Goal: Communication & Community: Answer question/provide support

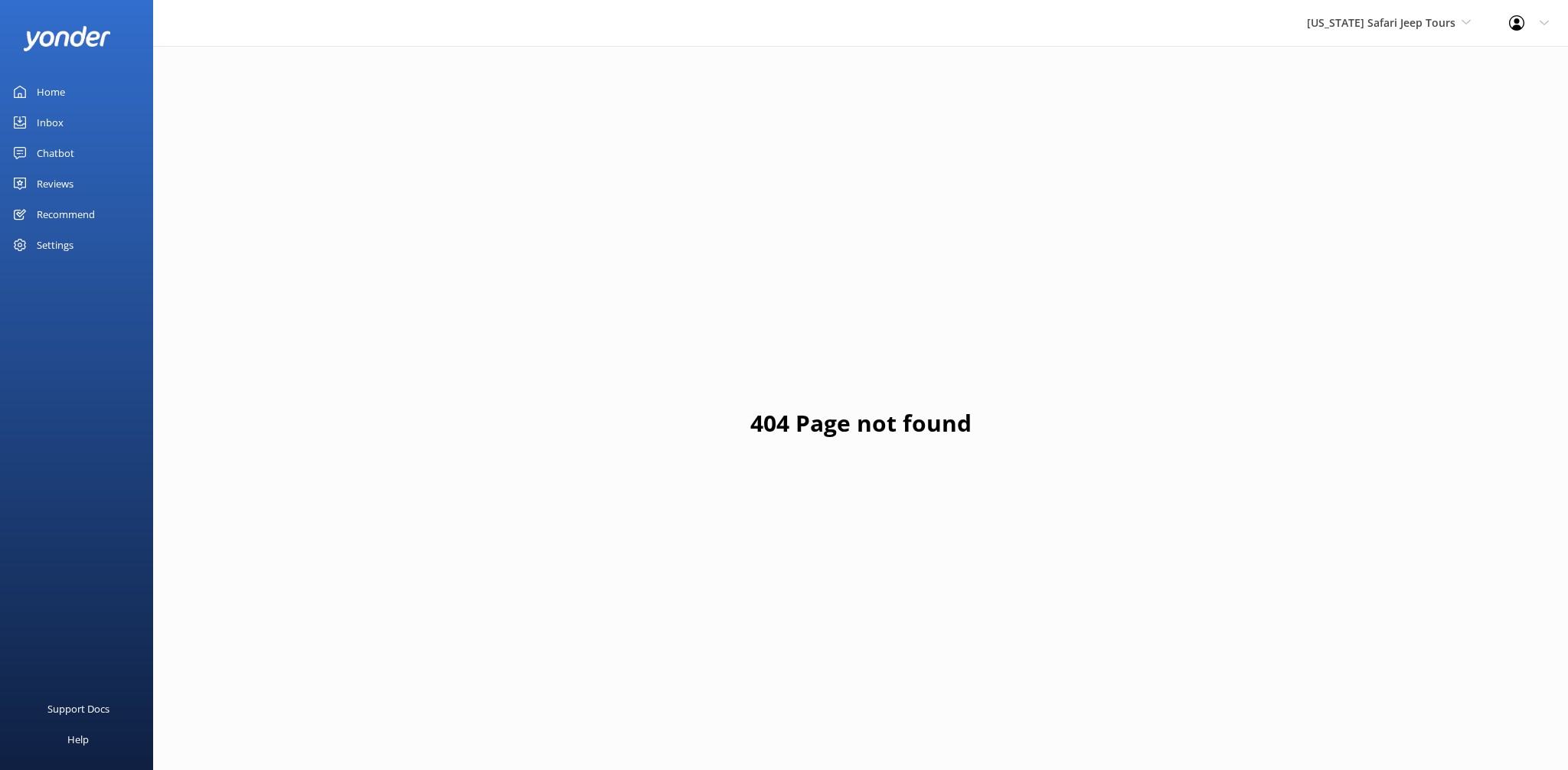
click at [65, 182] on div "Reviews" at bounding box center [54, 184] width 36 height 30
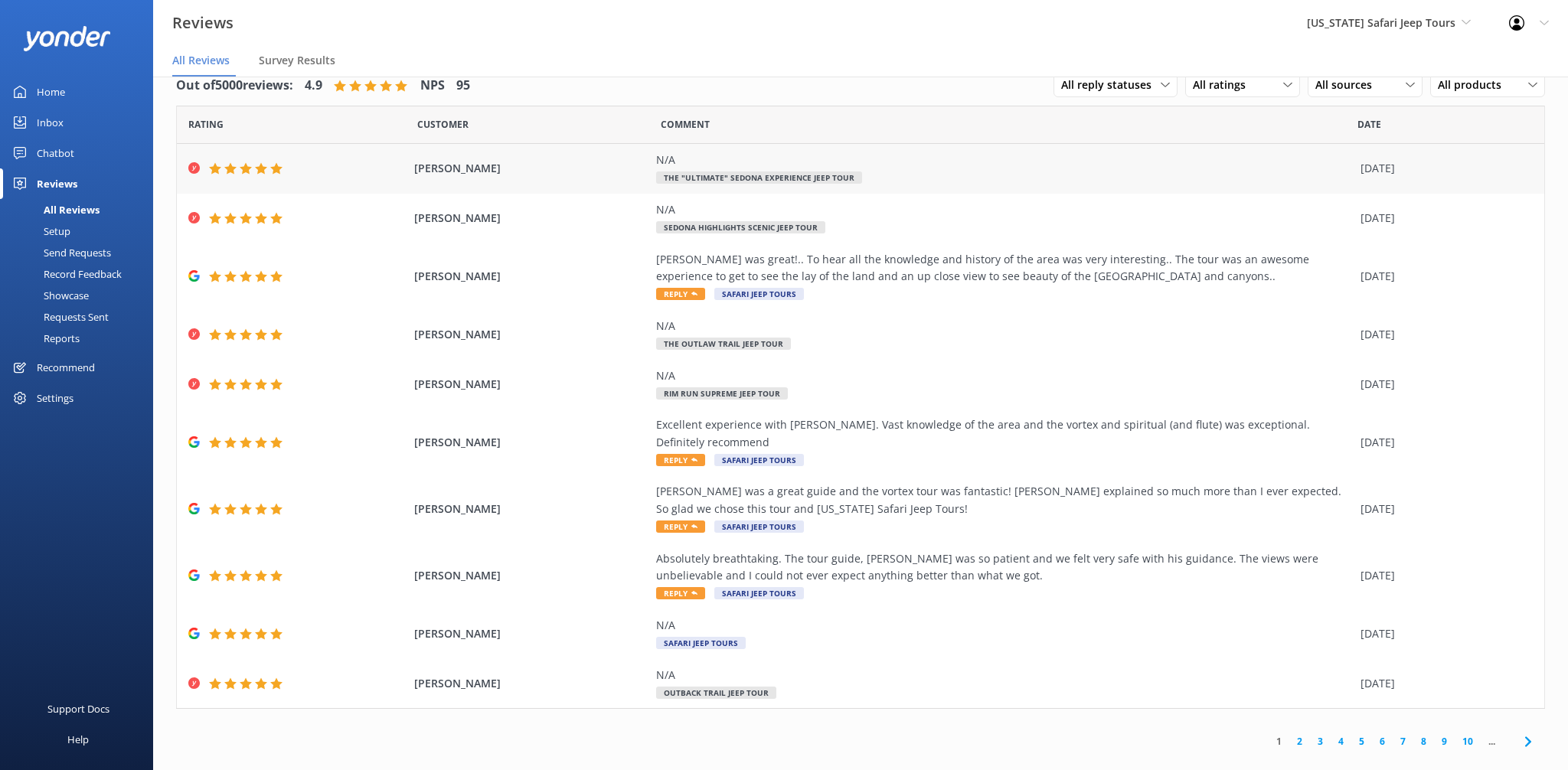
scroll to position [30, 0]
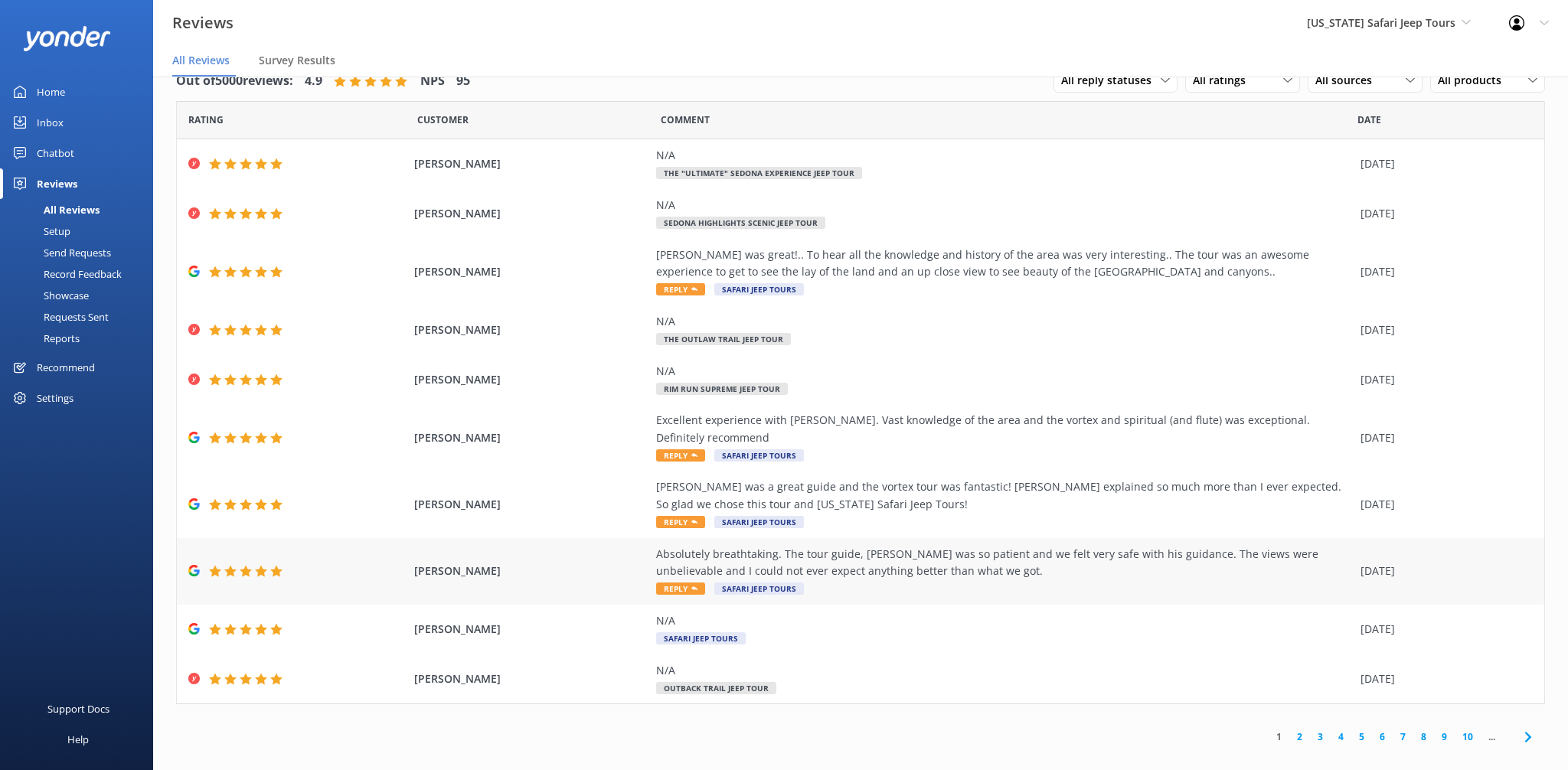
click at [775, 583] on span "Safari Jeep Tours" at bounding box center [759, 589] width 90 height 12
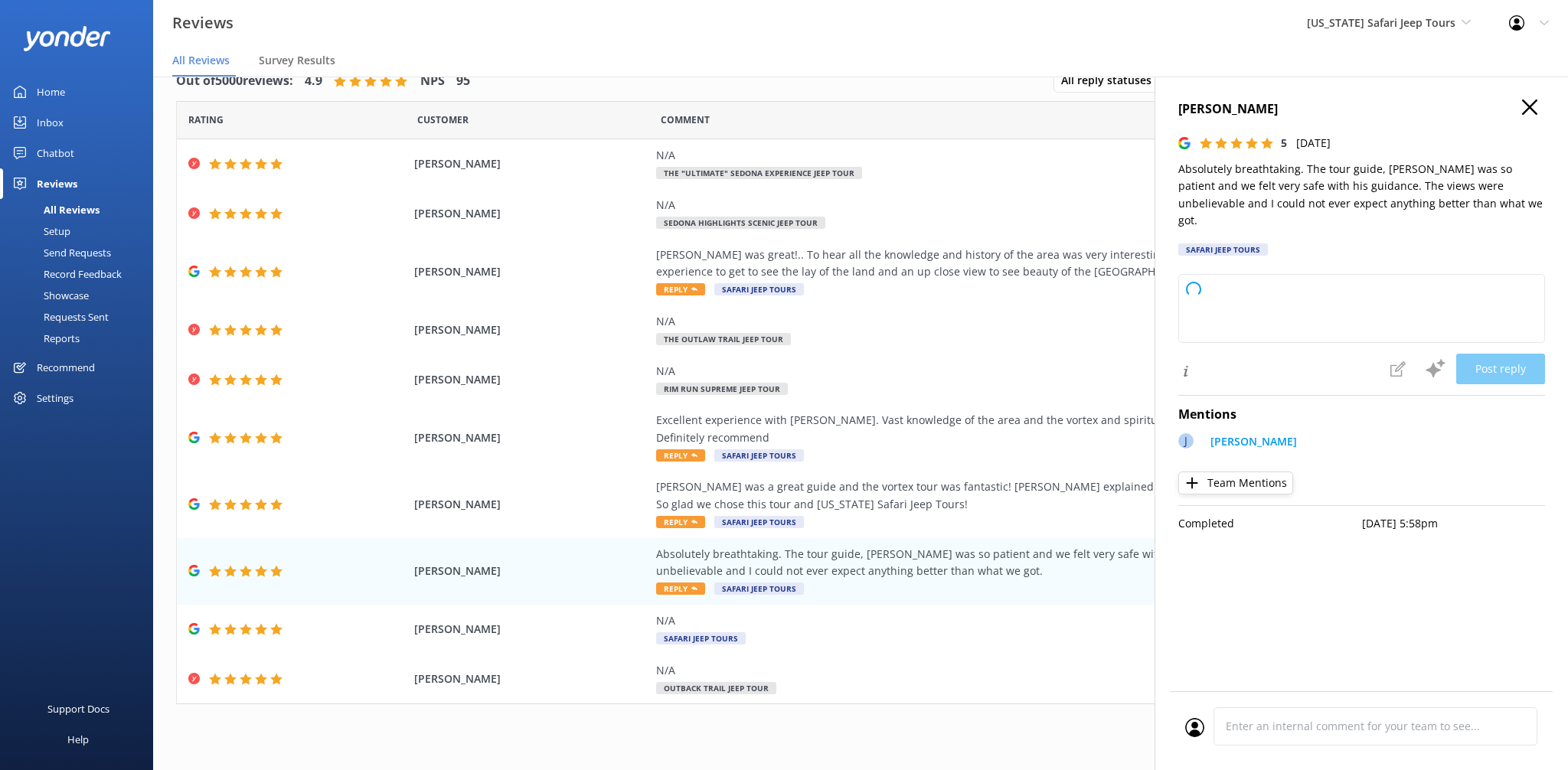
type textarea "Wow, thank you for sharing this! We’re so glad you had an unforgettable time ou…"
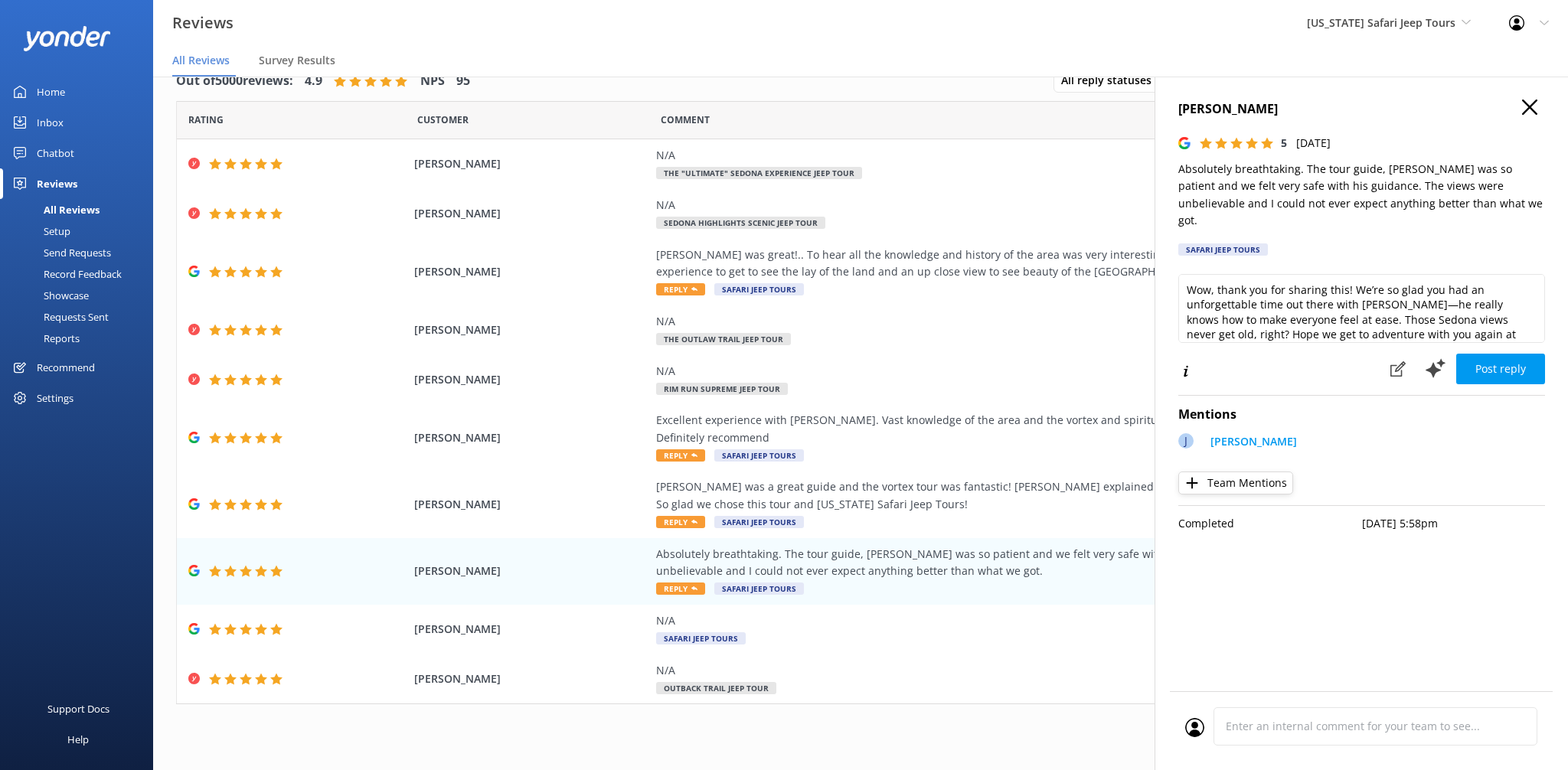
click at [1524, 100] on use "button" at bounding box center [1529, 107] width 15 height 15
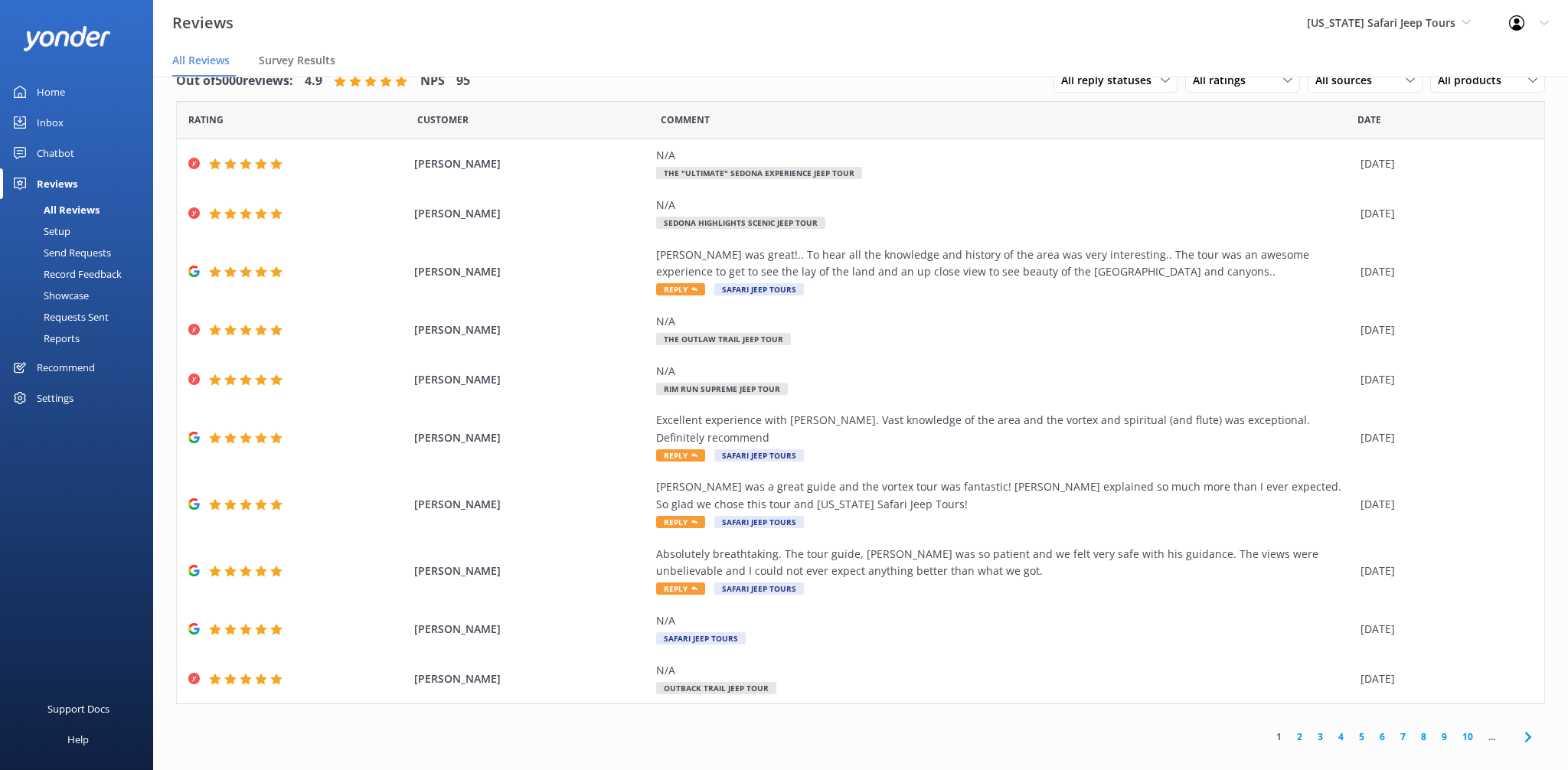
click at [1198, 34] on div "Reviews [US_STATE] Safari Jeep Tours Sedona Off-Road Center [US_STATE] Safari J…" at bounding box center [784, 23] width 1568 height 46
click at [1302, 729] on link "2" at bounding box center [1299, 736] width 20 height 14
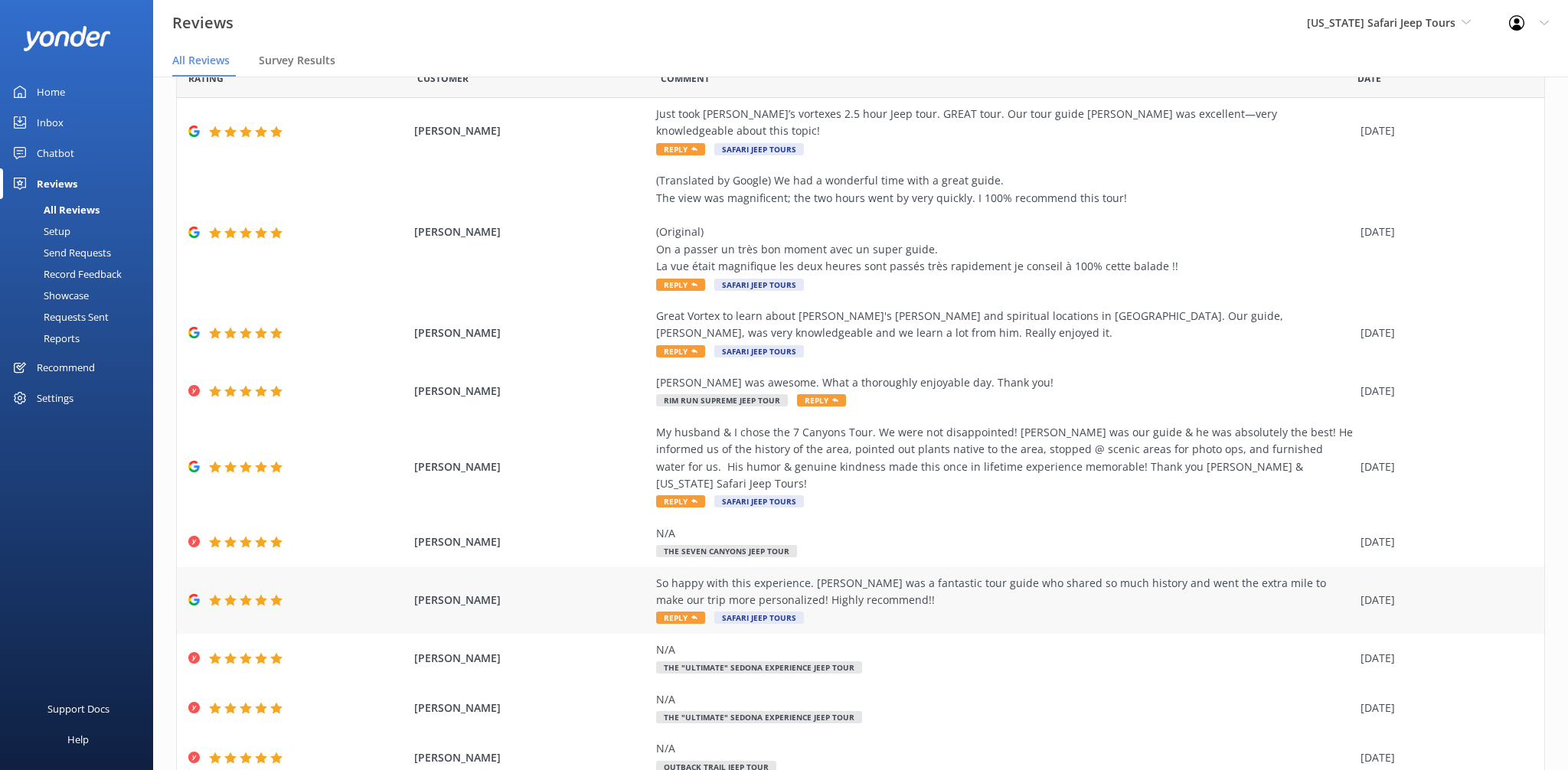
scroll to position [100, 0]
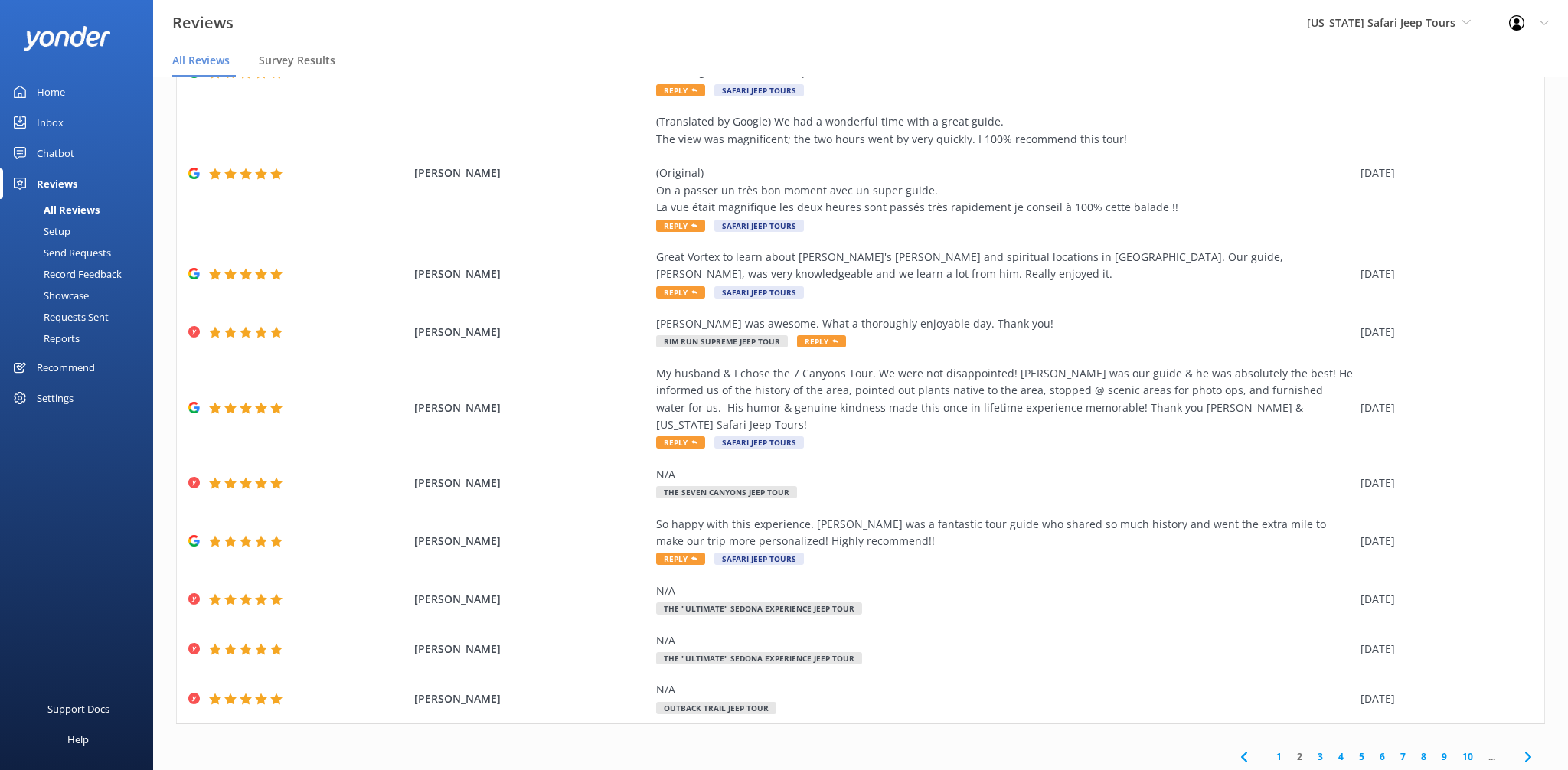
click at [1321, 750] on link "3" at bounding box center [1320, 757] width 20 height 14
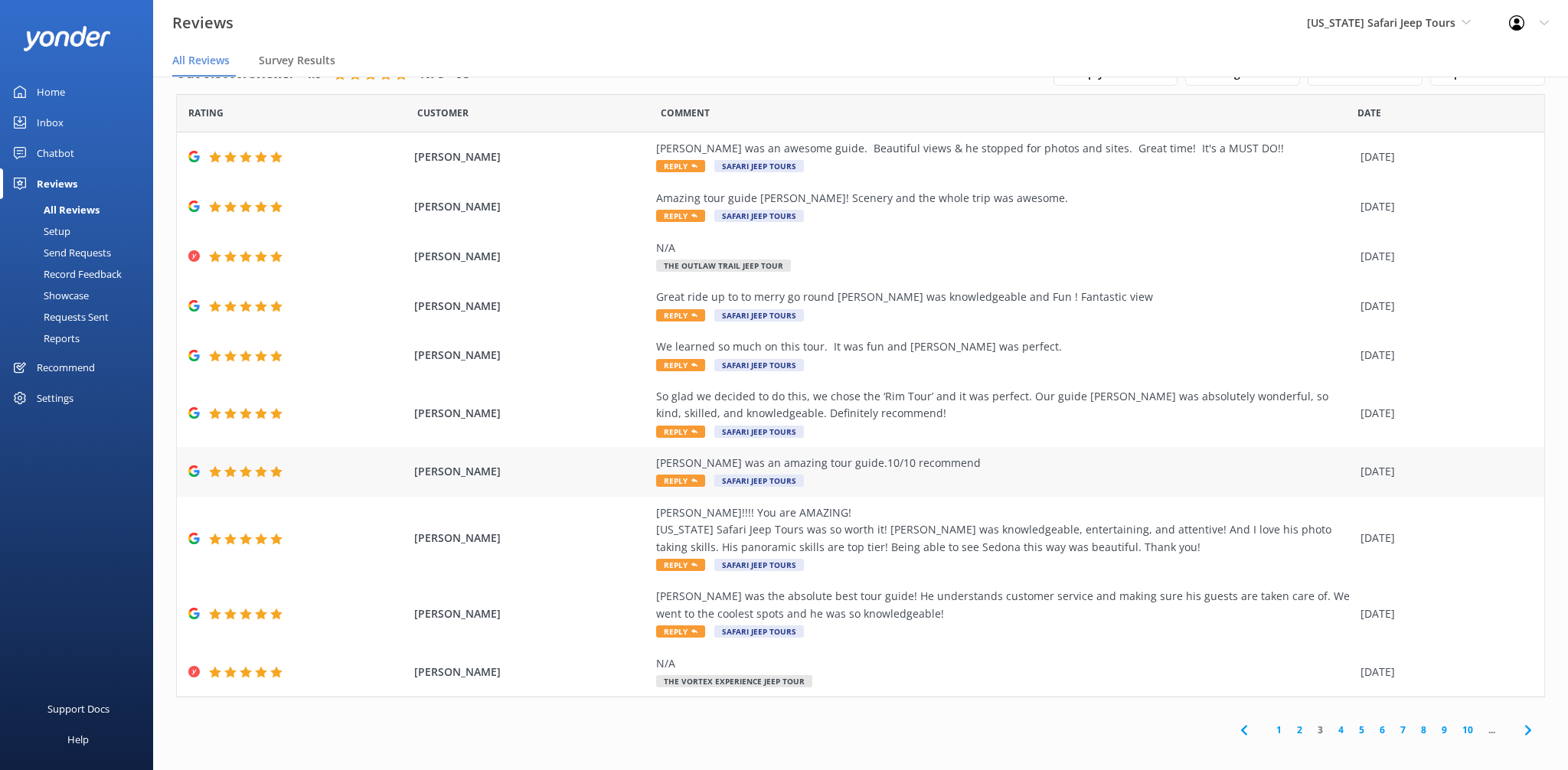
scroll to position [14, 0]
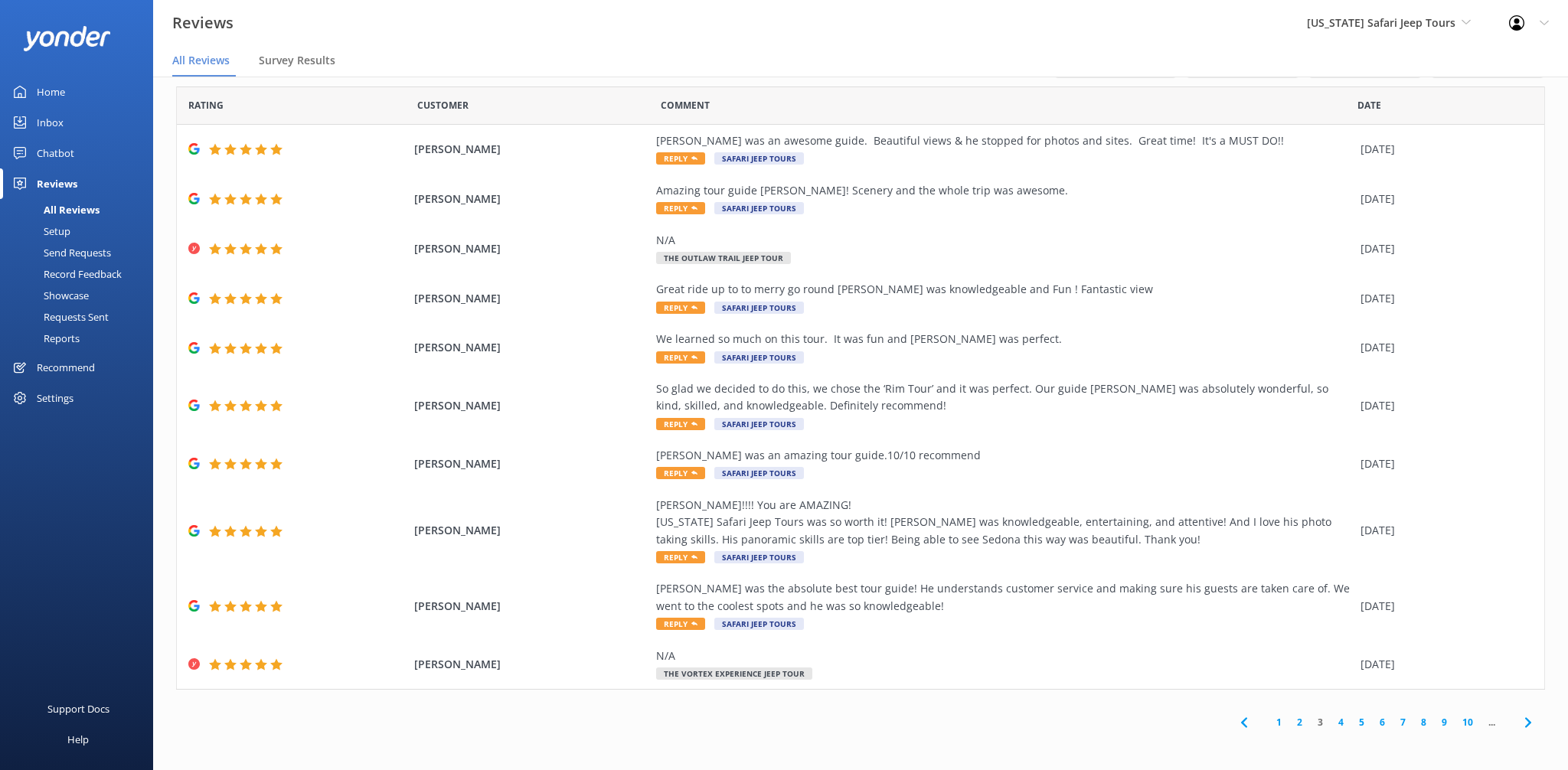
click at [1342, 724] on link "4" at bounding box center [1341, 722] width 20 height 14
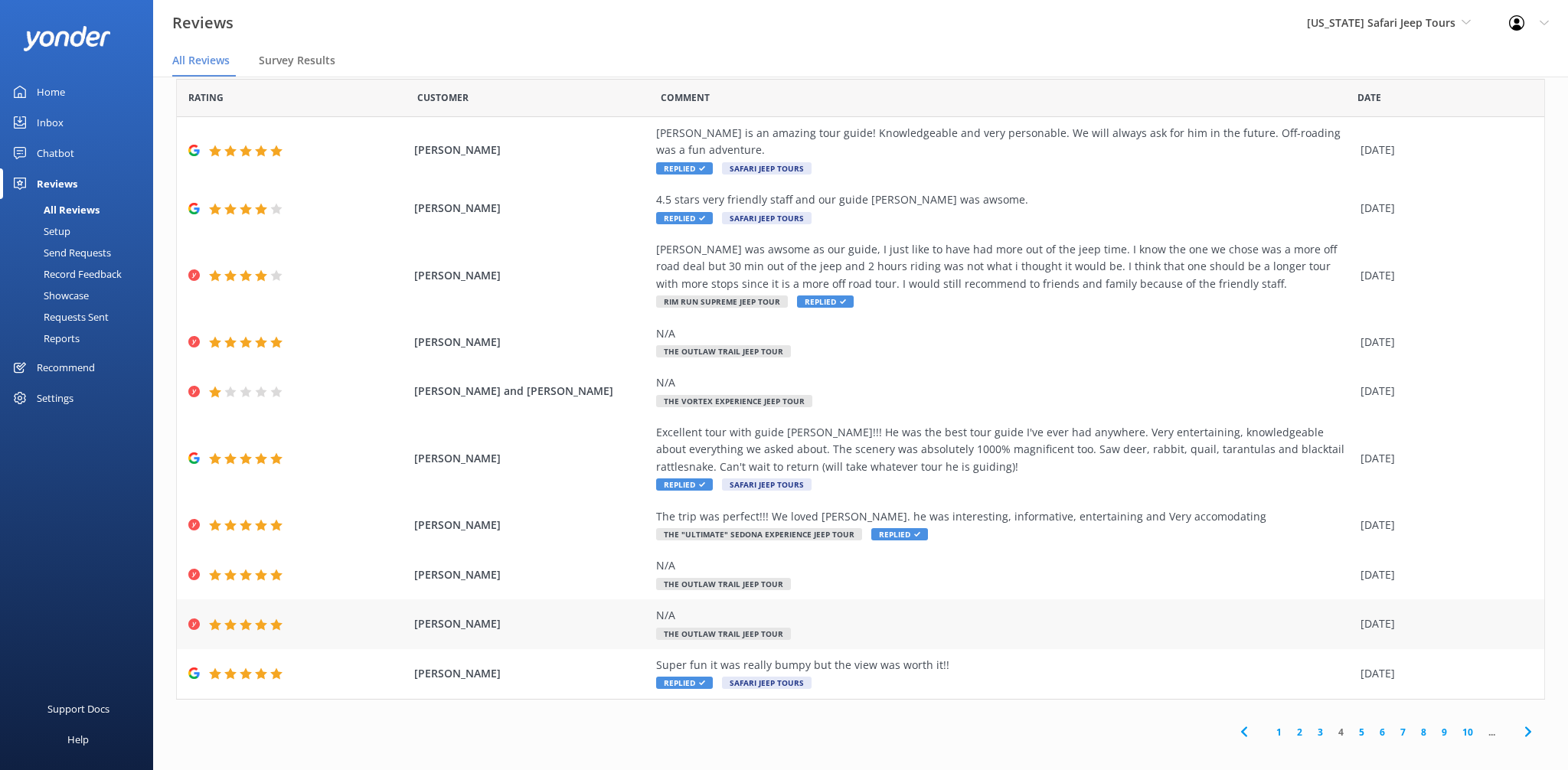
scroll to position [30, 0]
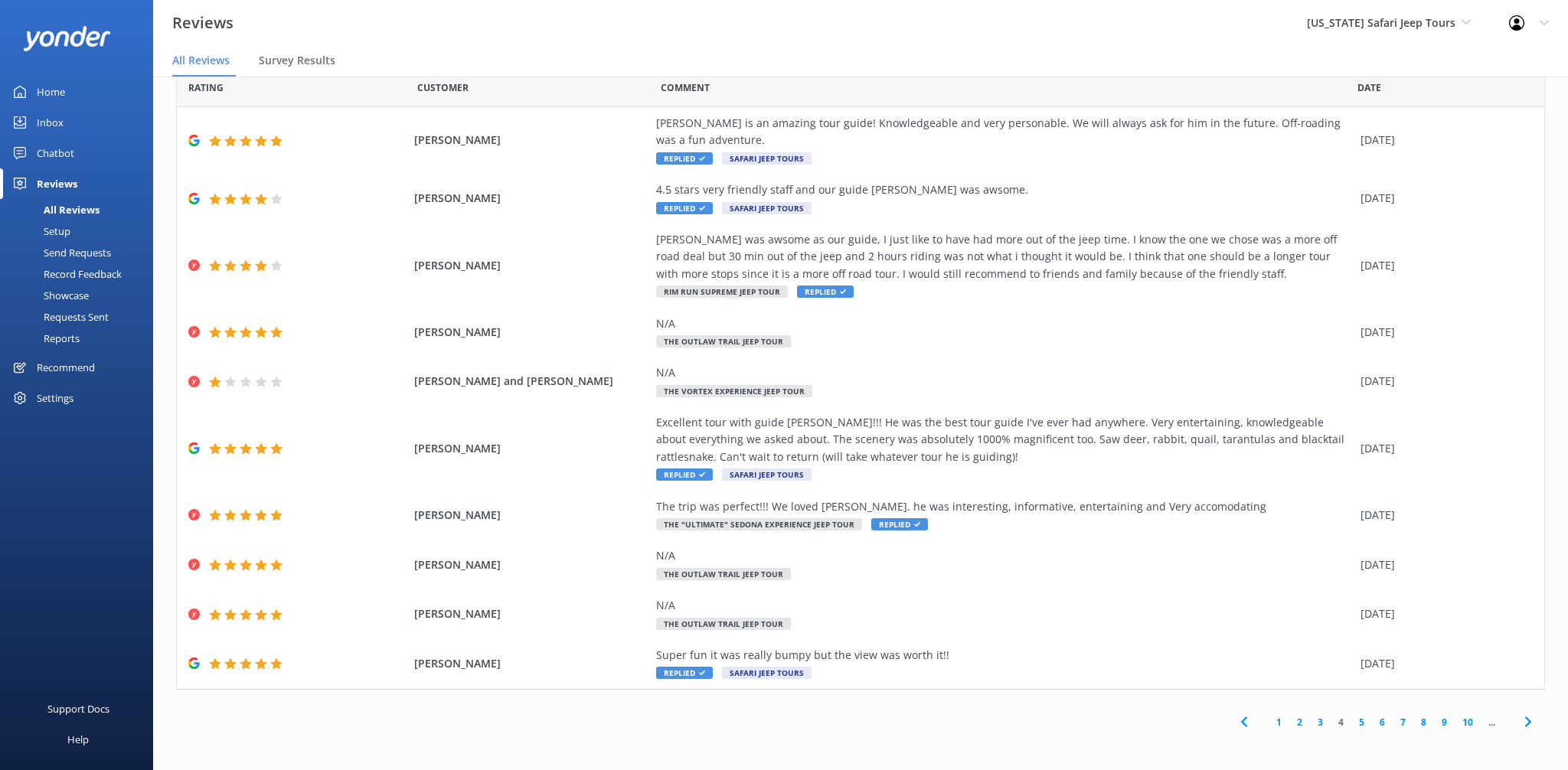
click at [1323, 726] on link "3" at bounding box center [1320, 722] width 20 height 14
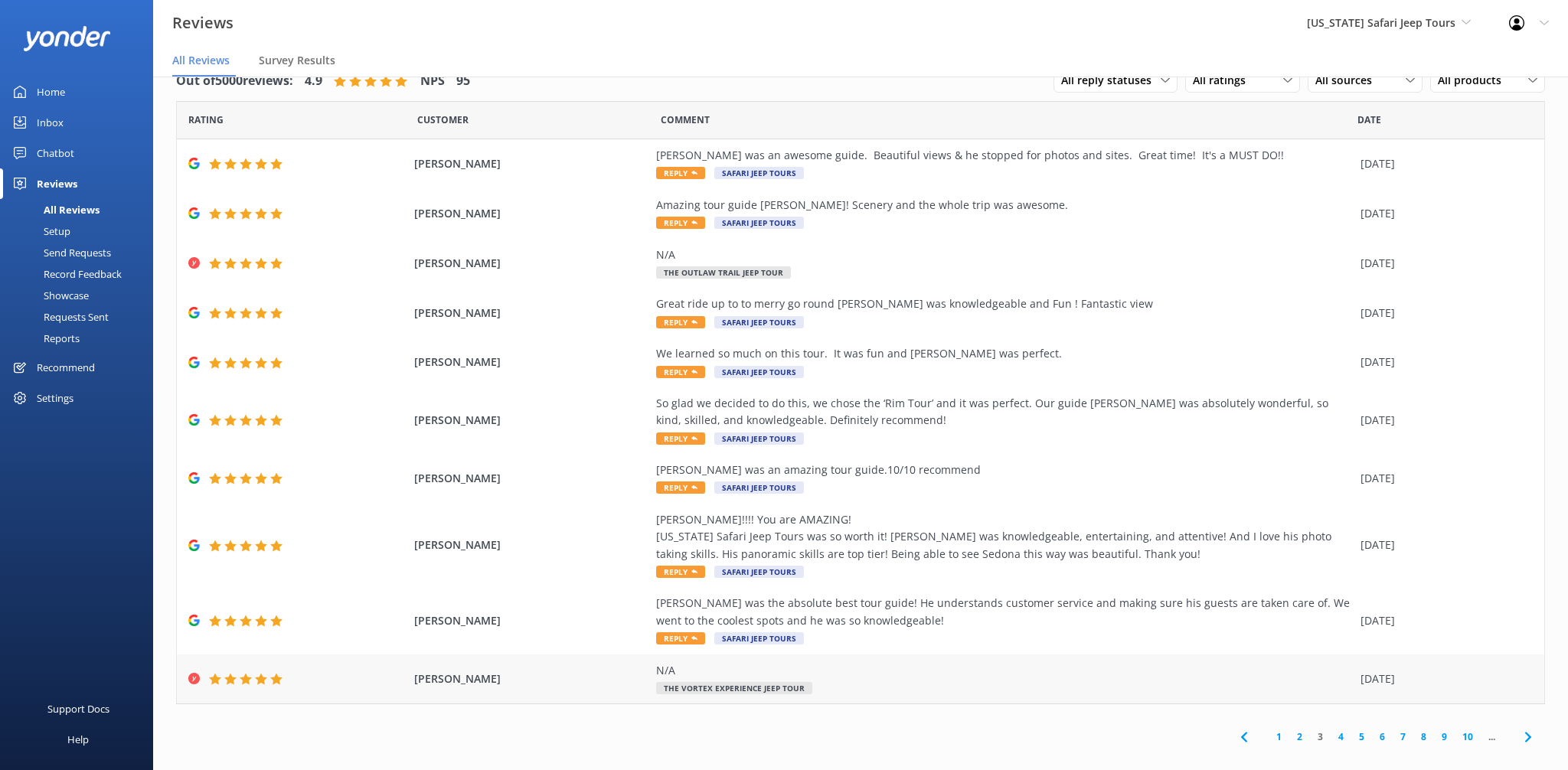
scroll to position [14, 0]
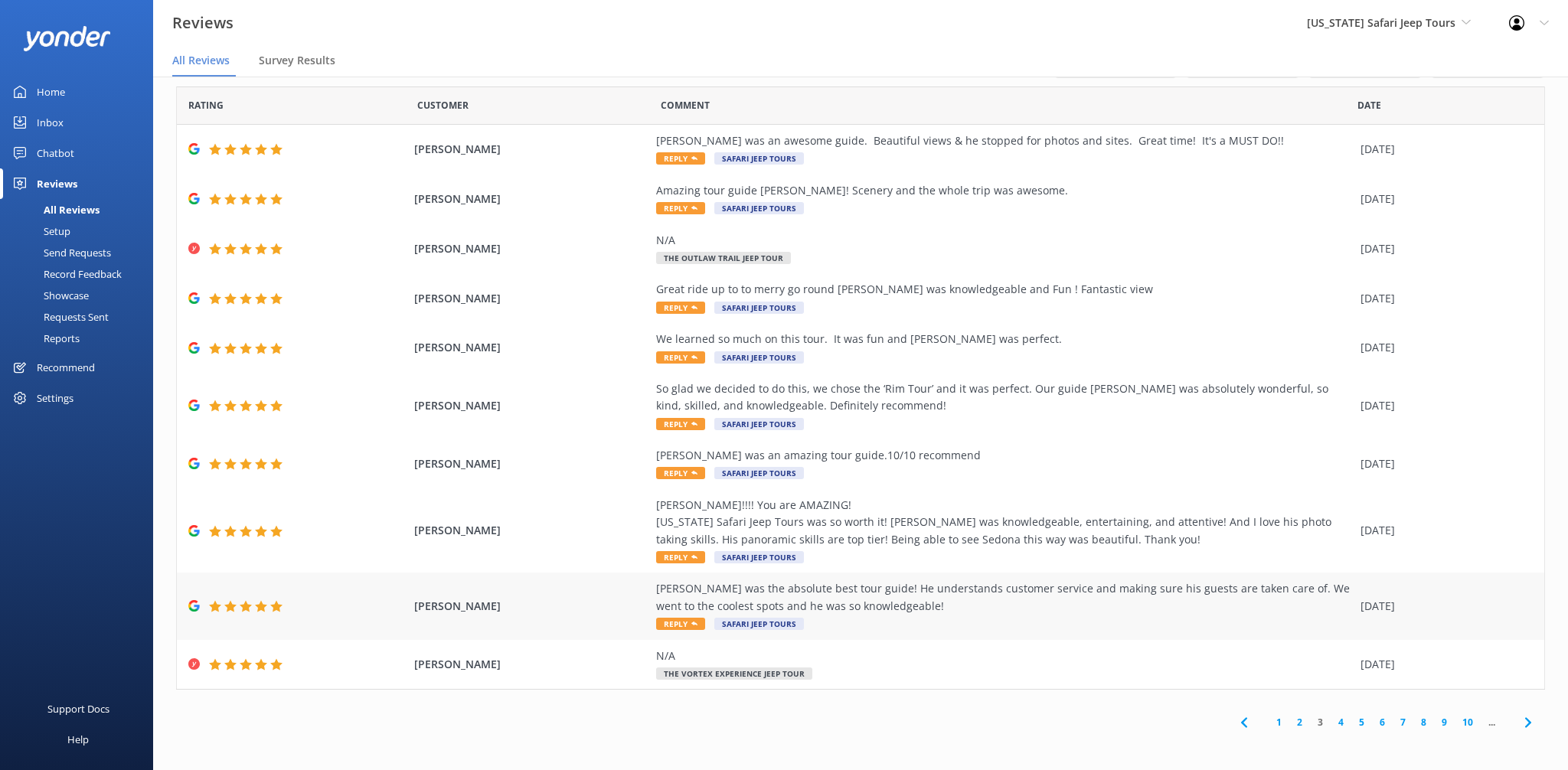
click at [697, 605] on div "[PERSON_NAME] was the absolute best tour guide! He understands customer service…" at bounding box center [1005, 597] width 696 height 35
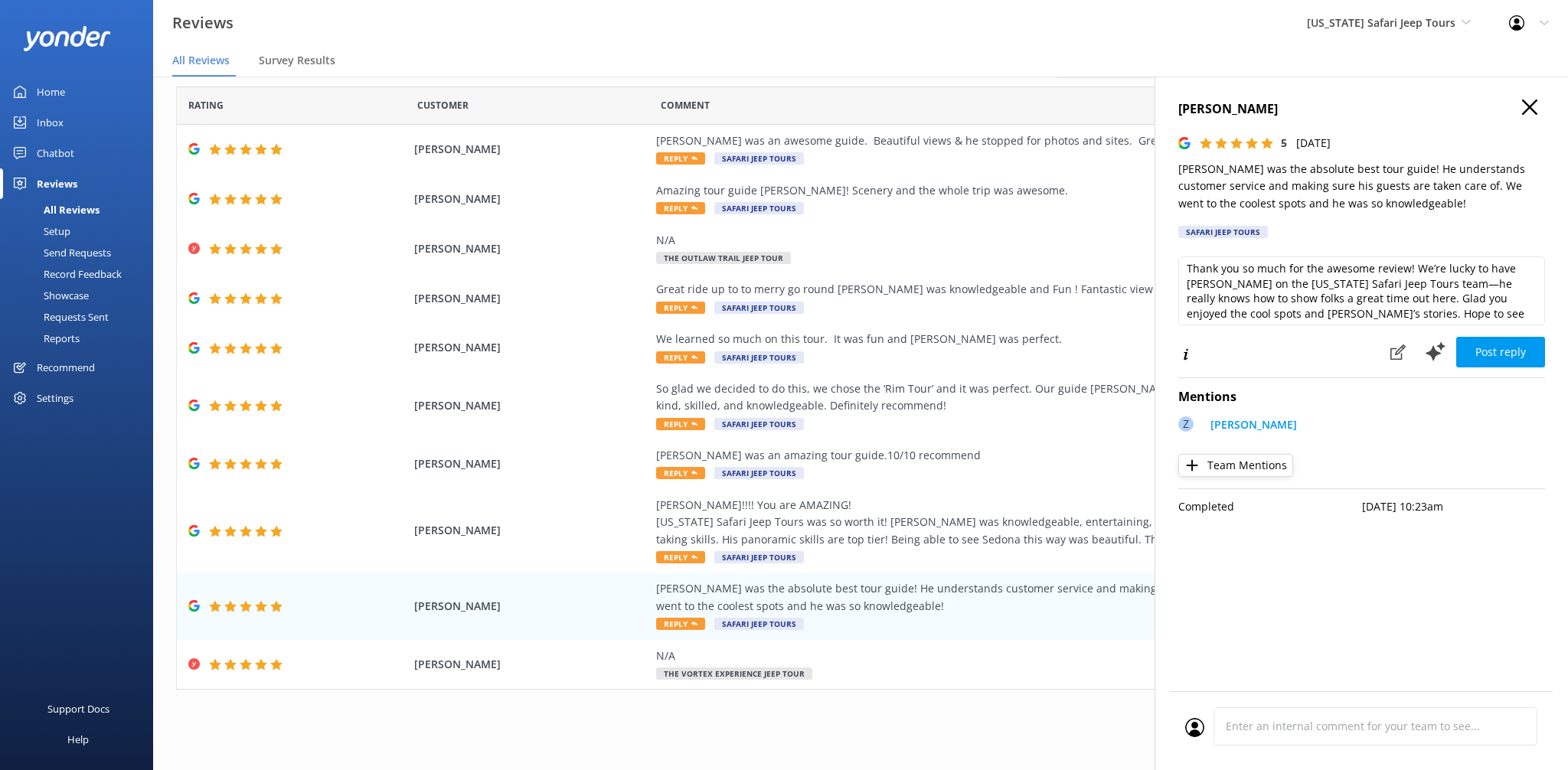
scroll to position [8, 0]
click at [1494, 308] on textarea "Thank you so much for the awesome review! We’re lucky to have [PERSON_NAME] on …" at bounding box center [1361, 291] width 367 height 69
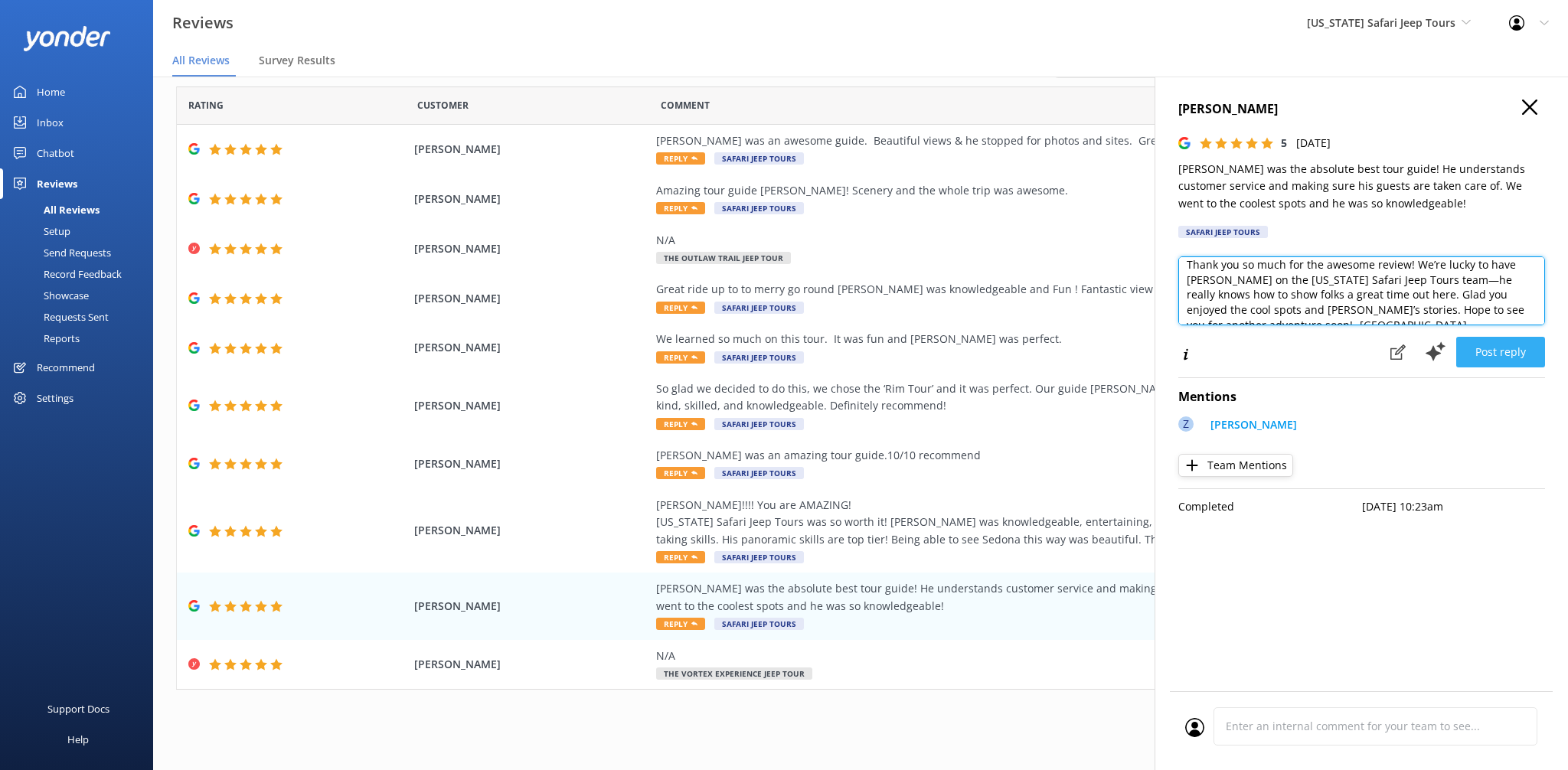
type textarea "Thank you so much for the awesome review! We’re lucky to have [PERSON_NAME] on …"
click at [1513, 363] on button "Post reply" at bounding box center [1500, 352] width 89 height 30
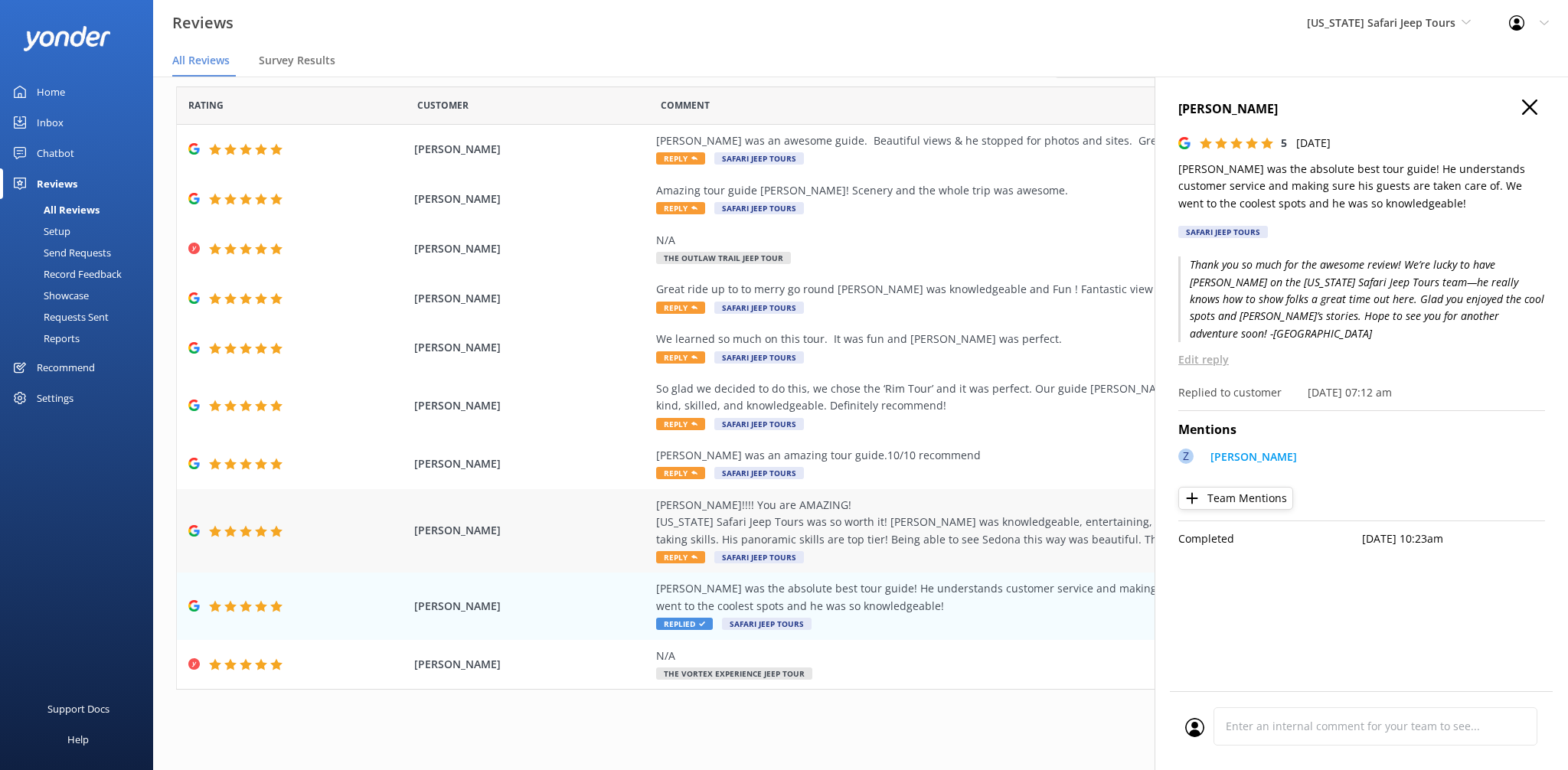
click at [705, 560] on div "[PERSON_NAME]!!!! You are AMAZING! [US_STATE] Safari Jeep Tours was so worth it…" at bounding box center [1005, 531] width 696 height 69
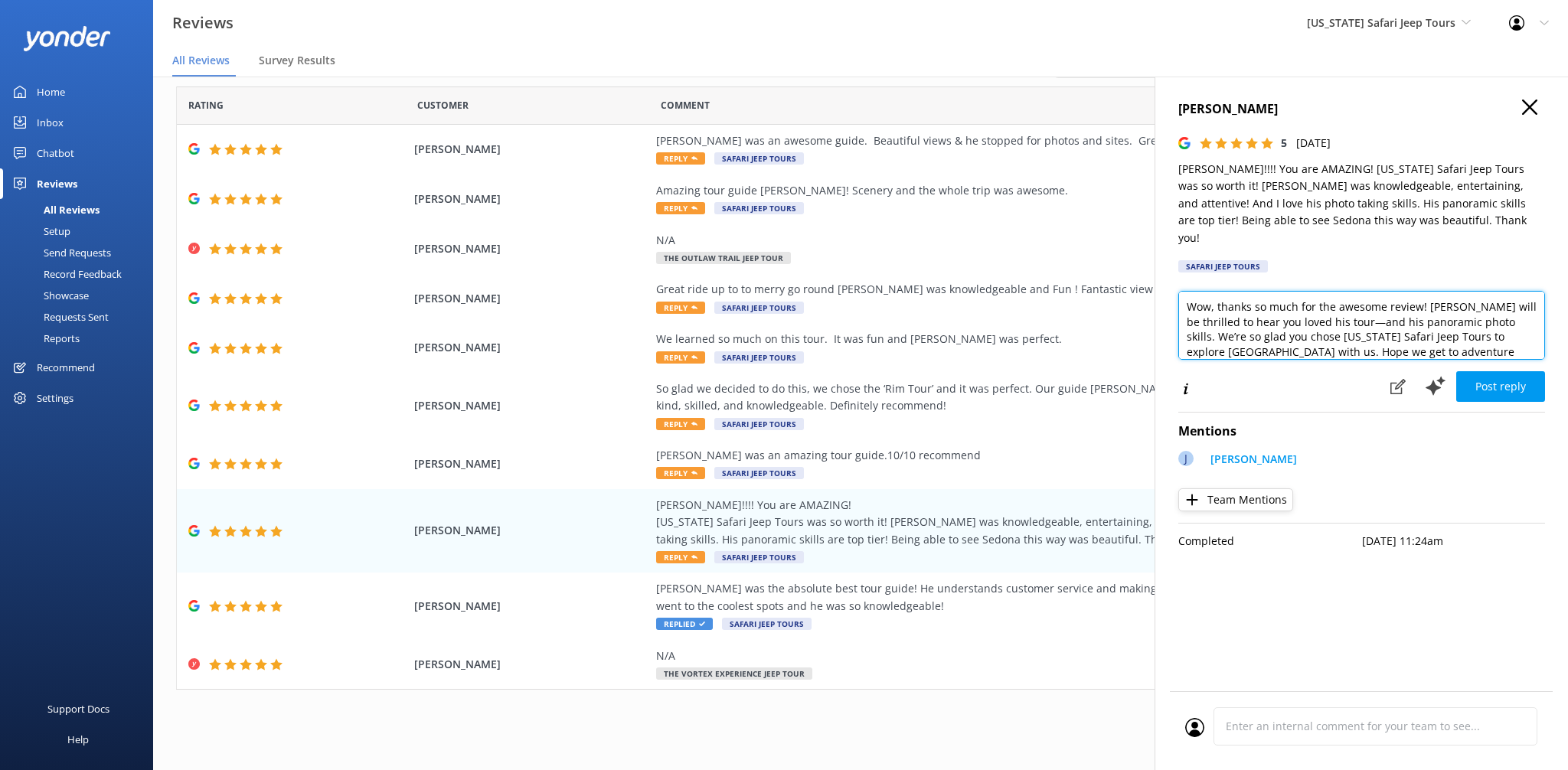
click at [1385, 338] on textarea "Wow, thanks so much for the awesome review! [PERSON_NAME] will be thrilled to h…" at bounding box center [1361, 325] width 367 height 69
type textarea "Wow, thanks so much for the awesome review! [PERSON_NAME] will be thrilled to h…"
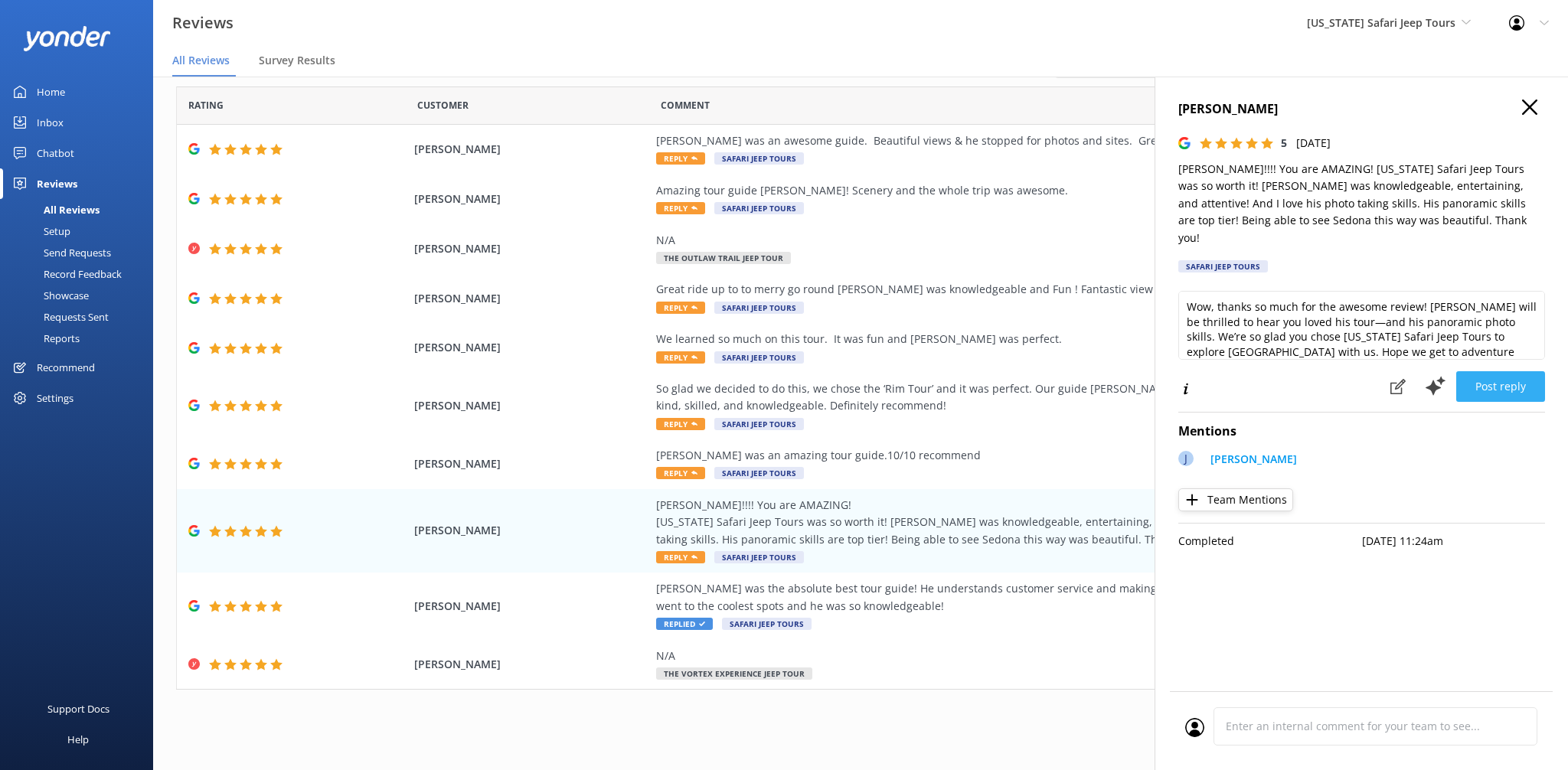
click at [1506, 375] on button "Post reply" at bounding box center [1500, 386] width 89 height 30
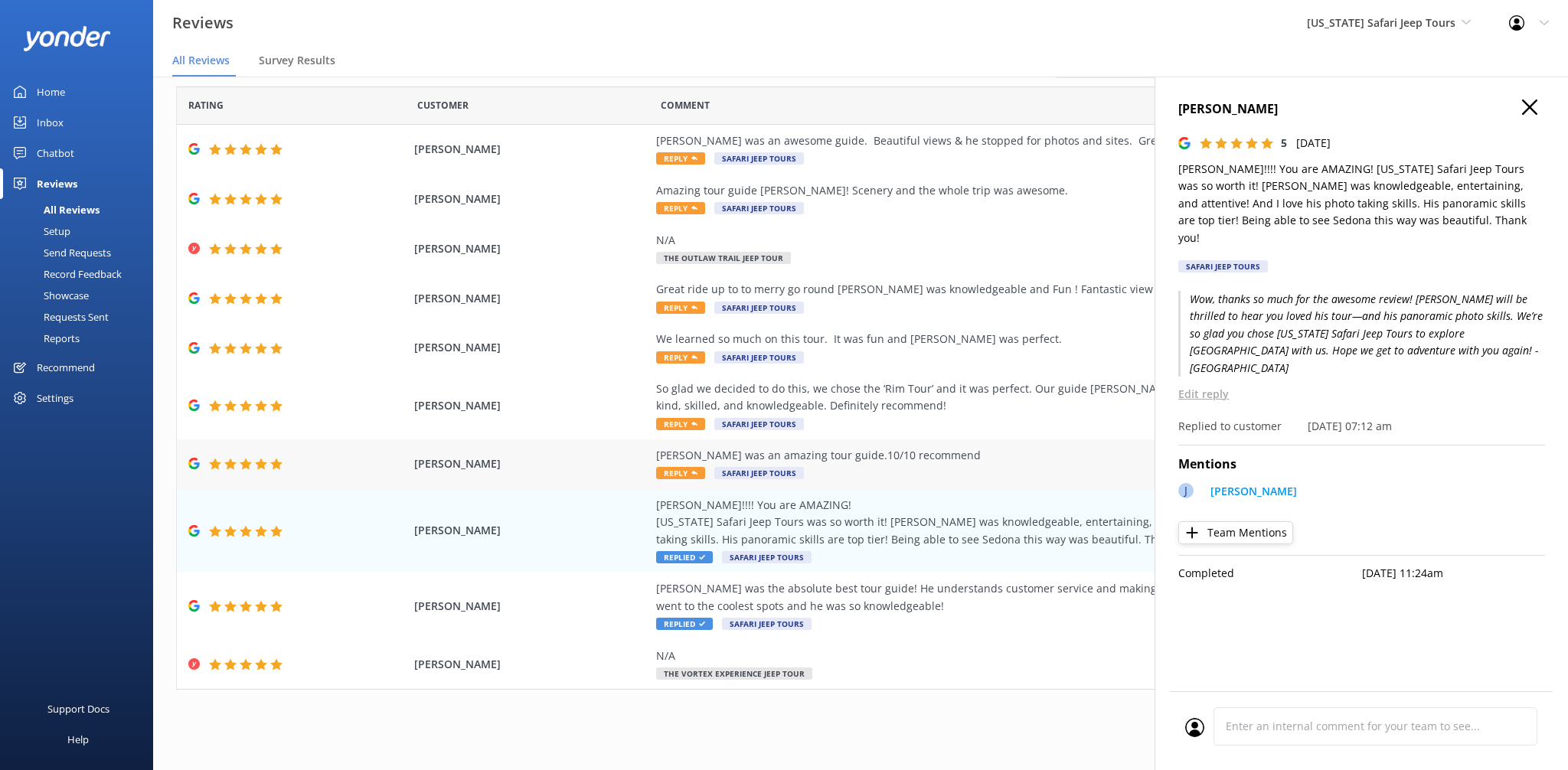
click at [698, 475] on span "Reply" at bounding box center [681, 473] width 49 height 12
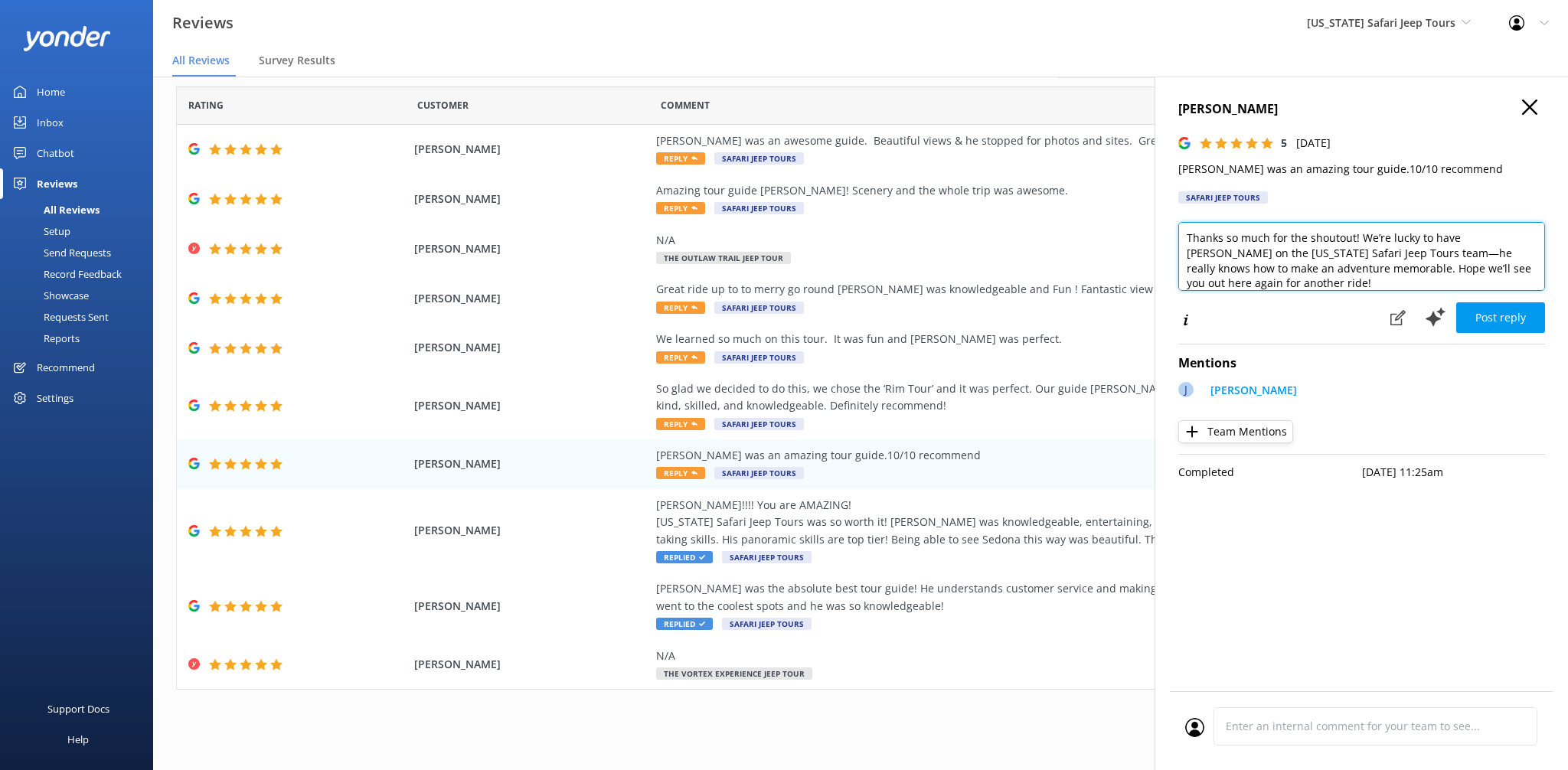
click at [1492, 282] on textarea "Thanks so much for the shoutout! We’re lucky to have [PERSON_NAME] on the [US_S…" at bounding box center [1361, 257] width 367 height 69
type textarea "Thanks so much for the shoutout! We’re lucky to have [PERSON_NAME] on the [US_S…"
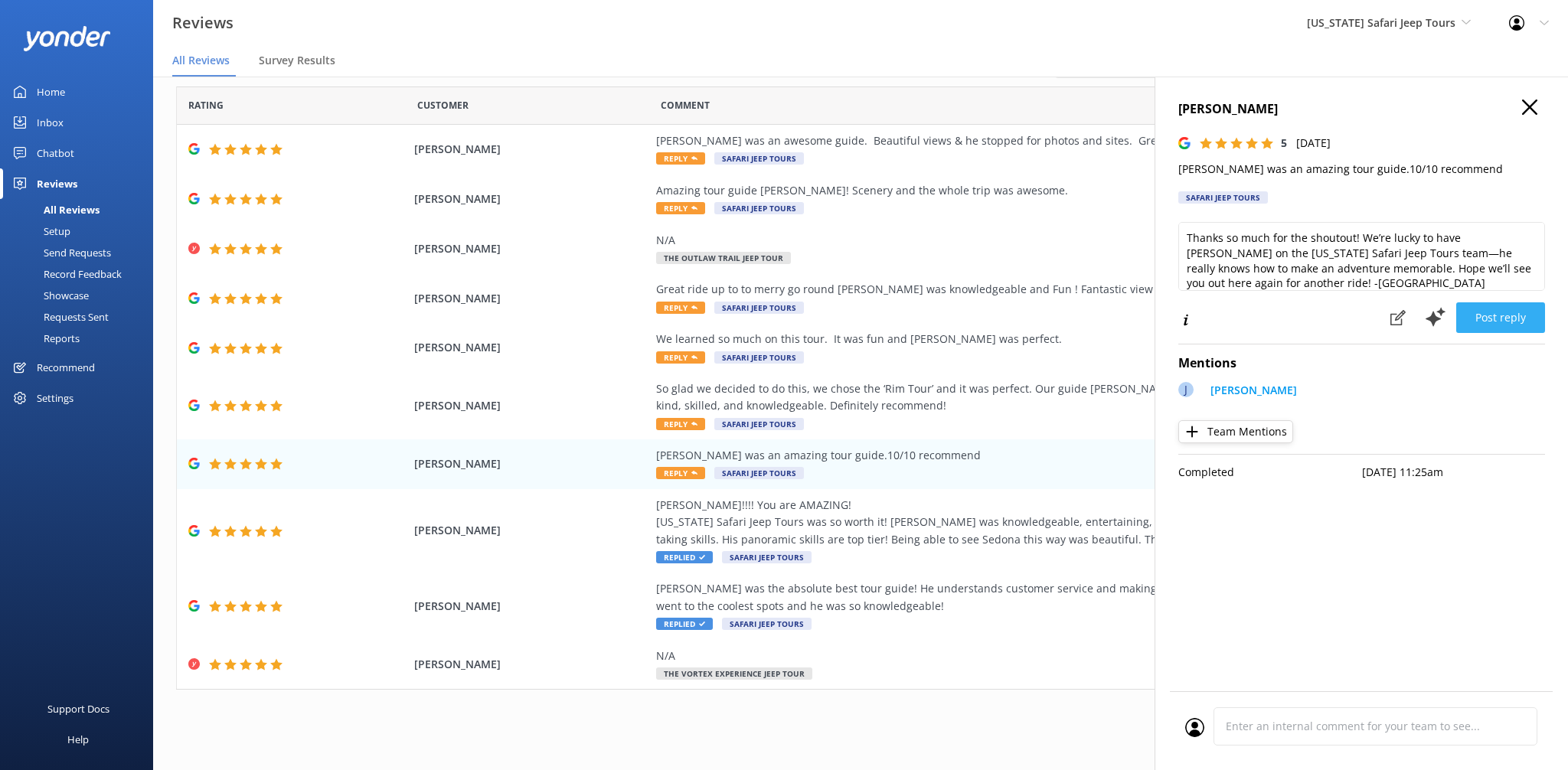
click at [1536, 325] on button "Post reply" at bounding box center [1500, 317] width 89 height 30
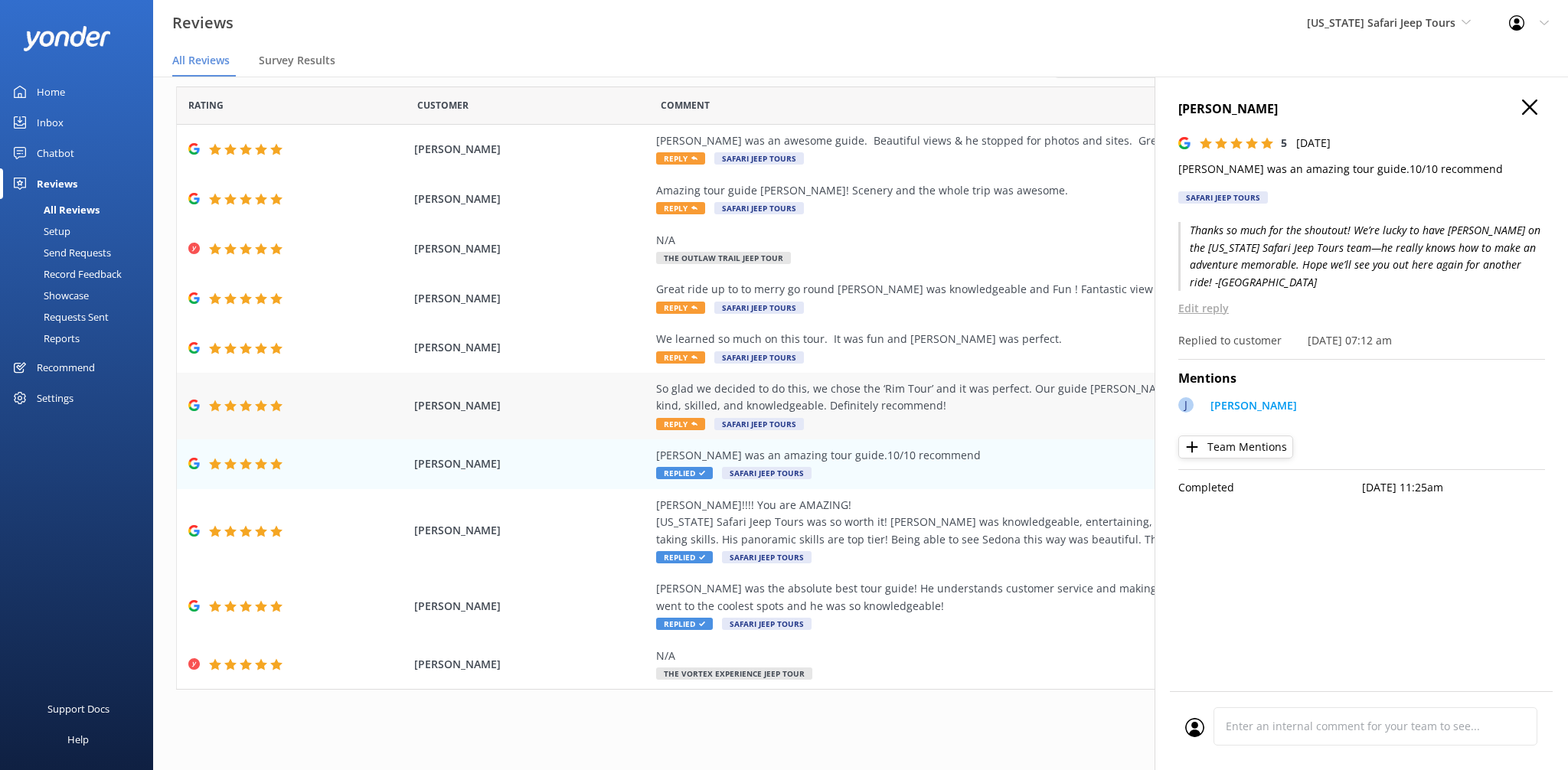
click at [678, 430] on div "So glad we decided to do this, we chose the ‘Rim Tour’ and it was perfect. Our …" at bounding box center [1005, 406] width 696 height 52
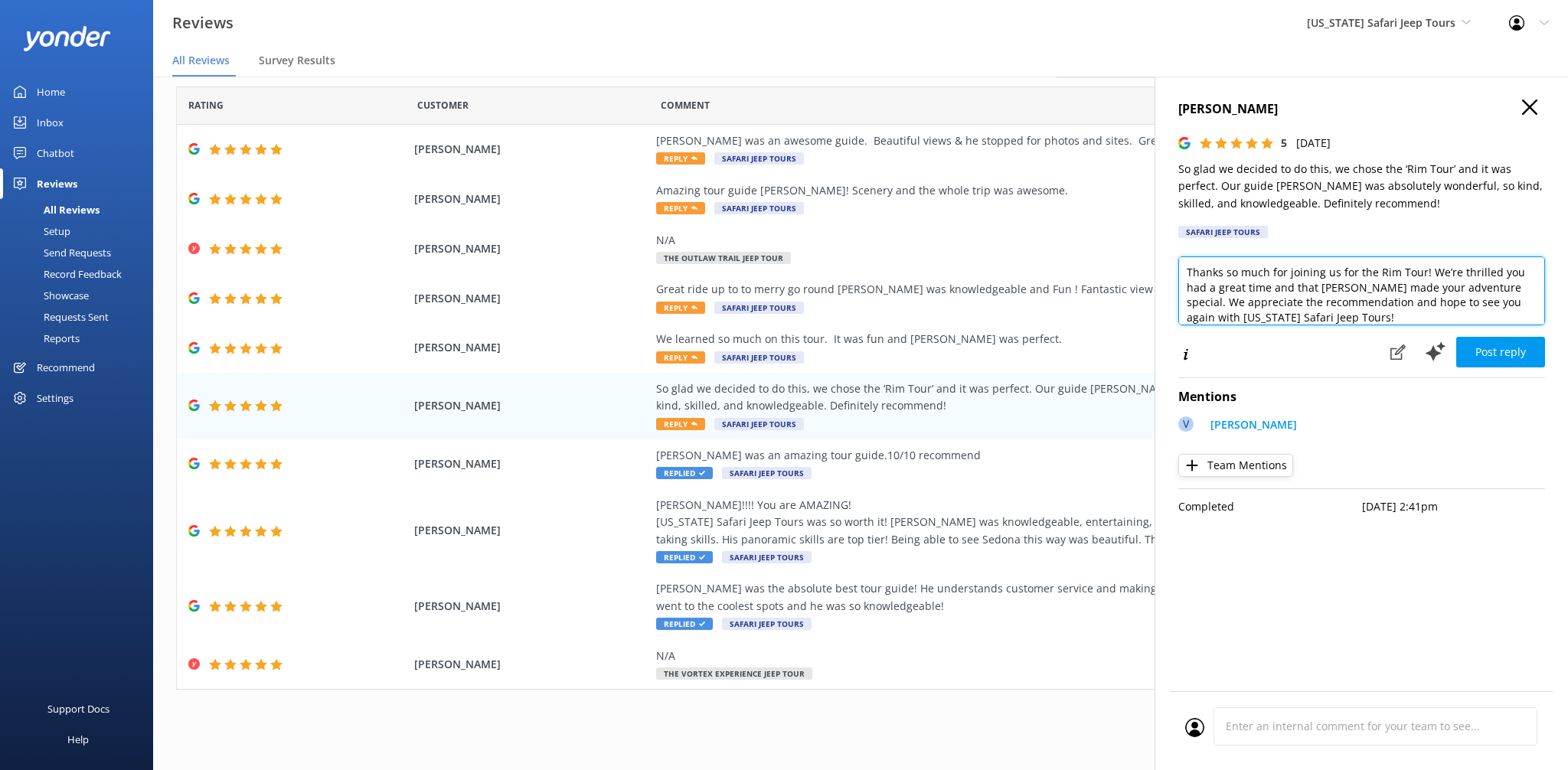
click at [1332, 324] on textarea "Thanks so much for joining us for the Rim Tour! We’re thrilled you had a great …" at bounding box center [1361, 291] width 367 height 69
click at [1341, 319] on textarea "Thanks so much for joining us for the Rim Tour! We’re thrilled you had a great …" at bounding box center [1361, 291] width 367 height 69
type textarea "Thanks so much for joining us for the Rim Tour! We’re thrilled you had a great …"
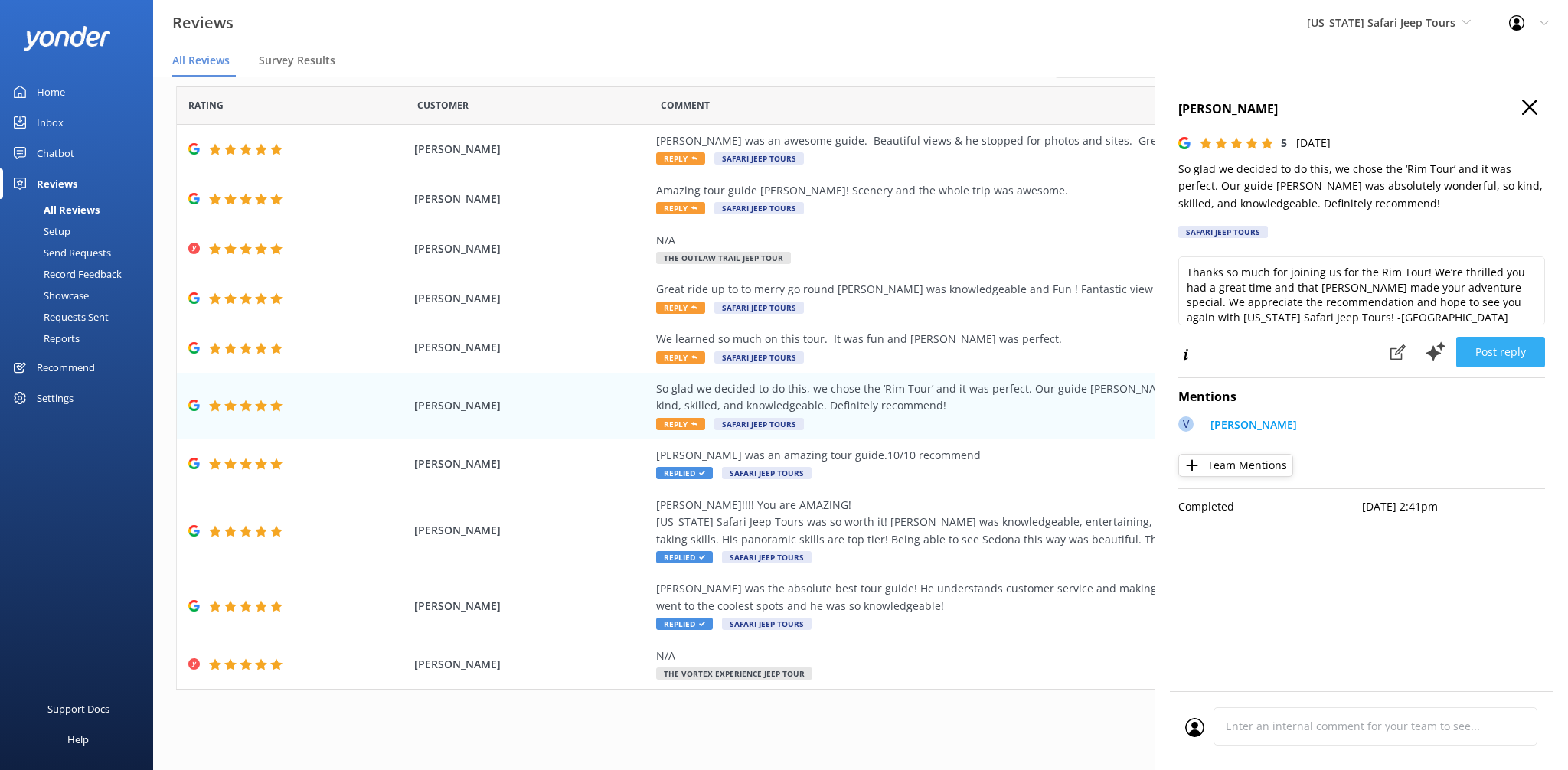
click at [1466, 354] on button "Post reply" at bounding box center [1500, 352] width 89 height 30
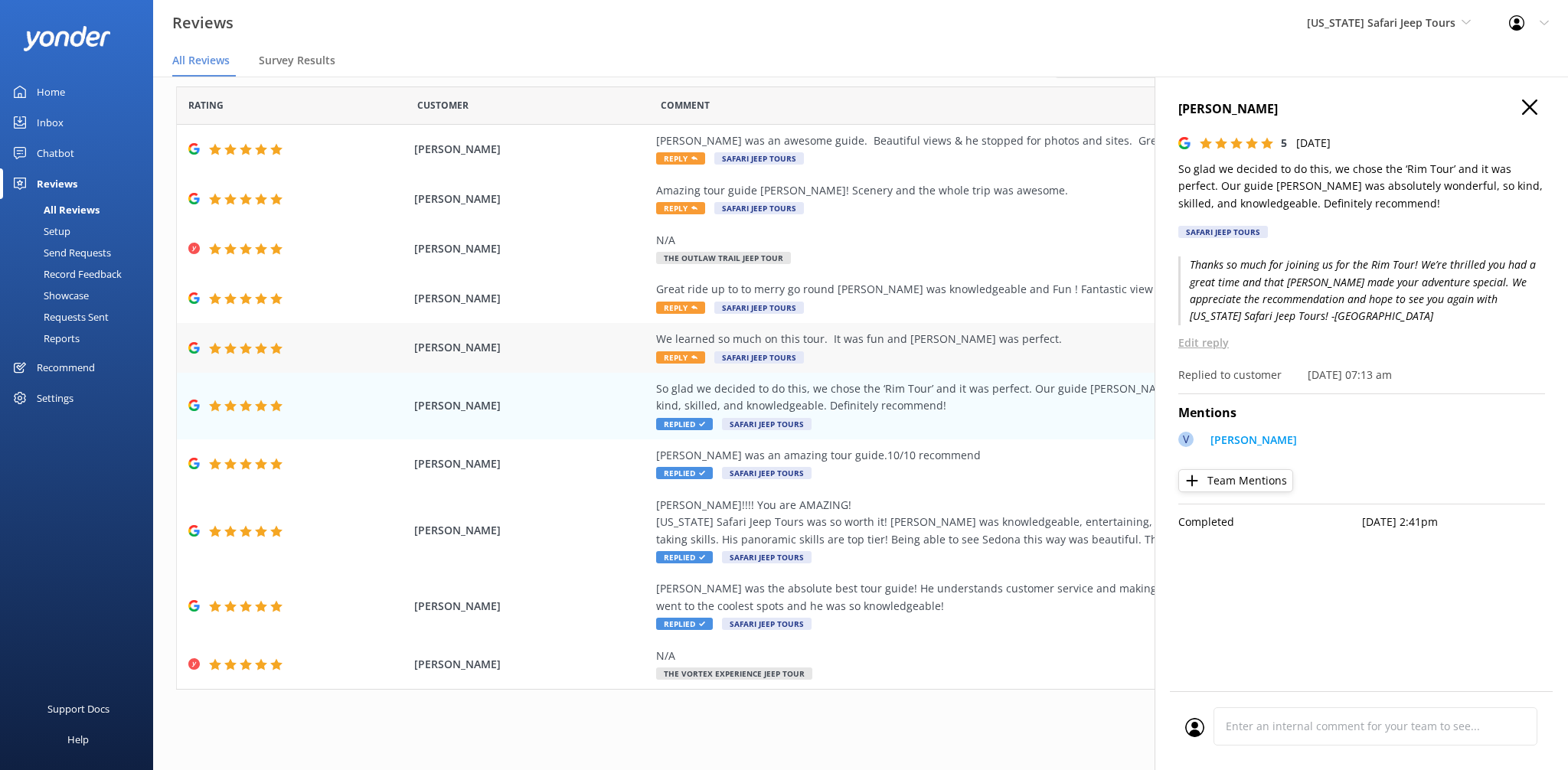
click at [685, 356] on span "Reply" at bounding box center [681, 358] width 49 height 12
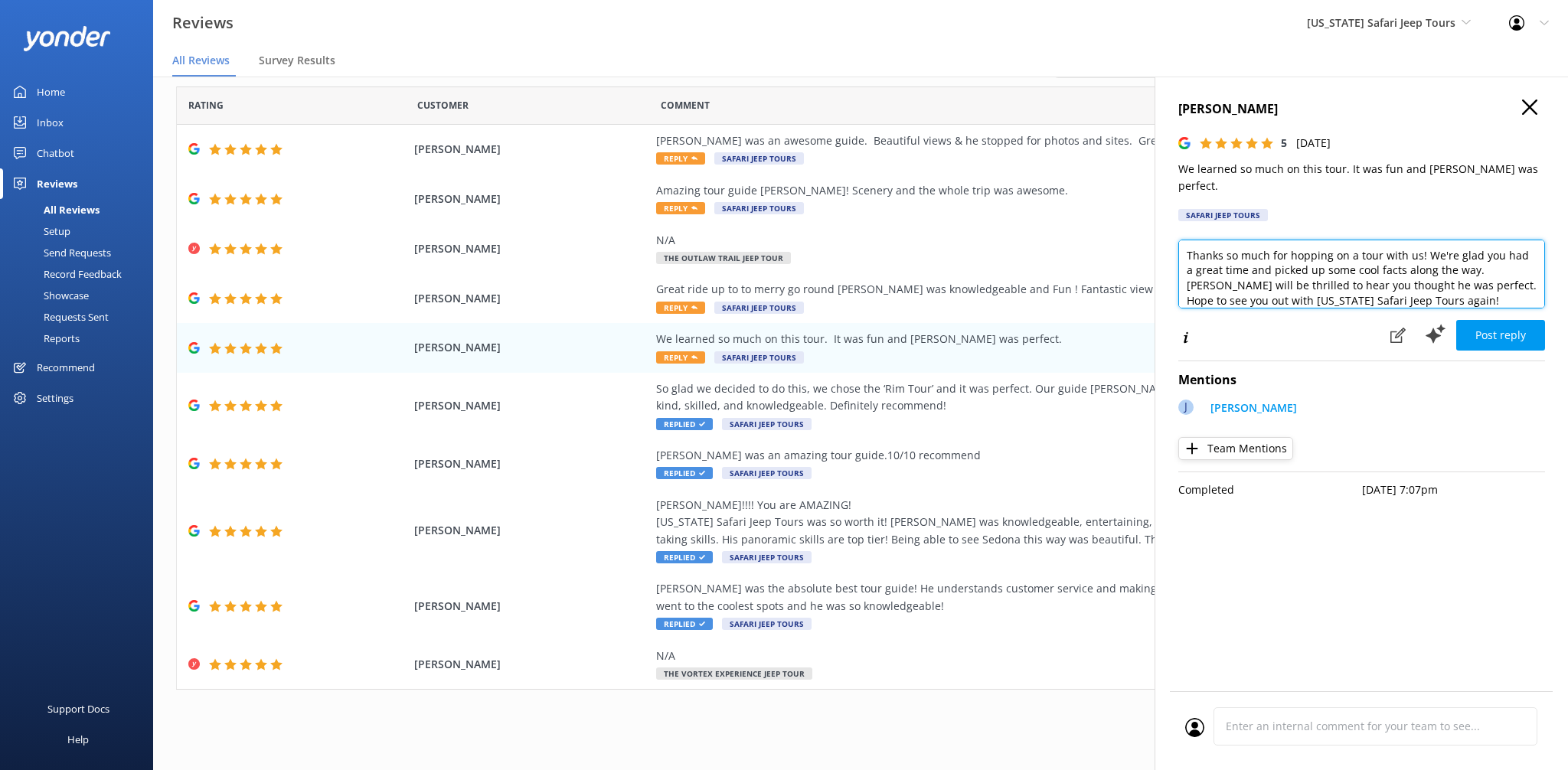
click at [1390, 286] on textarea "Thanks so much for hopping on a tour with us! We're glad you had a great time a…" at bounding box center [1361, 274] width 367 height 69
type textarea "Thanks so much for hopping on a tour with us! We're glad you had a great time a…"
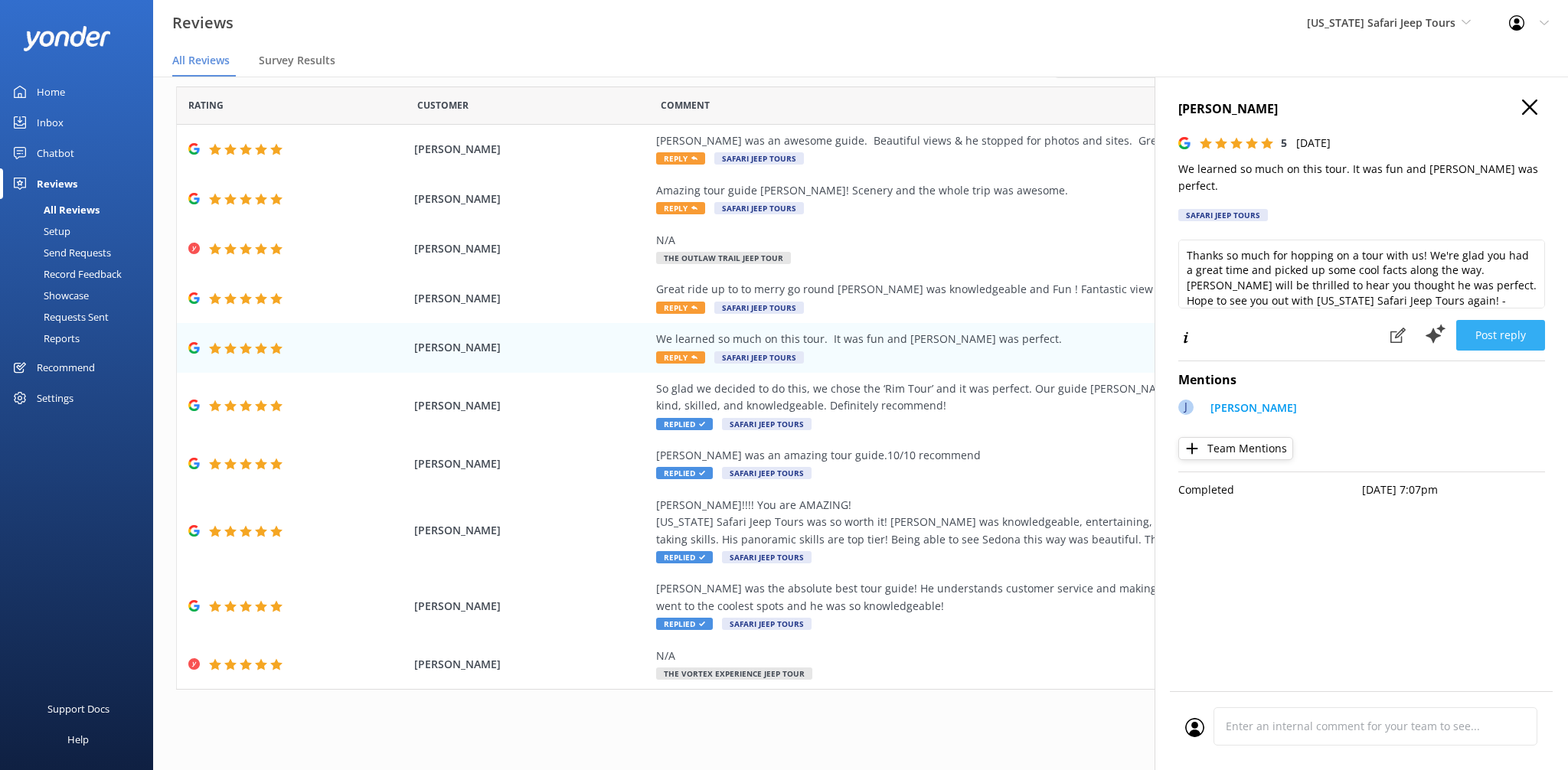
click at [1522, 320] on button "Post reply" at bounding box center [1500, 335] width 89 height 30
click at [1522, 319] on div "Post reply" at bounding box center [1463, 335] width 163 height 33
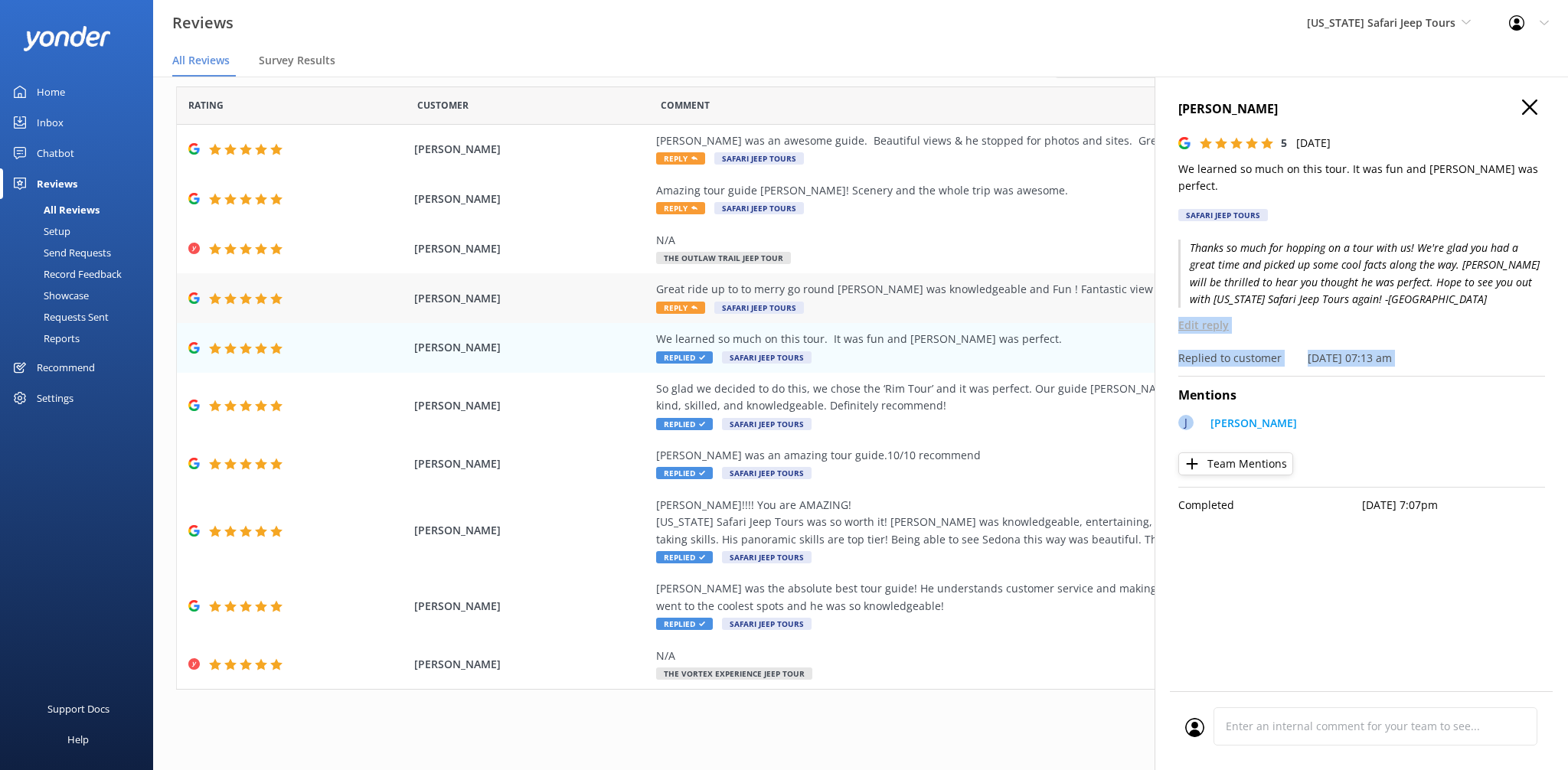
click at [710, 285] on div "Great ride up to to merry go round [PERSON_NAME] was knowledgeable and Fun ! Fa…" at bounding box center [1005, 289] width 696 height 17
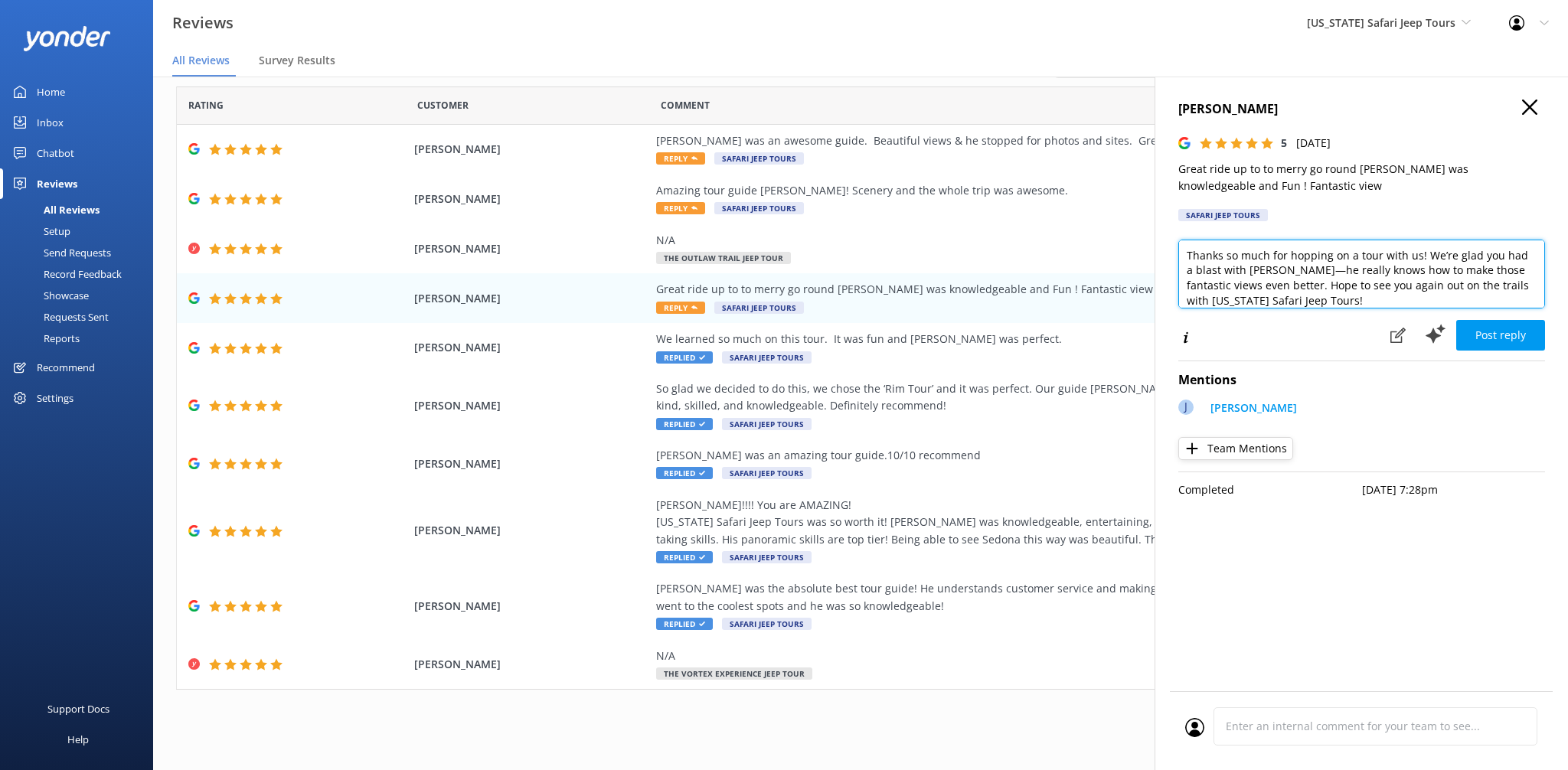
click at [1333, 307] on textarea "Thanks so much for hopping on a tour with us! We’re glad you had a blast with […" at bounding box center [1361, 274] width 367 height 69
type textarea "Thanks so much for hopping on a tour with us! We’re glad you had a blast with […"
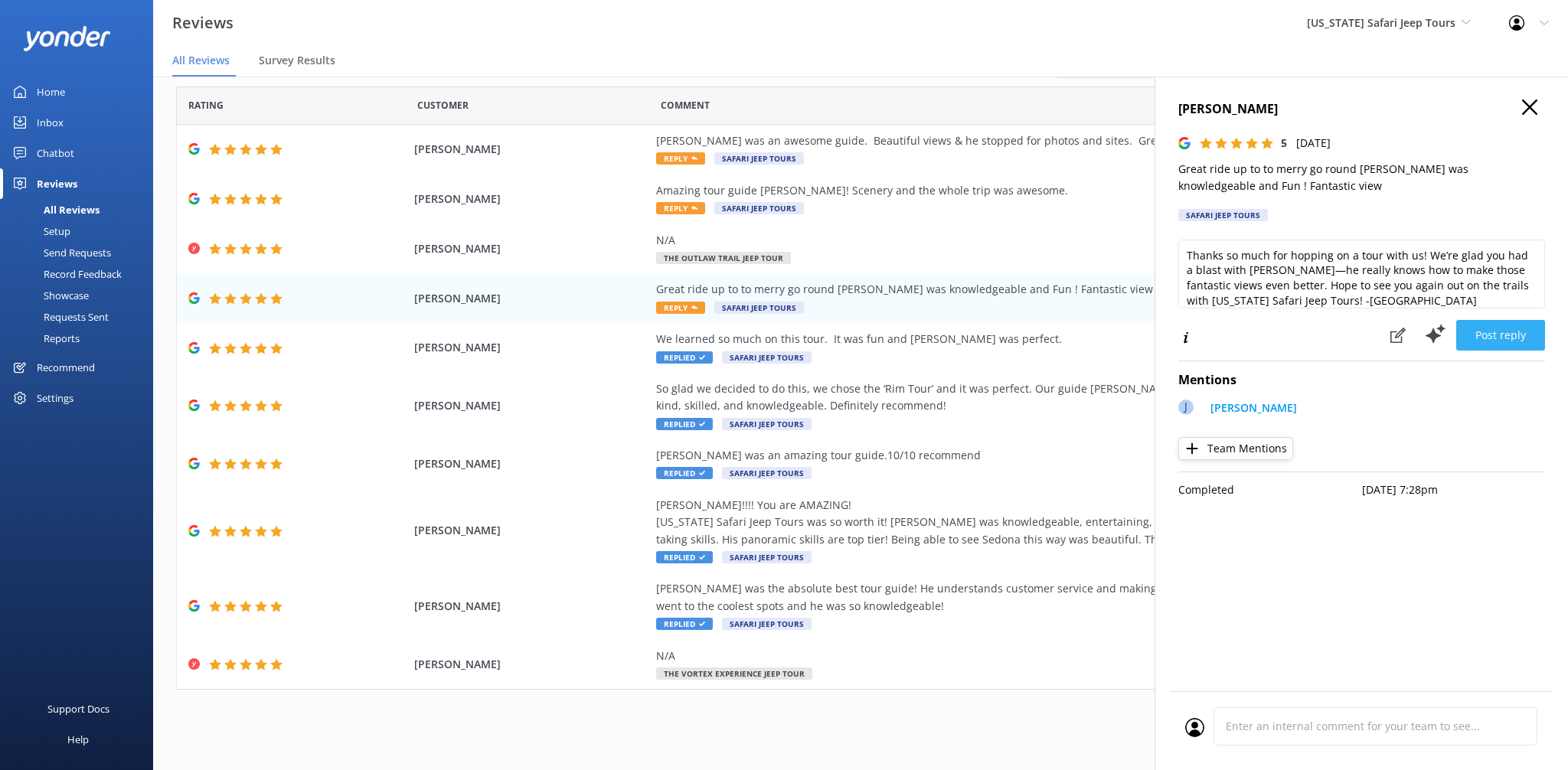
click at [1508, 335] on button "Post reply" at bounding box center [1500, 335] width 89 height 30
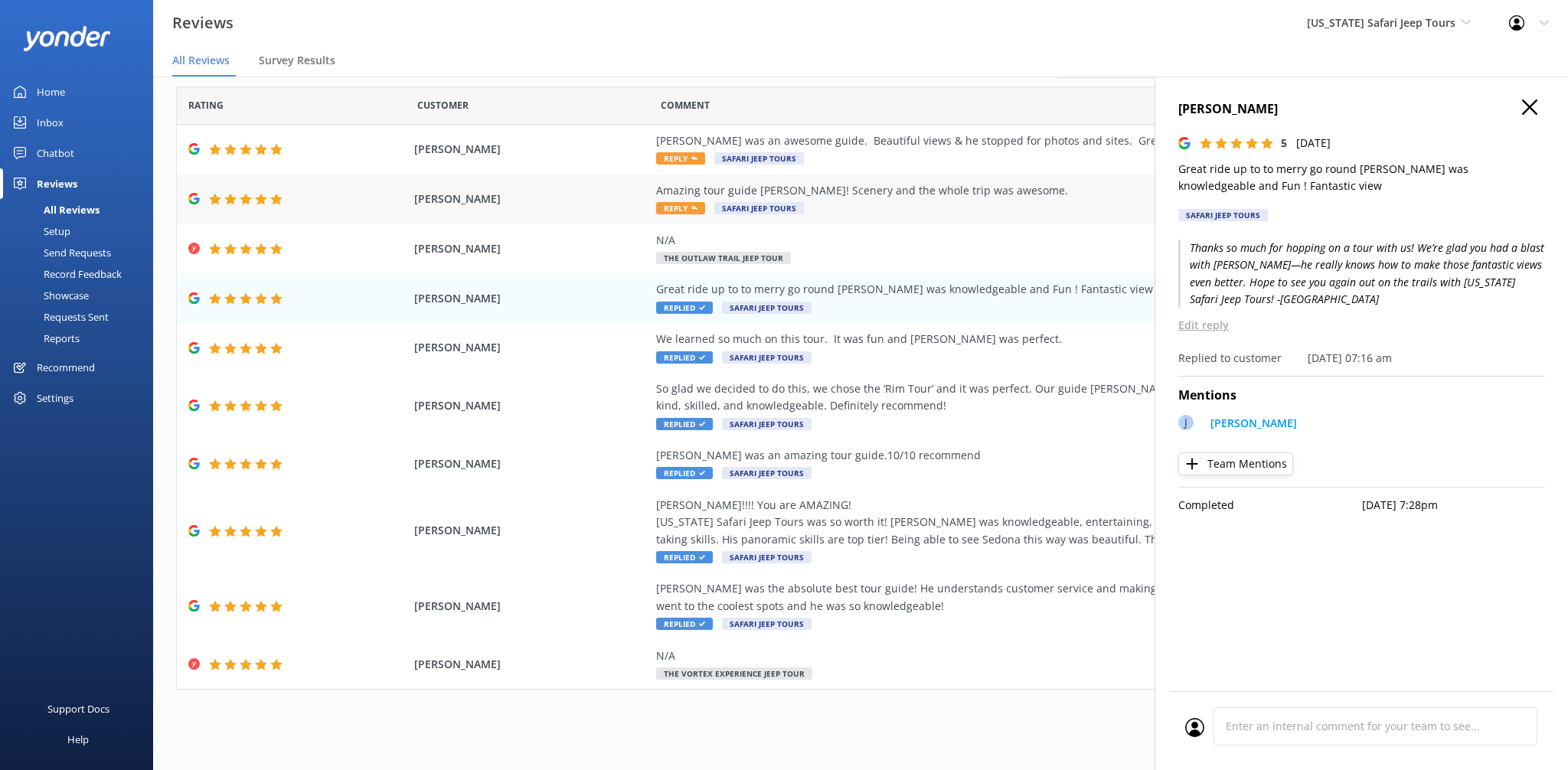
click at [684, 191] on div "Amazing tour guide [PERSON_NAME]! Scenery and the whole trip was awesome." at bounding box center [1005, 190] width 696 height 17
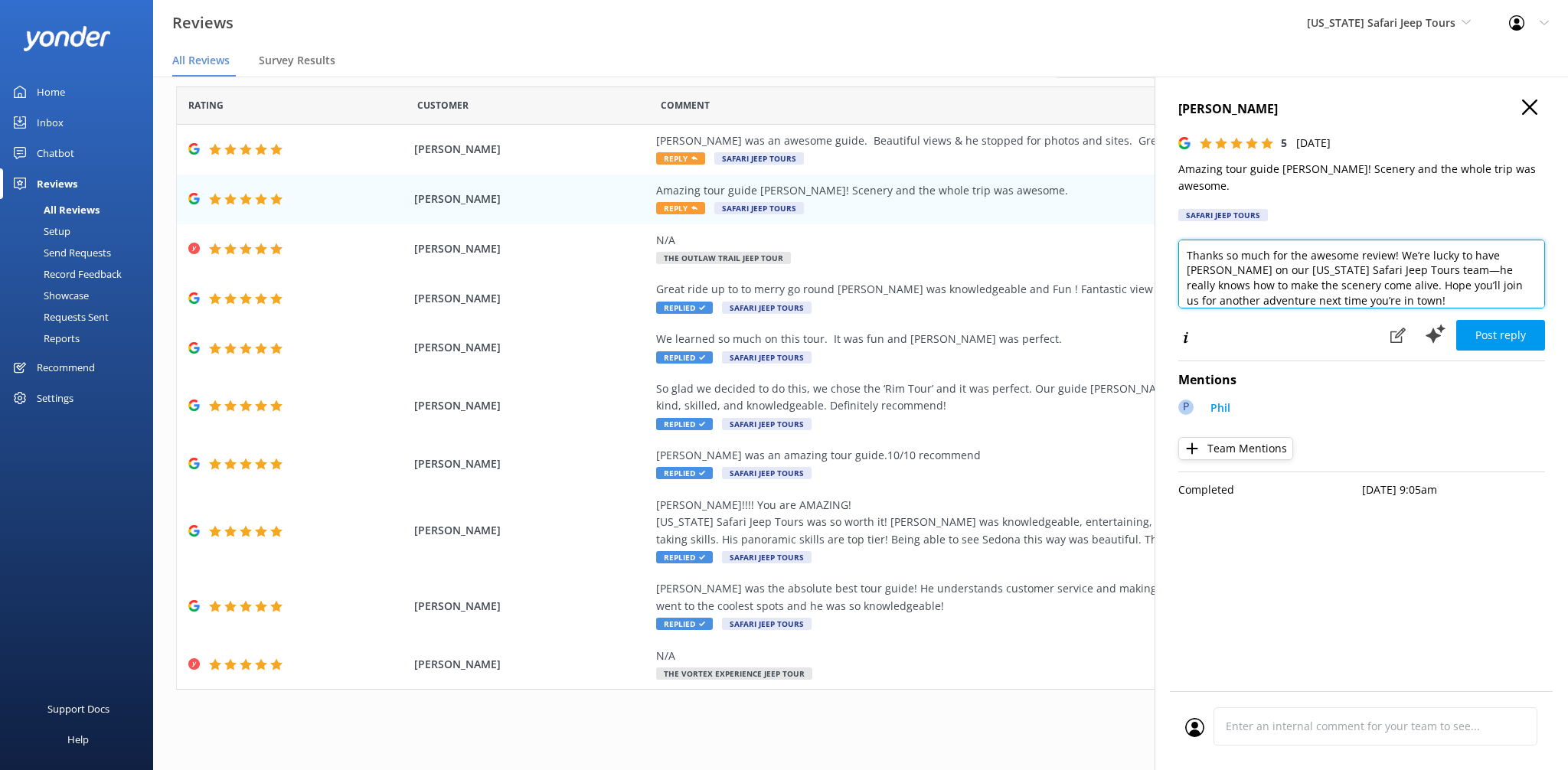
click at [1301, 277] on textarea "Thanks so much for the awesome review! We’re lucky to have [PERSON_NAME] on our…" at bounding box center [1361, 274] width 367 height 69
type textarea "Thanks so much for the awesome review! We’re lucky to have [PERSON_NAME] on our…"
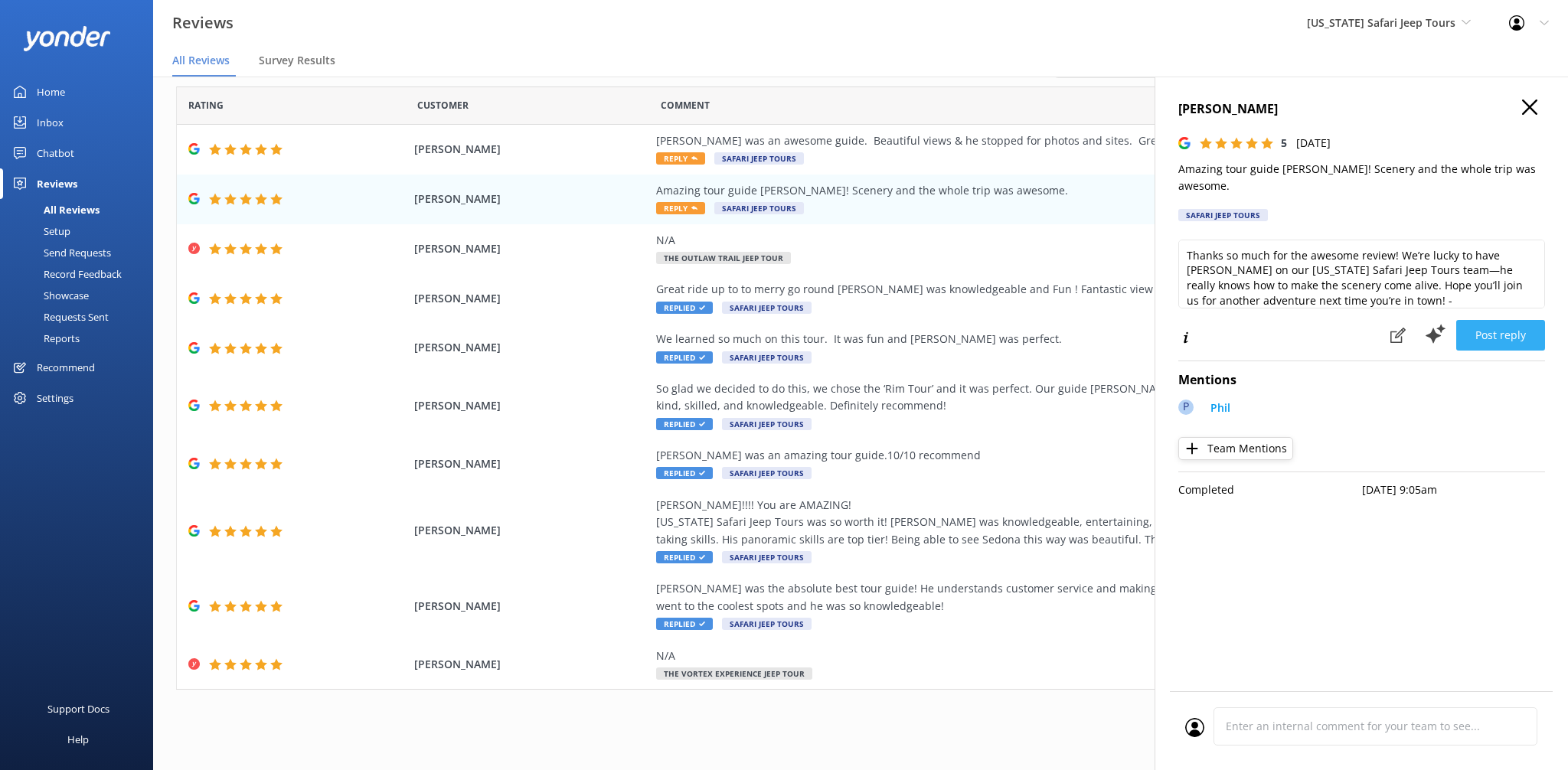
click at [1488, 321] on button "Post reply" at bounding box center [1500, 335] width 89 height 30
click at [1488, 321] on div "Post reply" at bounding box center [1463, 335] width 163 height 33
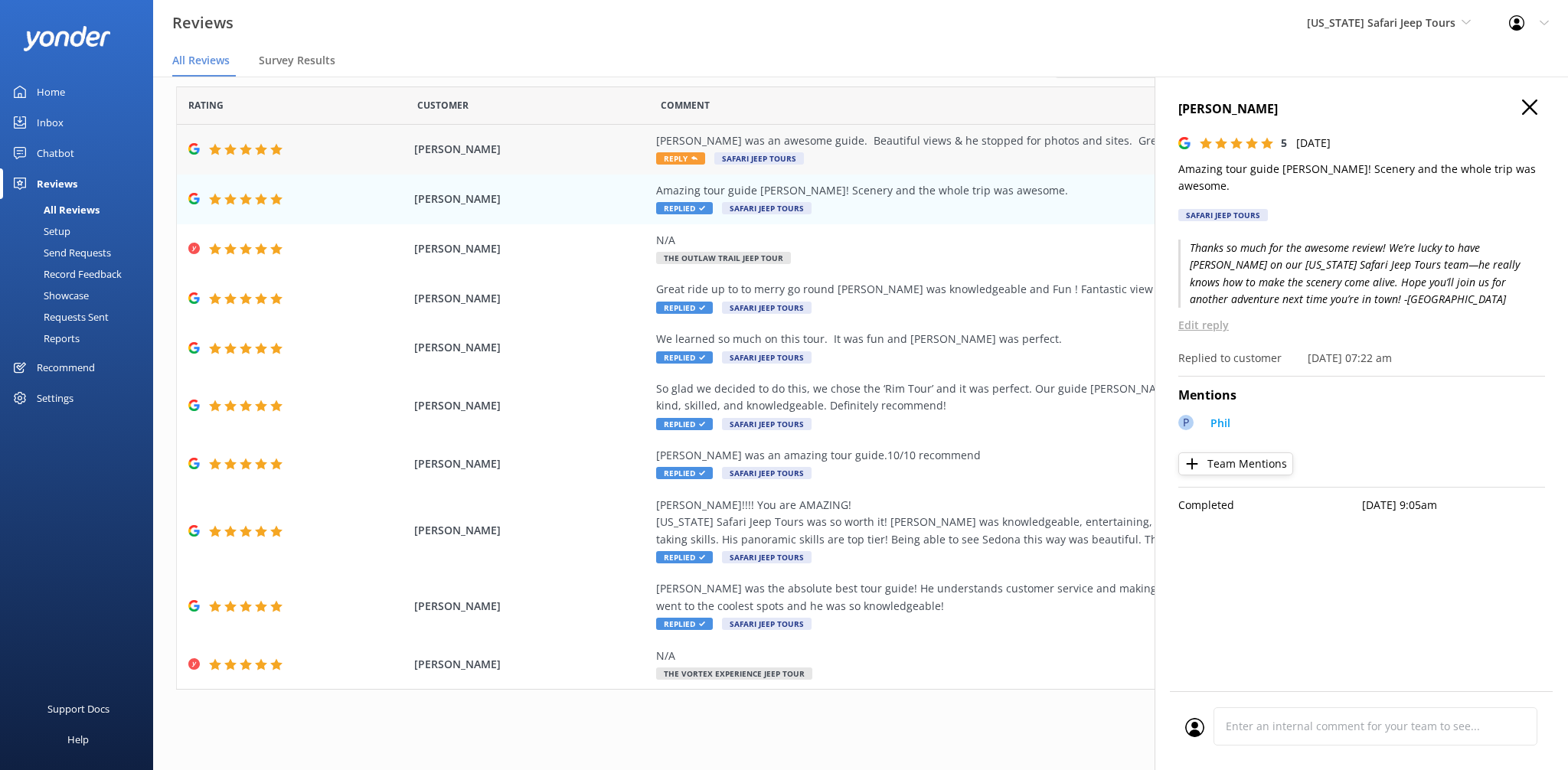
click at [655, 156] on div "[PERSON_NAME] [PERSON_NAME] was an awesome guide. Beautiful views & he stopped …" at bounding box center [860, 149] width 1367 height 50
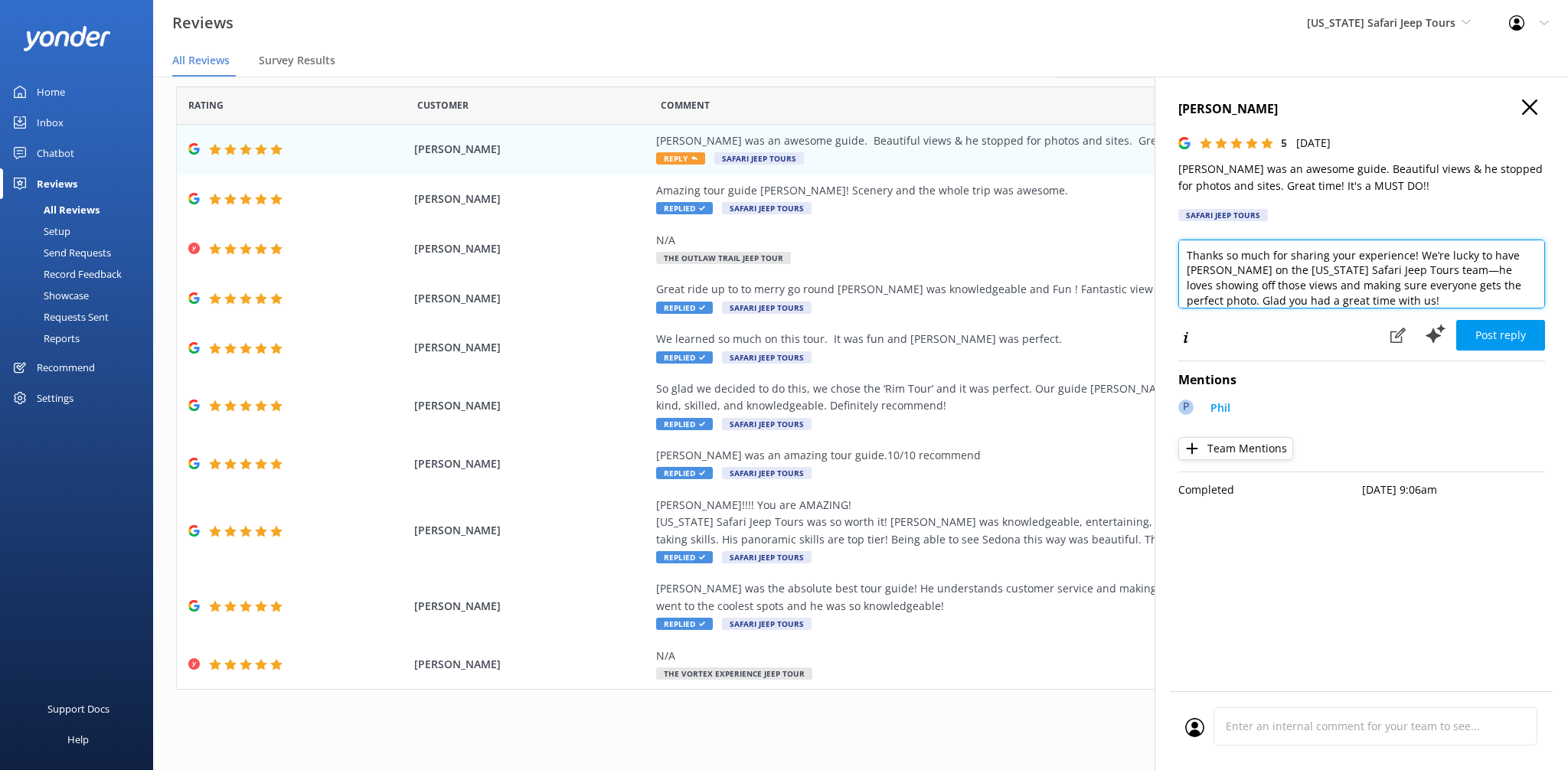
click at [1341, 298] on textarea "Thanks so much for sharing your experience! We’re lucky to have [PERSON_NAME] o…" at bounding box center [1361, 274] width 367 height 69
type textarea "Thanks so much for sharing your experience! We’re lucky to have [PERSON_NAME] o…"
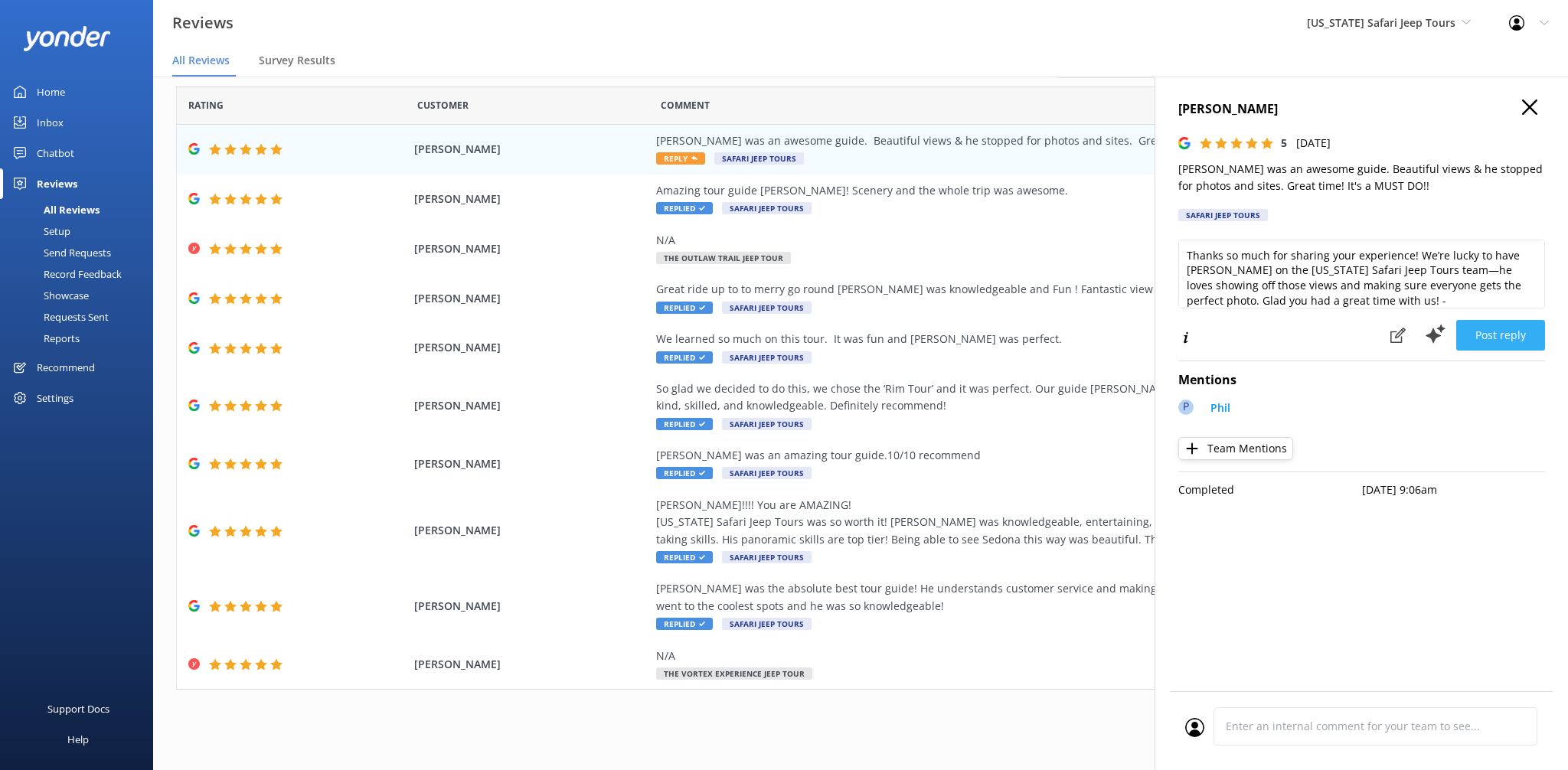
click at [1509, 345] on button "Post reply" at bounding box center [1500, 335] width 89 height 30
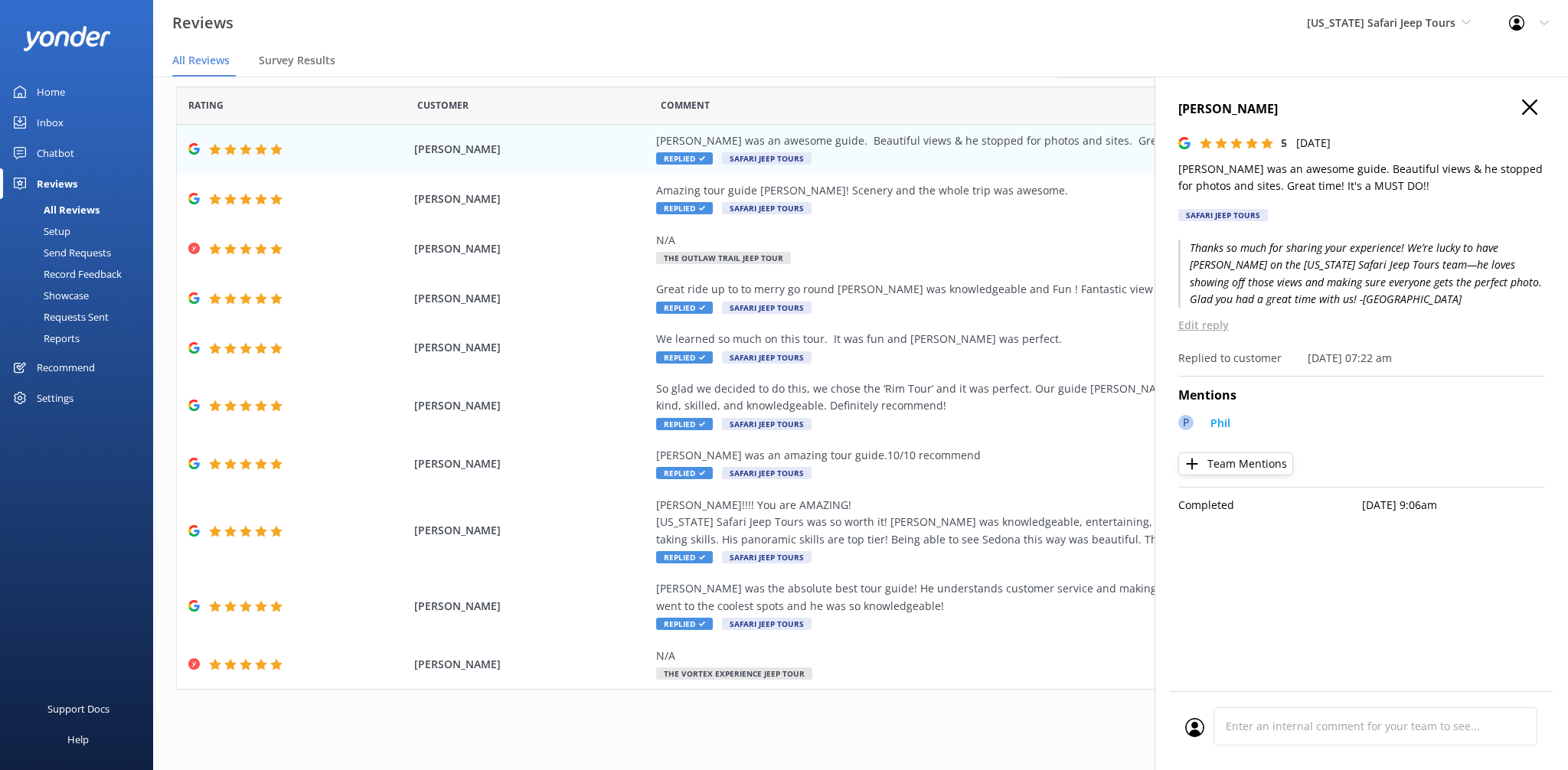
click at [1532, 102] on use "button" at bounding box center [1529, 107] width 15 height 15
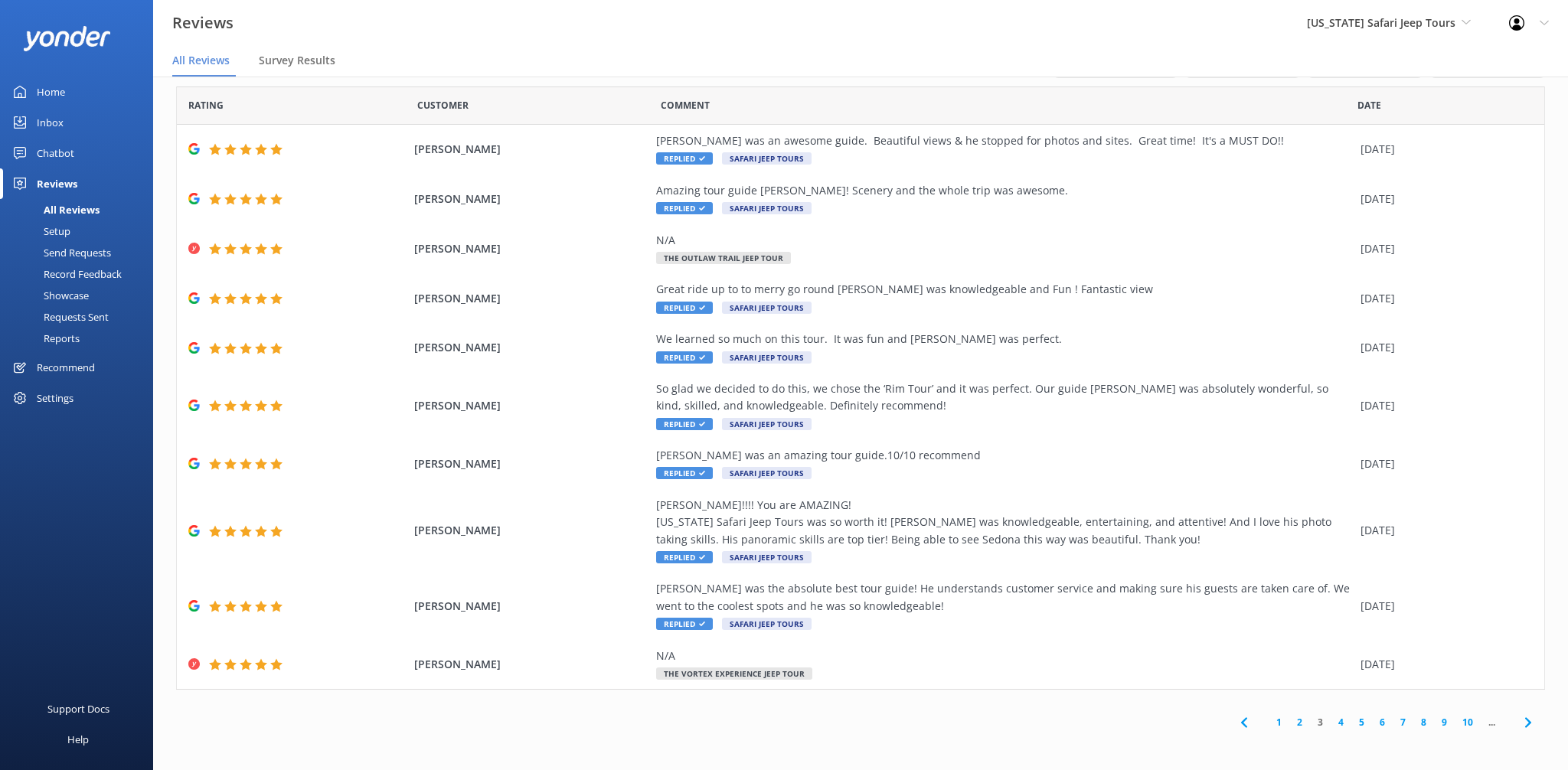
click at [1298, 726] on link "2" at bounding box center [1299, 722] width 20 height 14
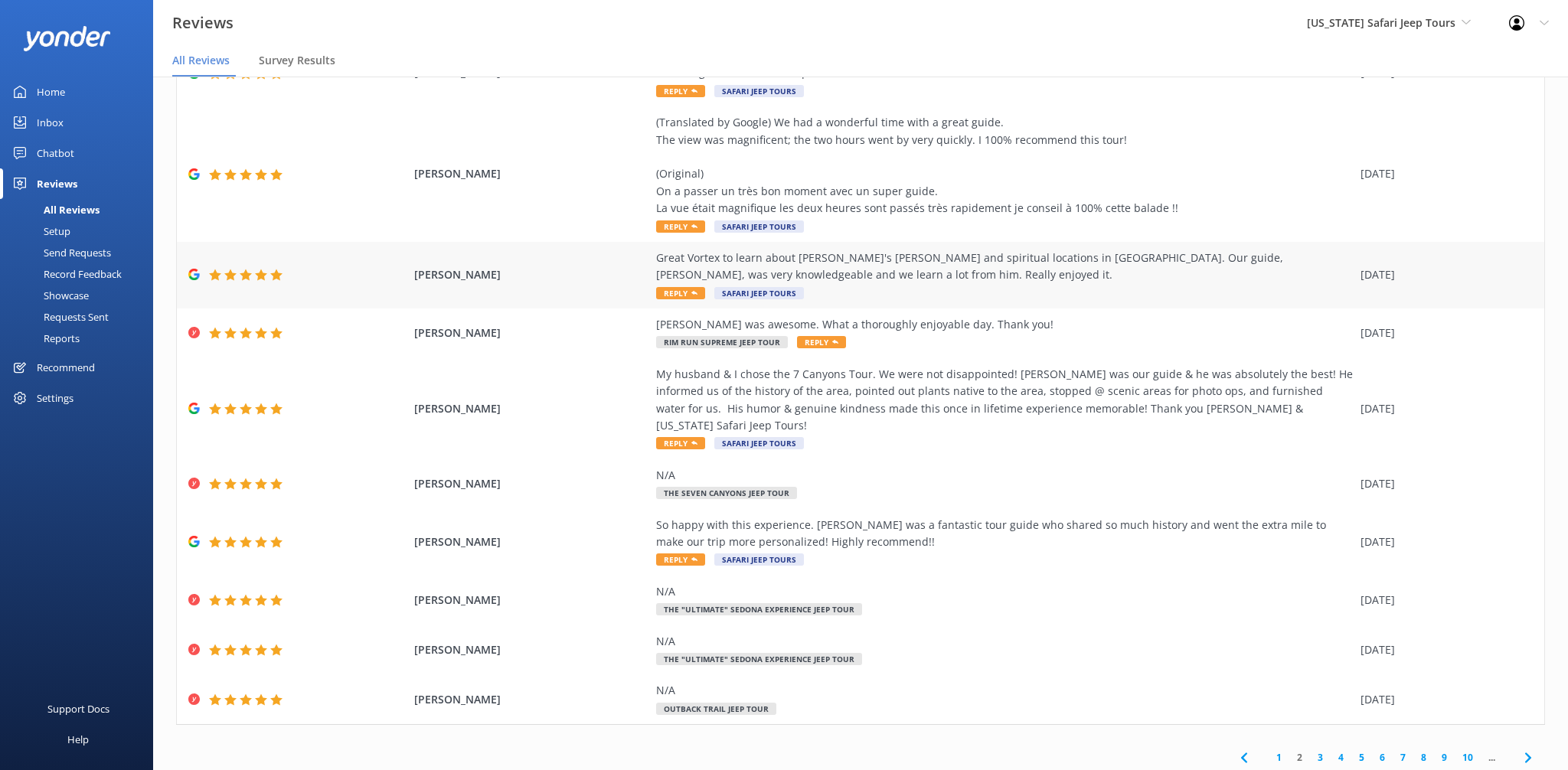
scroll to position [100, 0]
click at [825, 524] on div "So happy with this experience. [PERSON_NAME] was a fantastic tour guide who sha…" at bounding box center [1005, 542] width 696 height 52
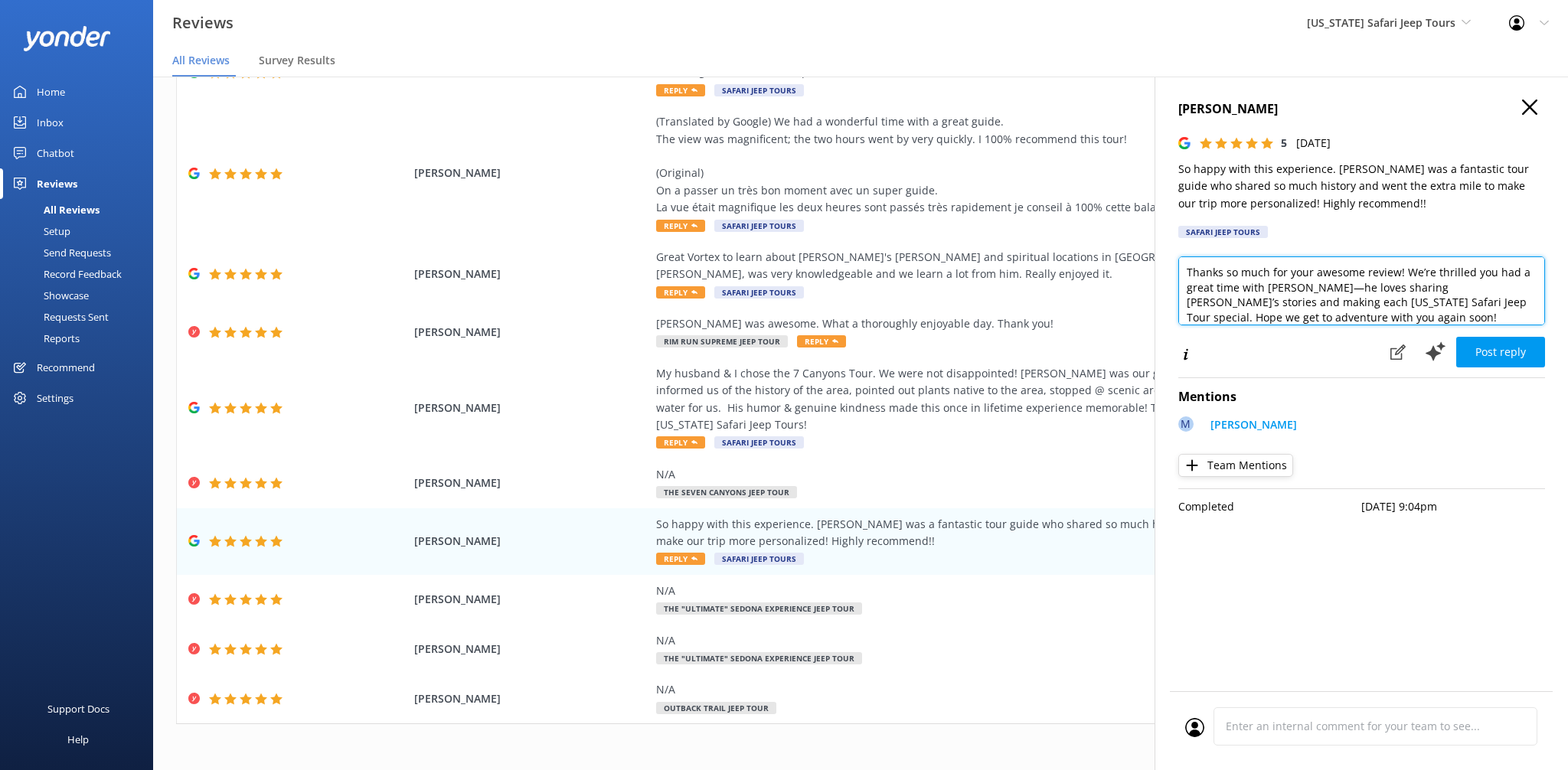
click at [1381, 316] on textarea "Thanks so much for your awesome review! We’re thrilled you had a great time wit…" at bounding box center [1361, 291] width 367 height 69
type textarea "Thanks so much for your awesome review! We’re thrilled you had a great time wit…"
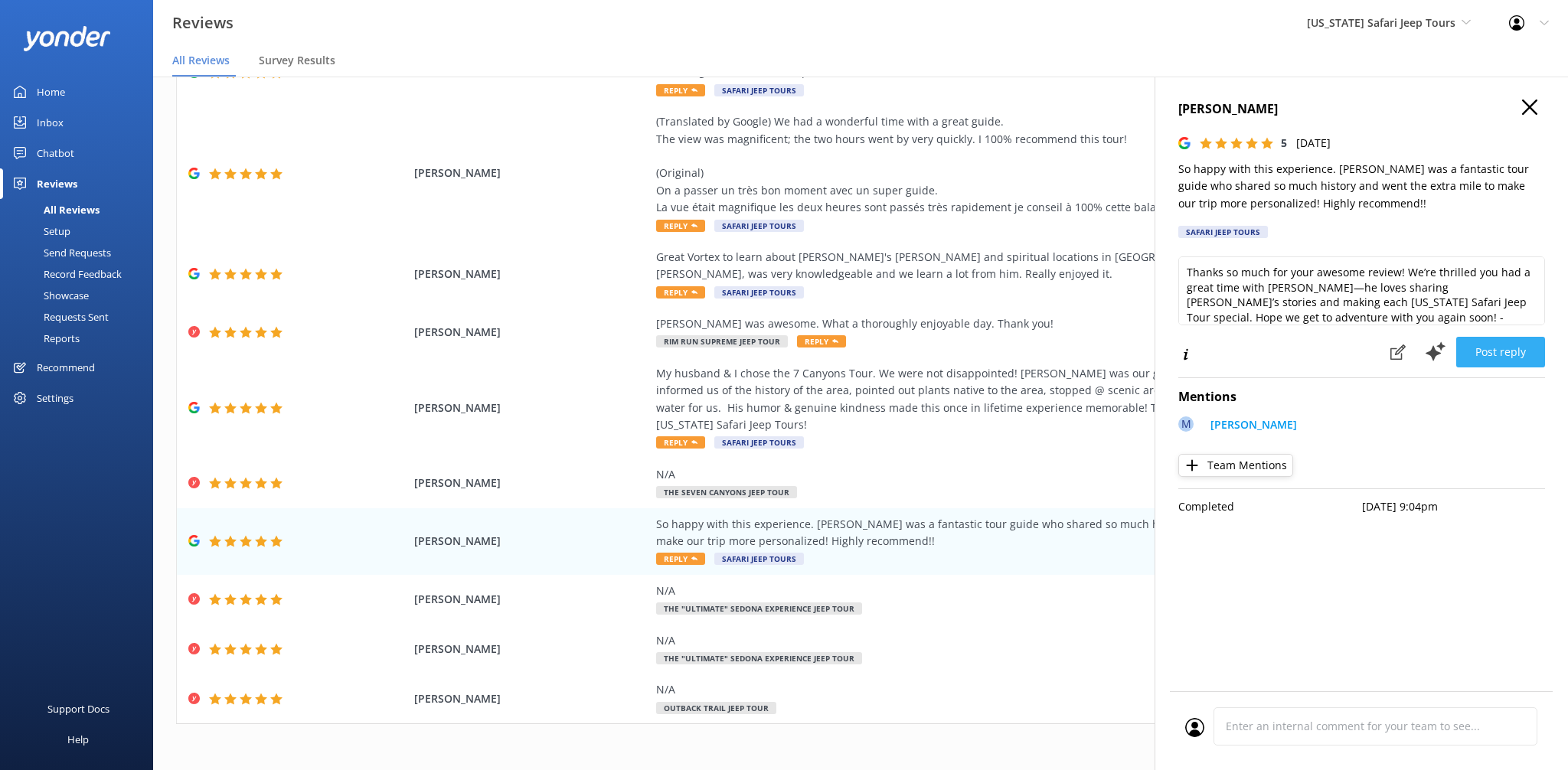
click at [1516, 352] on button "Post reply" at bounding box center [1500, 352] width 89 height 30
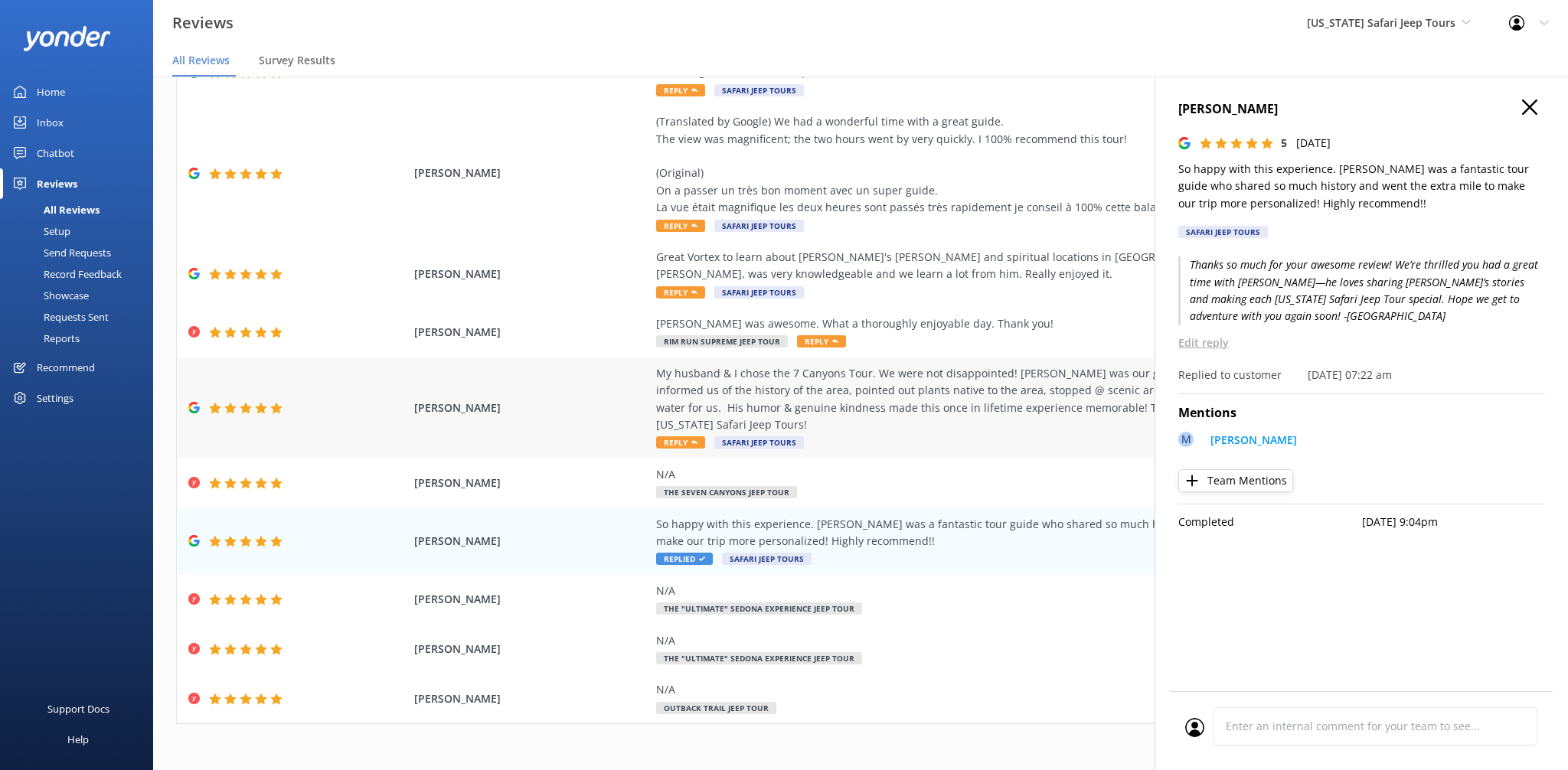
click at [662, 396] on div "My husband & I chose the 7 Canyons Tour. We were not disappointed! [PERSON_NAME…" at bounding box center [1005, 400] width 696 height 69
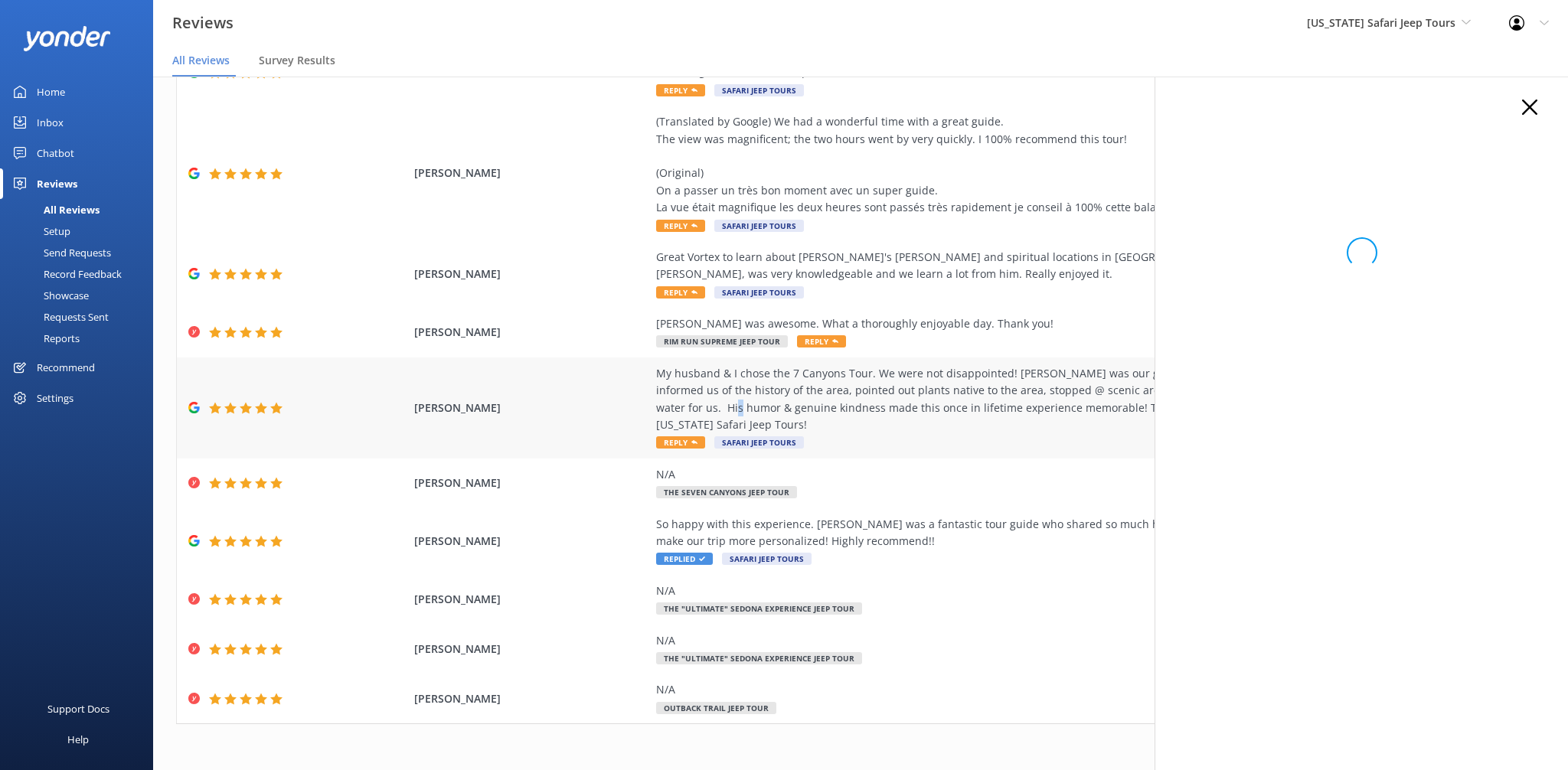
click at [662, 396] on div "My husband & I chose the 7 Canyons Tour. We were not disappointed! [PERSON_NAME…" at bounding box center [1005, 400] width 696 height 69
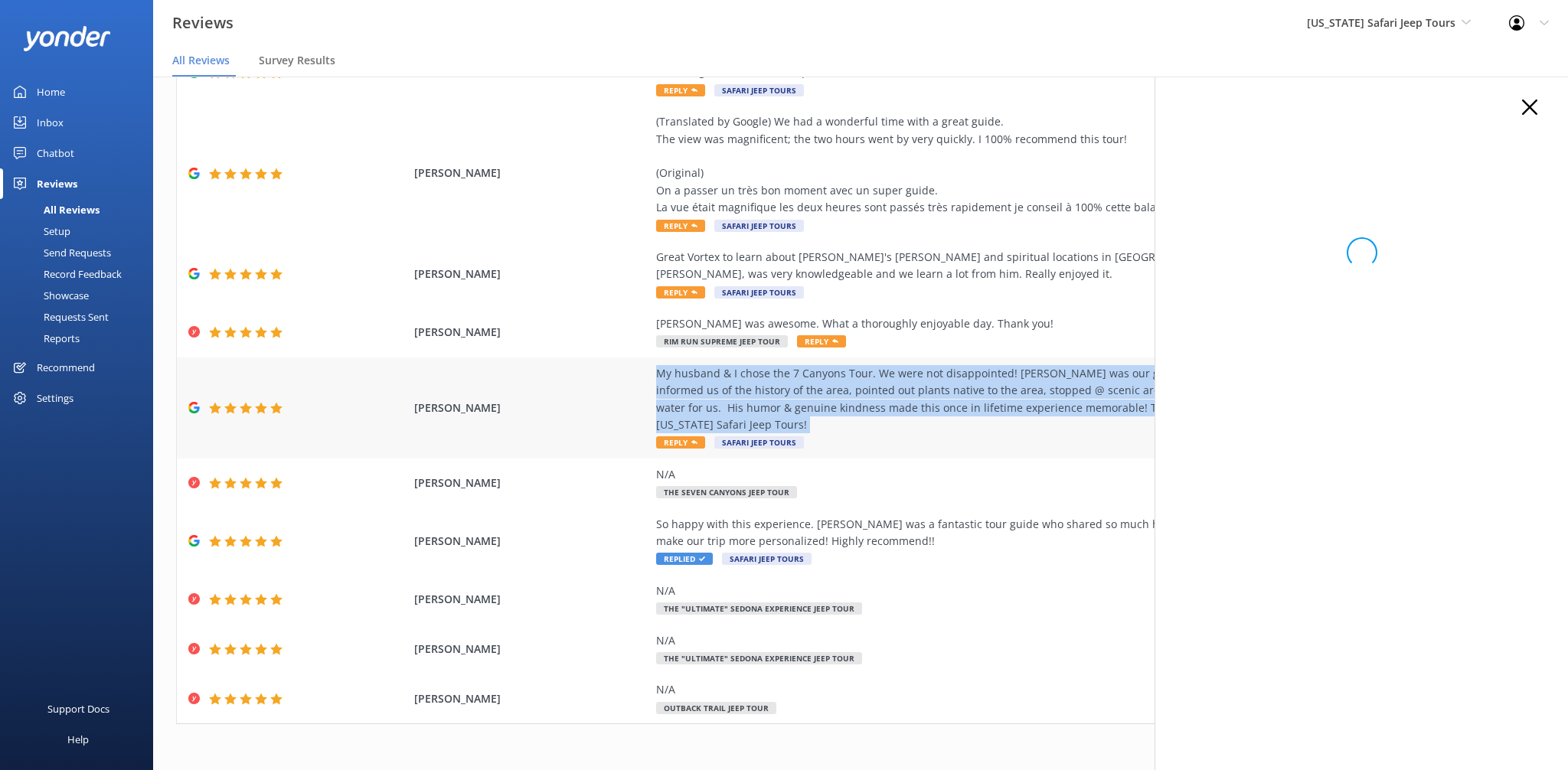
click at [662, 396] on div "My husband & I chose the 7 Canyons Tour. We were not disappointed! [PERSON_NAME…" at bounding box center [1005, 400] width 696 height 69
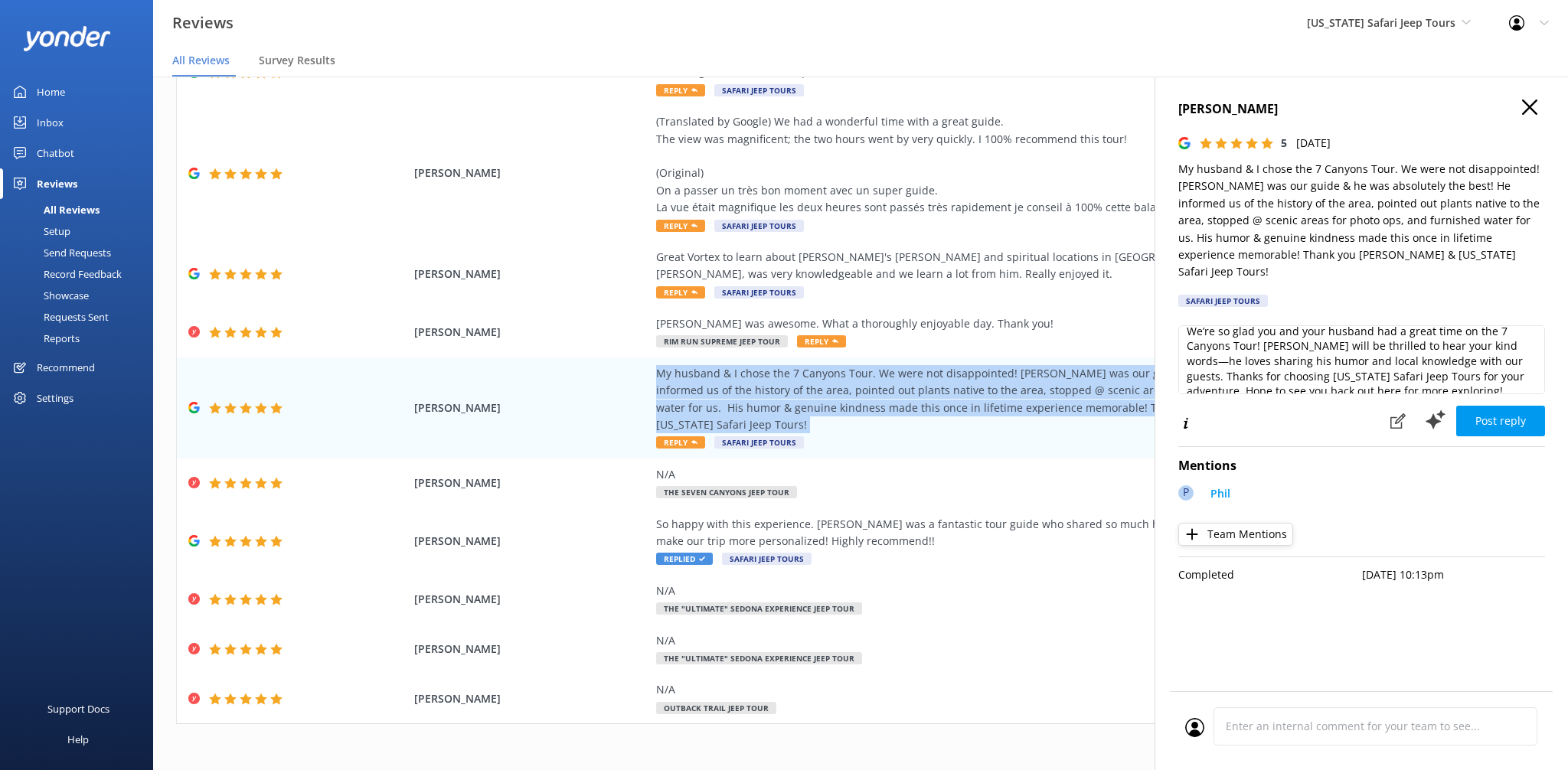
scroll to position [23, 0]
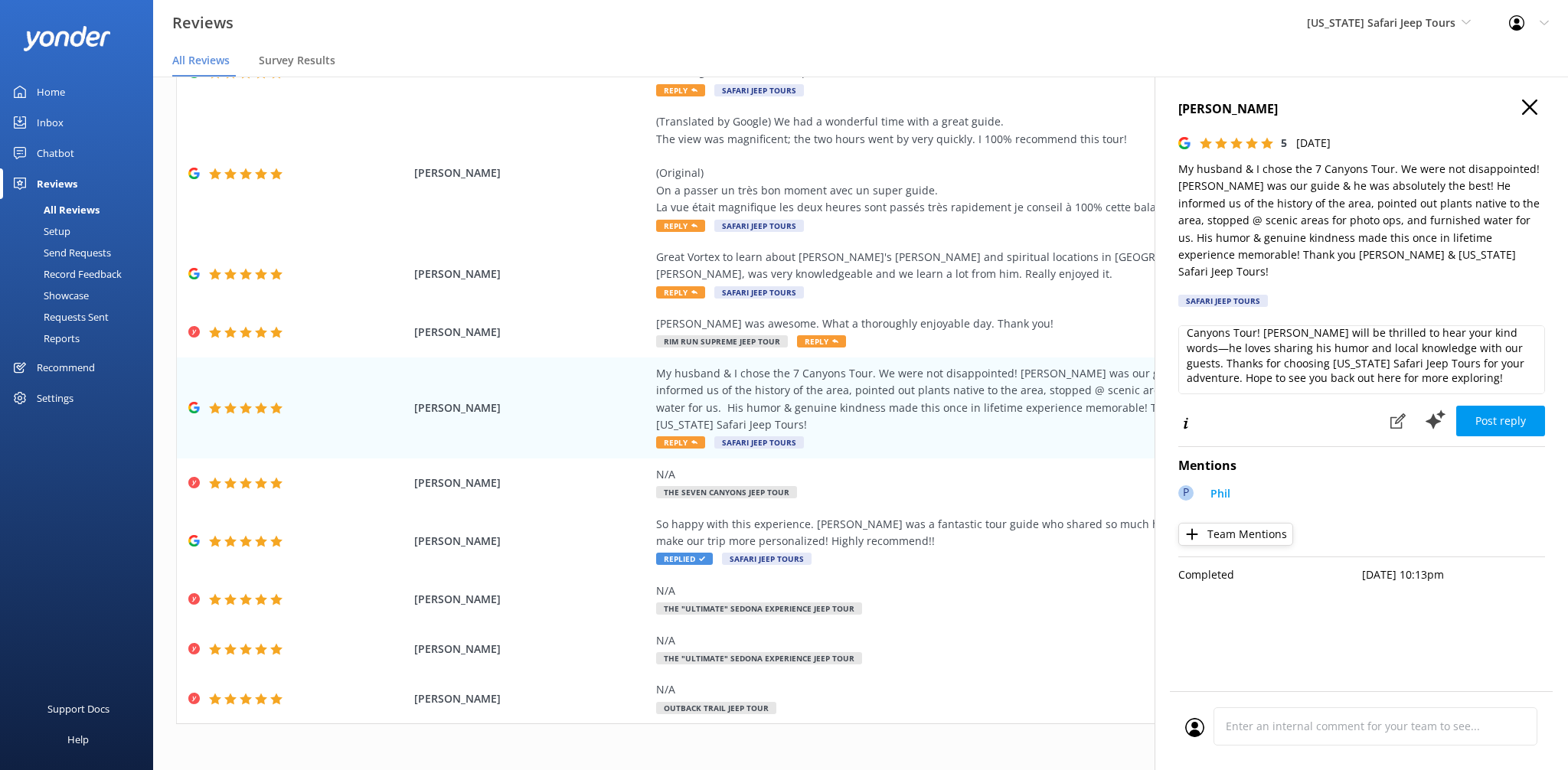
click at [1475, 378] on div "We’re so glad you and your husband had a great time on the 7 Canyons Tour! [PER…" at bounding box center [1361, 362] width 367 height 75
click at [1471, 367] on textarea "We’re so glad you and your husband had a great time on the 7 Canyons Tour! [PER…" at bounding box center [1361, 360] width 367 height 69
type textarea "We’re so glad you and your husband had a great time on the 7 Canyons Tour! [PER…"
click at [1495, 410] on button "Post reply" at bounding box center [1500, 421] width 89 height 30
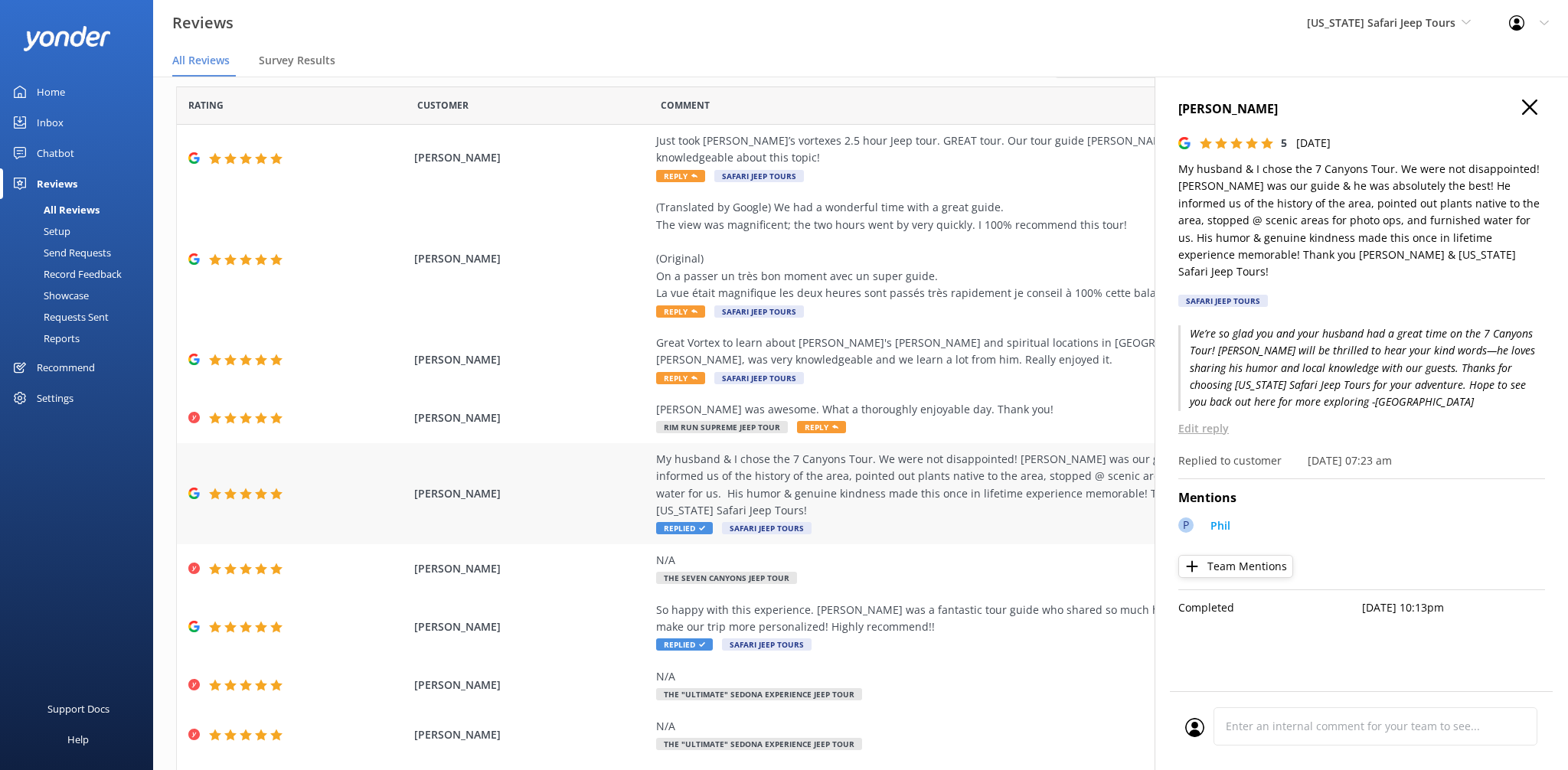
scroll to position [0, 0]
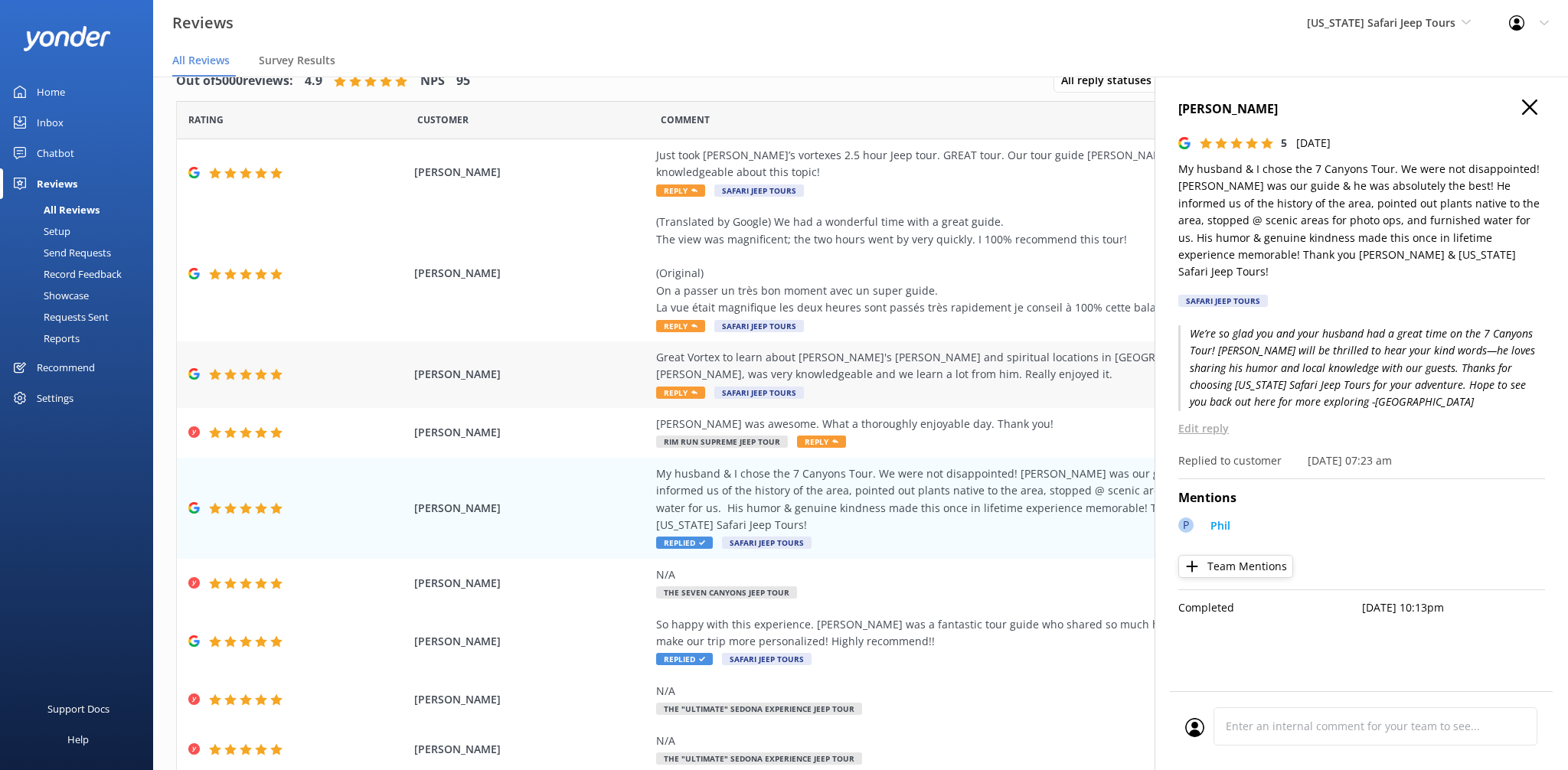
click at [718, 358] on div "Great Vortex to learn about [PERSON_NAME]'s [PERSON_NAME] and spiritual locatio…" at bounding box center [1005, 366] width 696 height 35
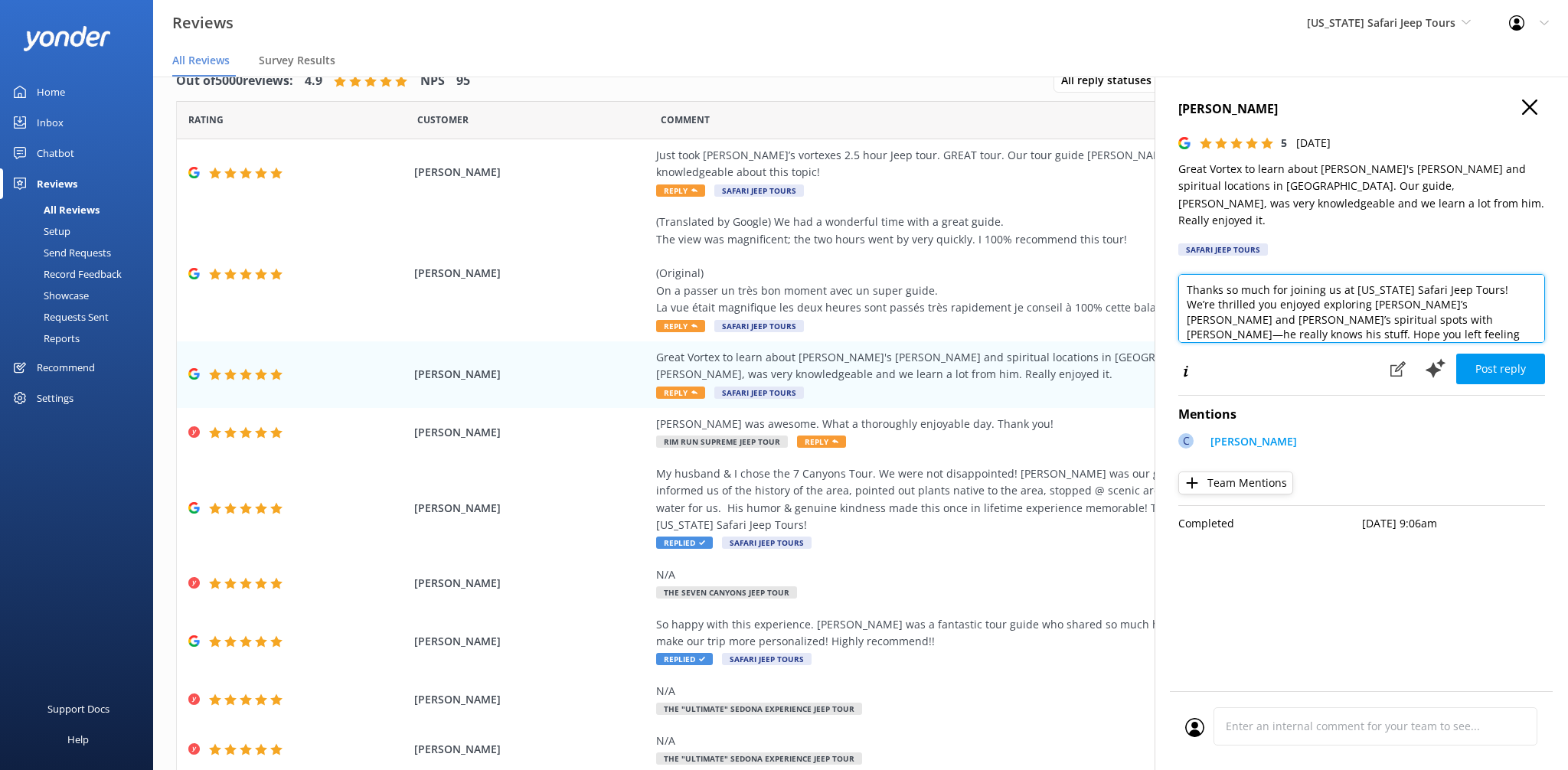
click at [1412, 318] on textarea "Thanks so much for joining us at [US_STATE] Safari Jeep Tours! We’re thrilled y…" at bounding box center [1361, 309] width 367 height 69
type textarea "Thanks so much for joining us at [US_STATE] Safari Jeep Tours! We’re thrilled y…"
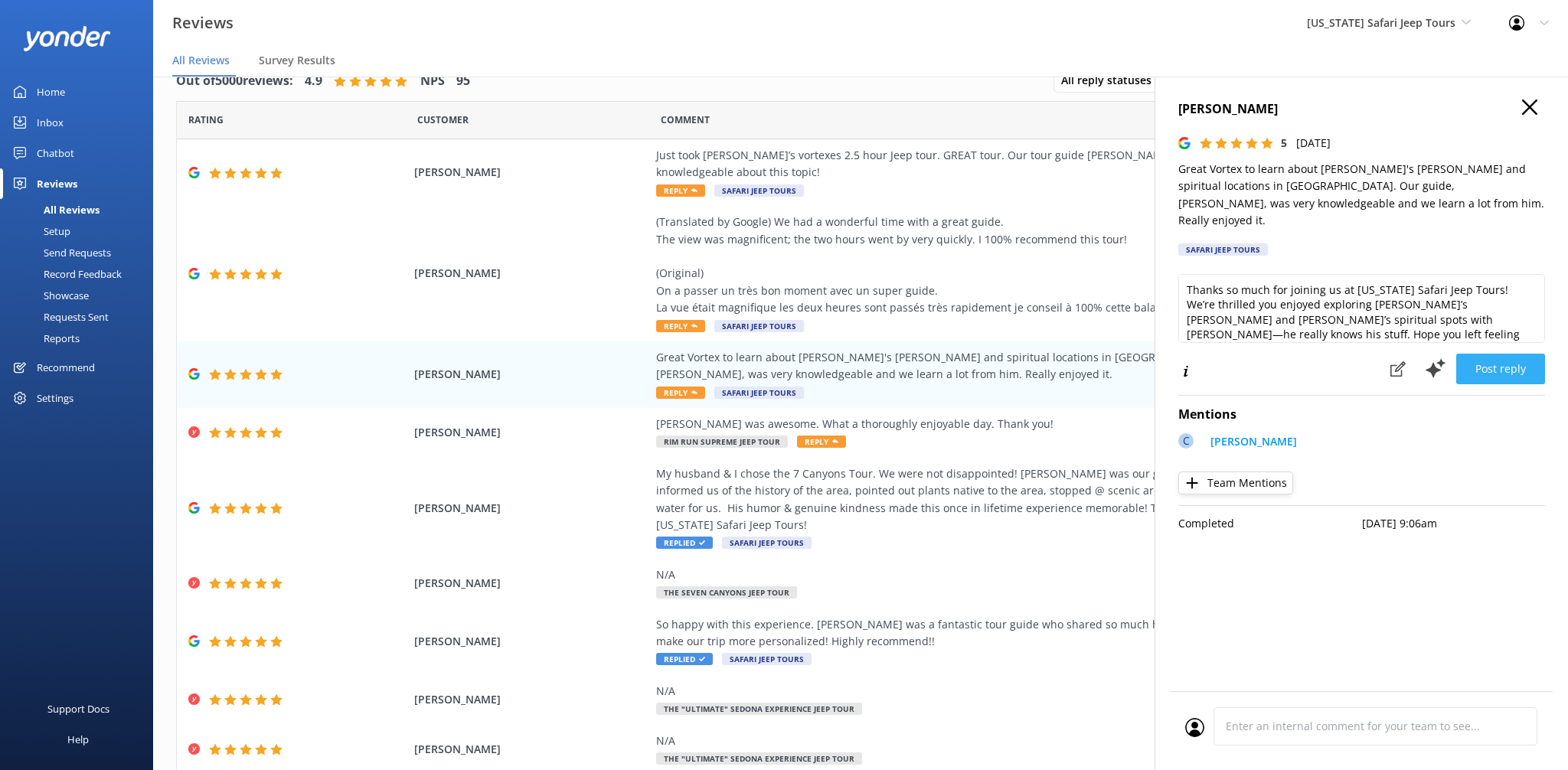
click at [1471, 365] on button "Post reply" at bounding box center [1500, 369] width 89 height 30
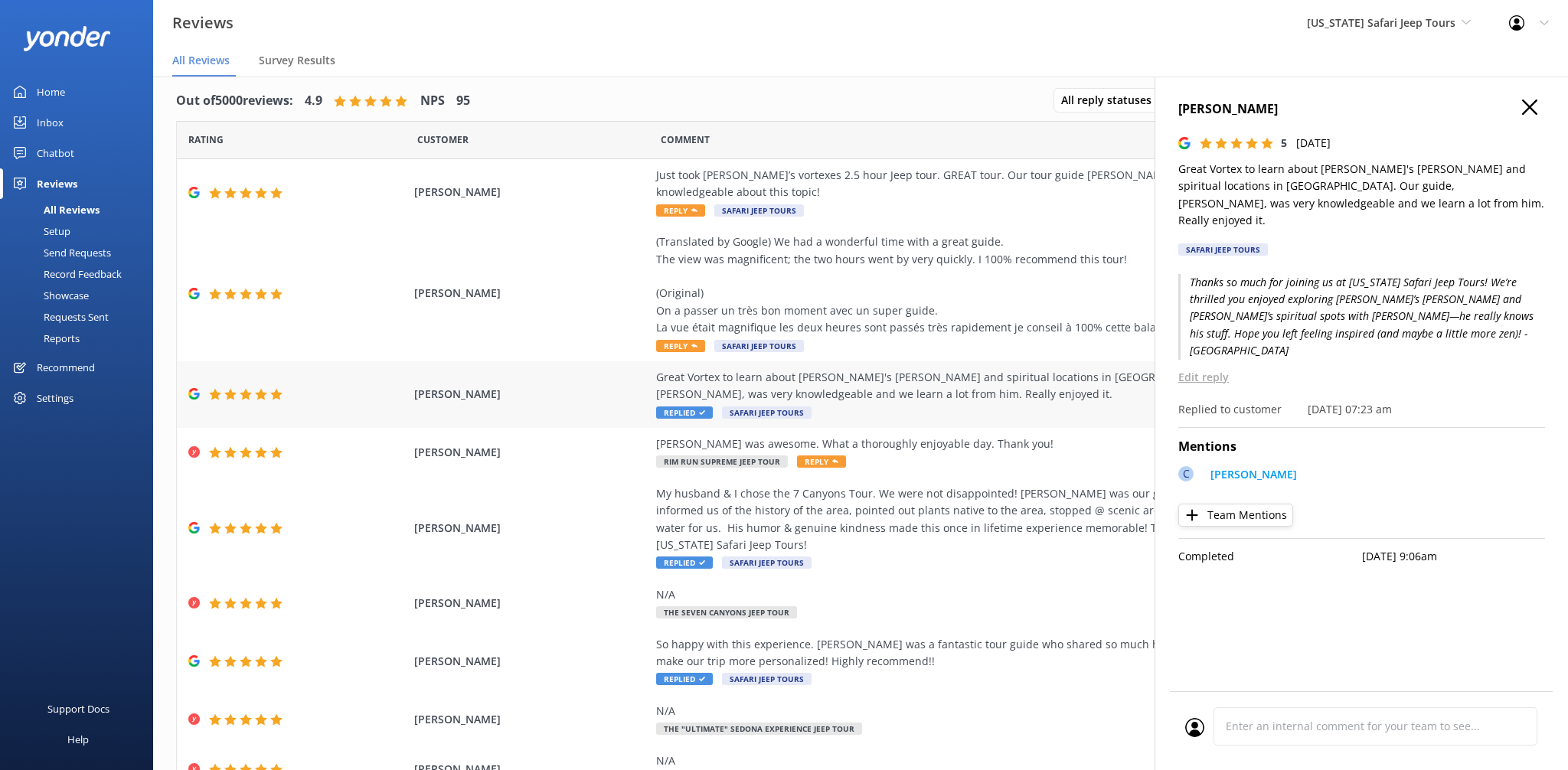
scroll to position [9, 0]
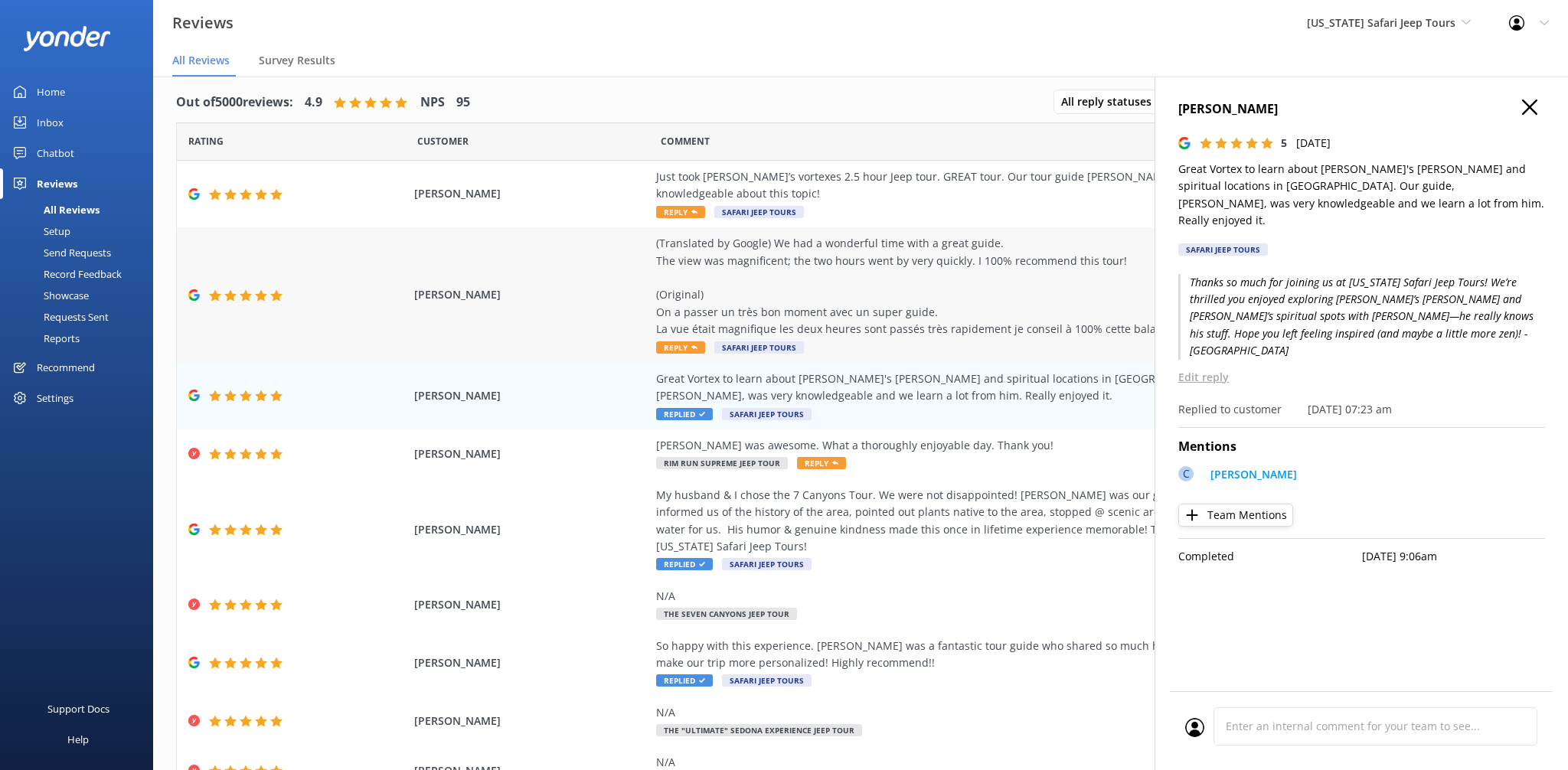
click at [741, 304] on div "(Translated by Google) We had a wonderful time with a great guide. The view was…" at bounding box center [1005, 286] width 696 height 102
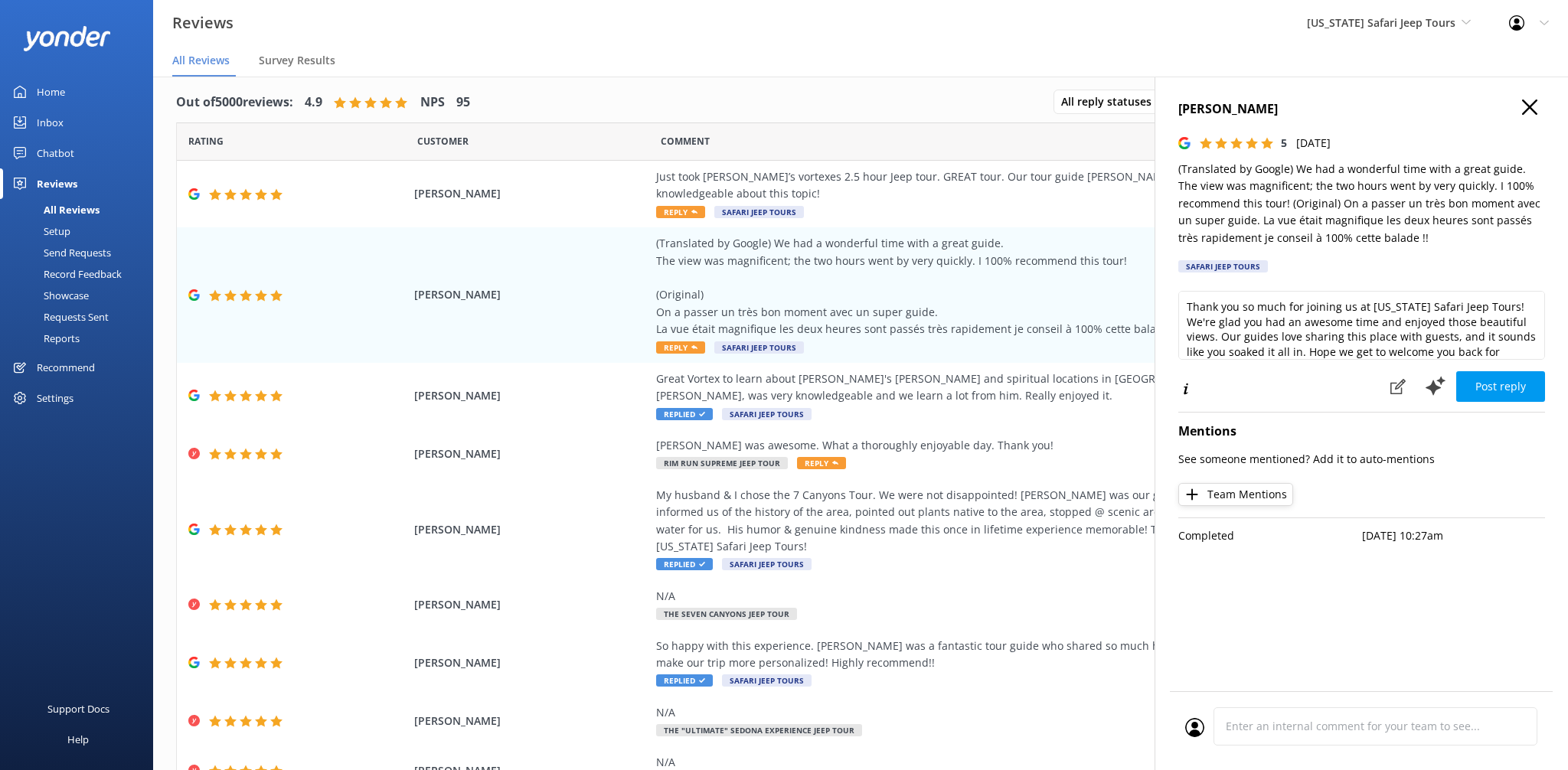
scroll to position [23, 0]
click at [1312, 362] on div "Thank you so much for joining us at [US_STATE] Safari Jeep Tours! We're glad yo…" at bounding box center [1361, 328] width 367 height 75
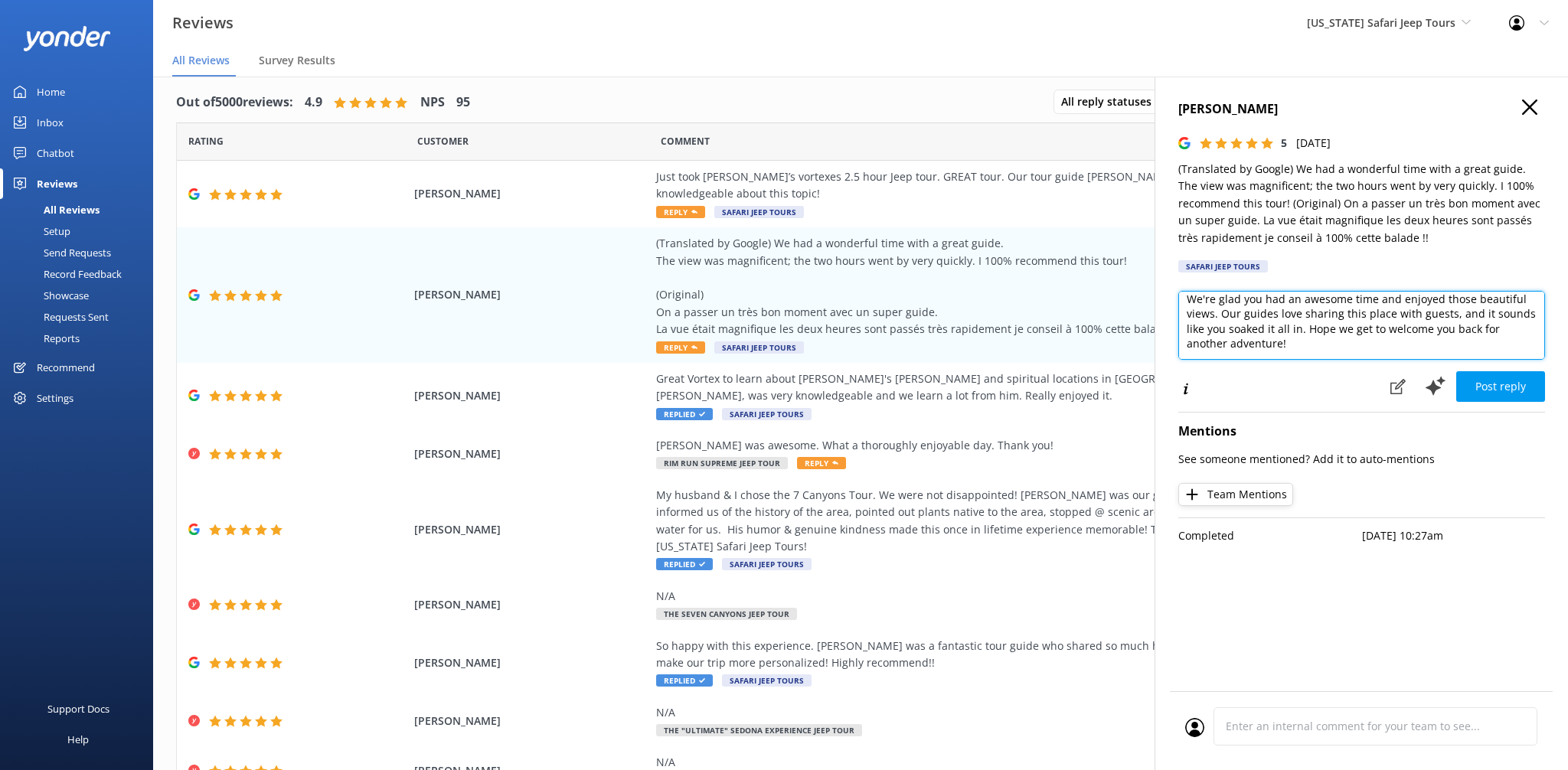
click at [1318, 356] on textarea "Thank you so much for joining us at [US_STATE] Safari Jeep Tours! We're glad yo…" at bounding box center [1361, 325] width 367 height 69
type textarea "Thank you so much for joining us at [US_STATE] Safari Jeep Tours! We're glad yo…"
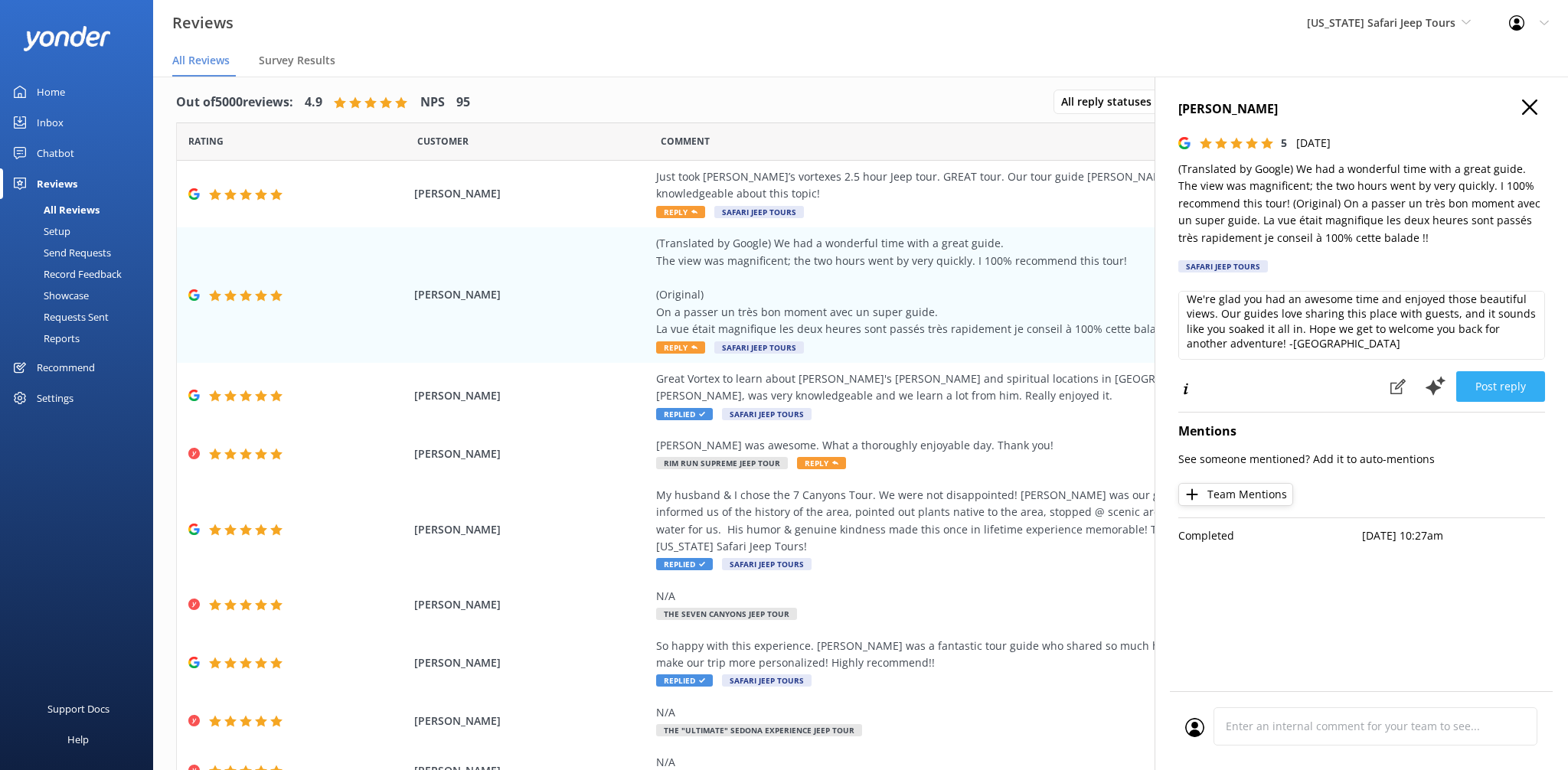
click at [1469, 395] on button "Post reply" at bounding box center [1500, 386] width 89 height 30
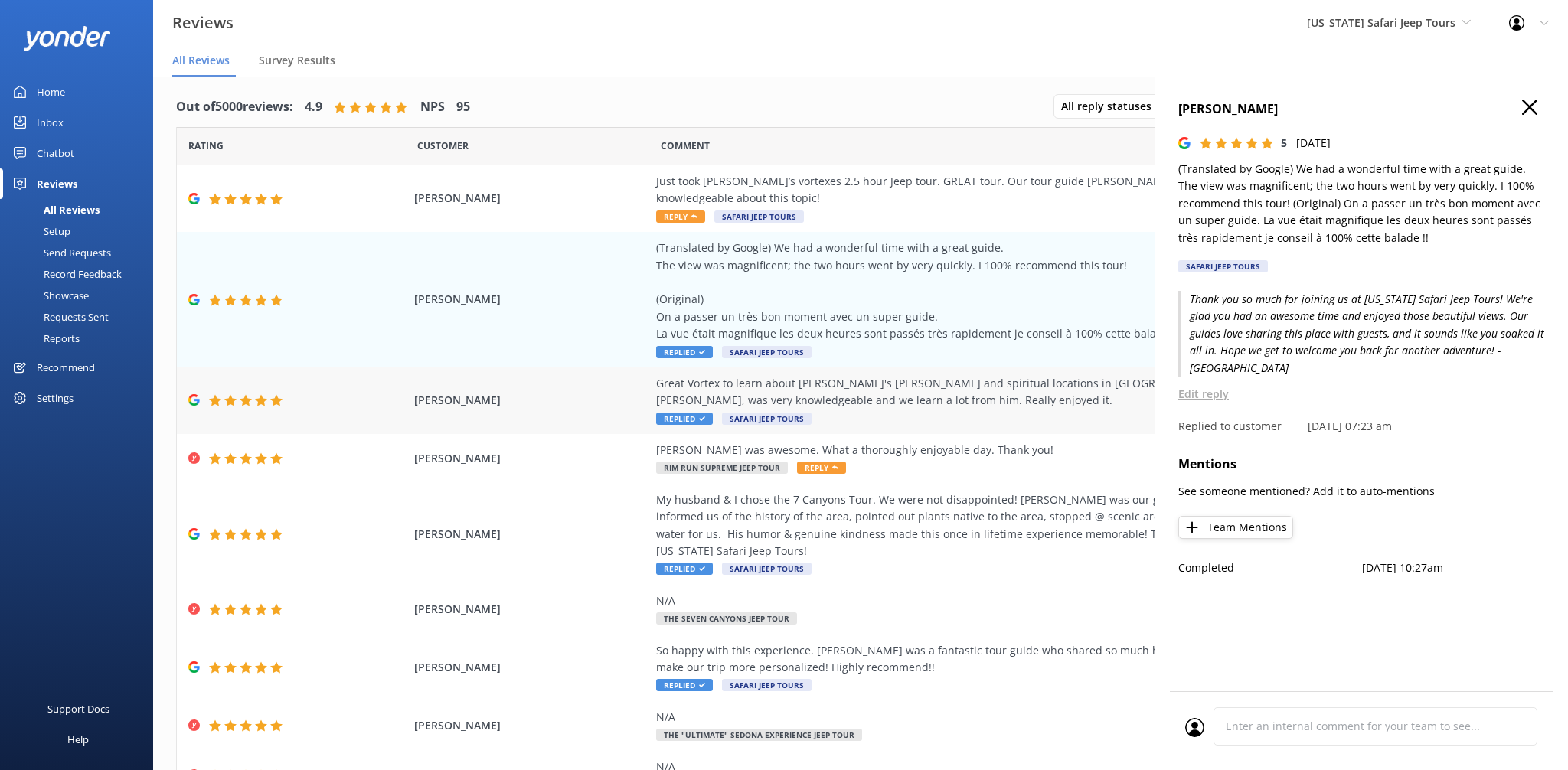
scroll to position [0, 0]
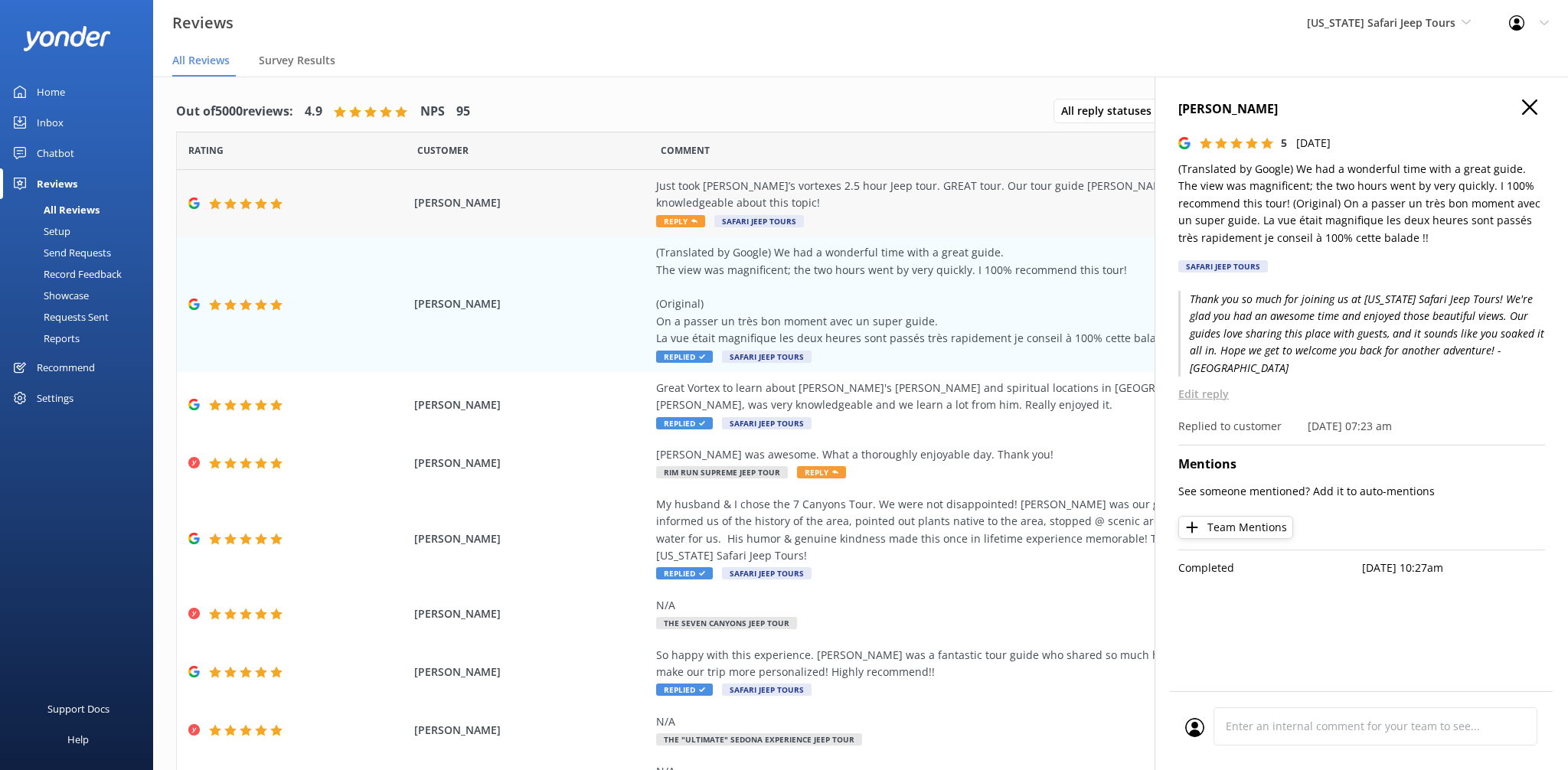
click at [773, 193] on div "Just took [PERSON_NAME]’s vortexes 2.5 hour Jeep tour. GREAT tour. Our tour gui…" at bounding box center [1005, 194] width 696 height 35
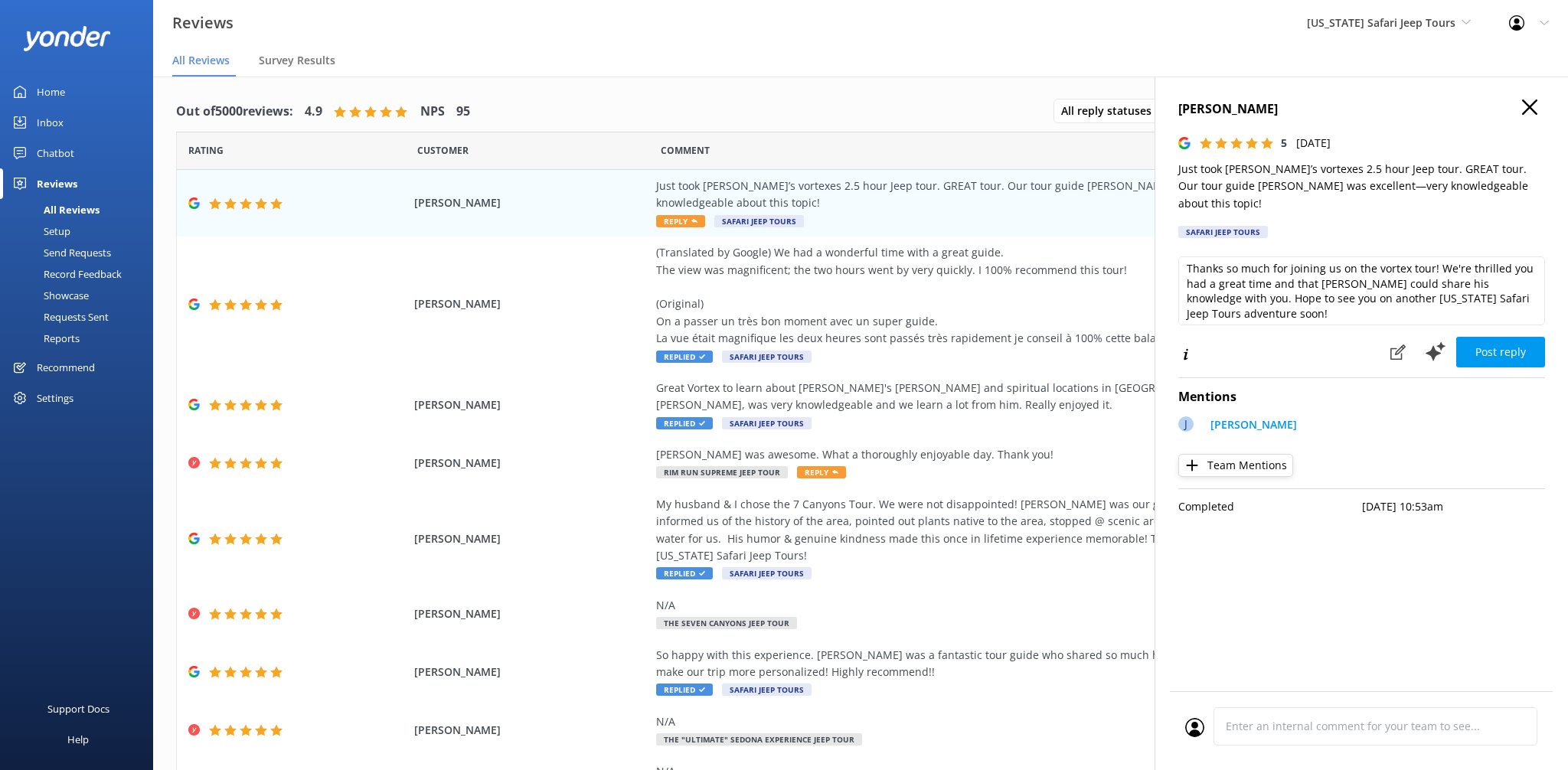
scroll to position [8, 0]
click at [1324, 299] on textarea "Thanks so much for joining us on the vortex tour! We're thrilled you had a grea…" at bounding box center [1361, 291] width 367 height 69
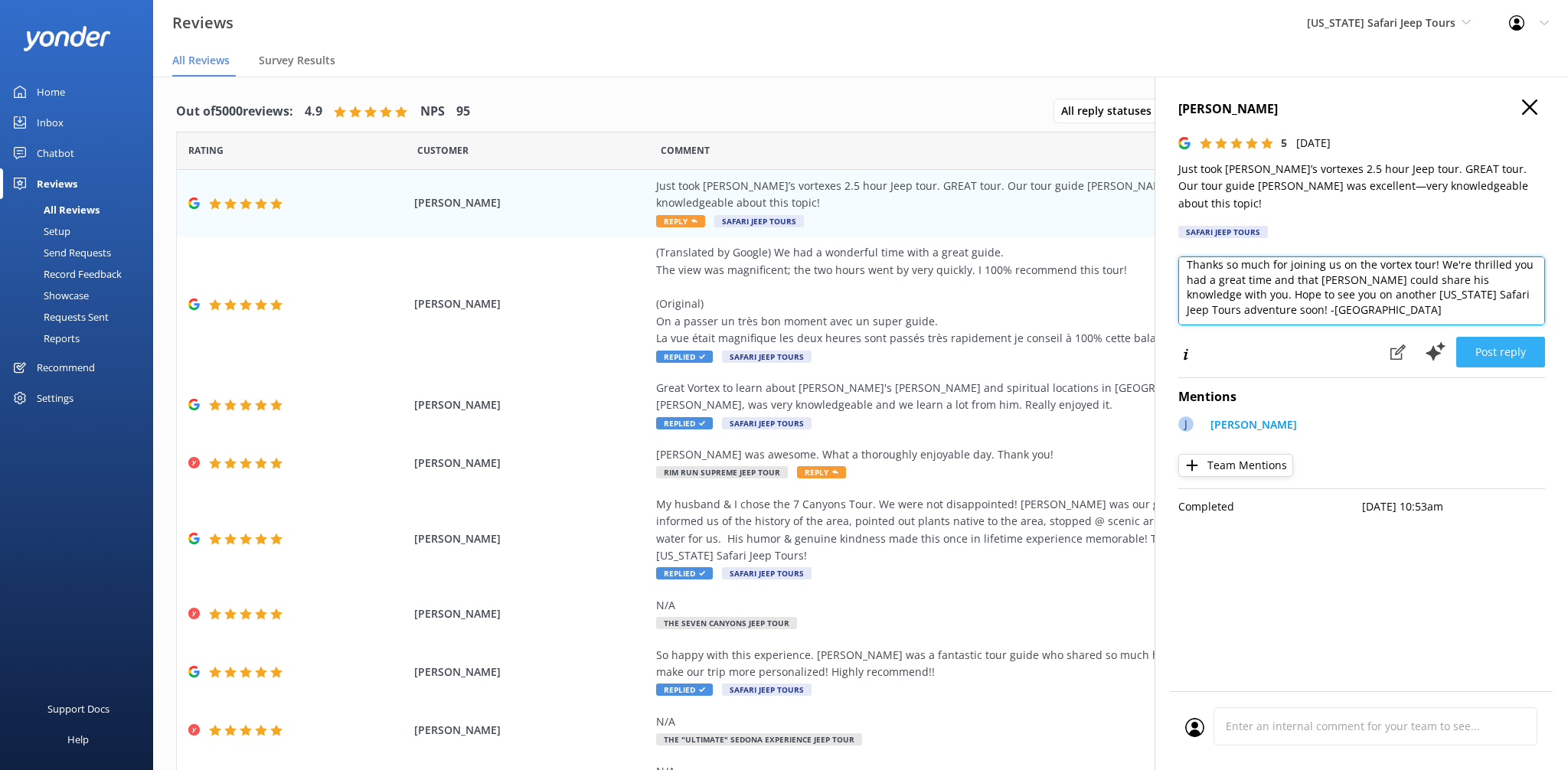
type textarea "Thanks so much for joining us on the vortex tour! We're thrilled you had a grea…"
click at [1508, 337] on button "Post reply" at bounding box center [1500, 352] width 89 height 30
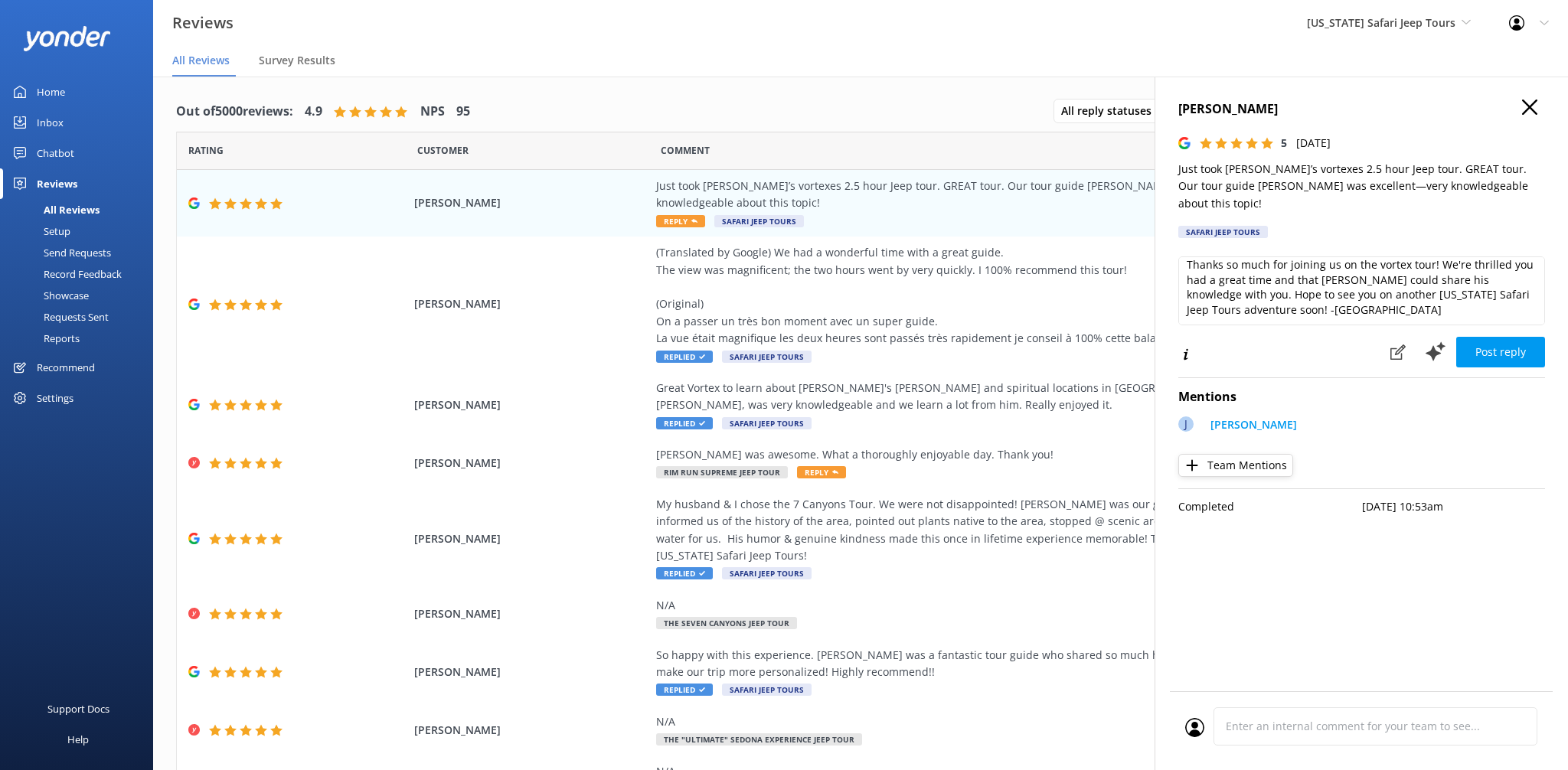
click at [1507, 336] on div "Post reply" at bounding box center [1463, 352] width 163 height 33
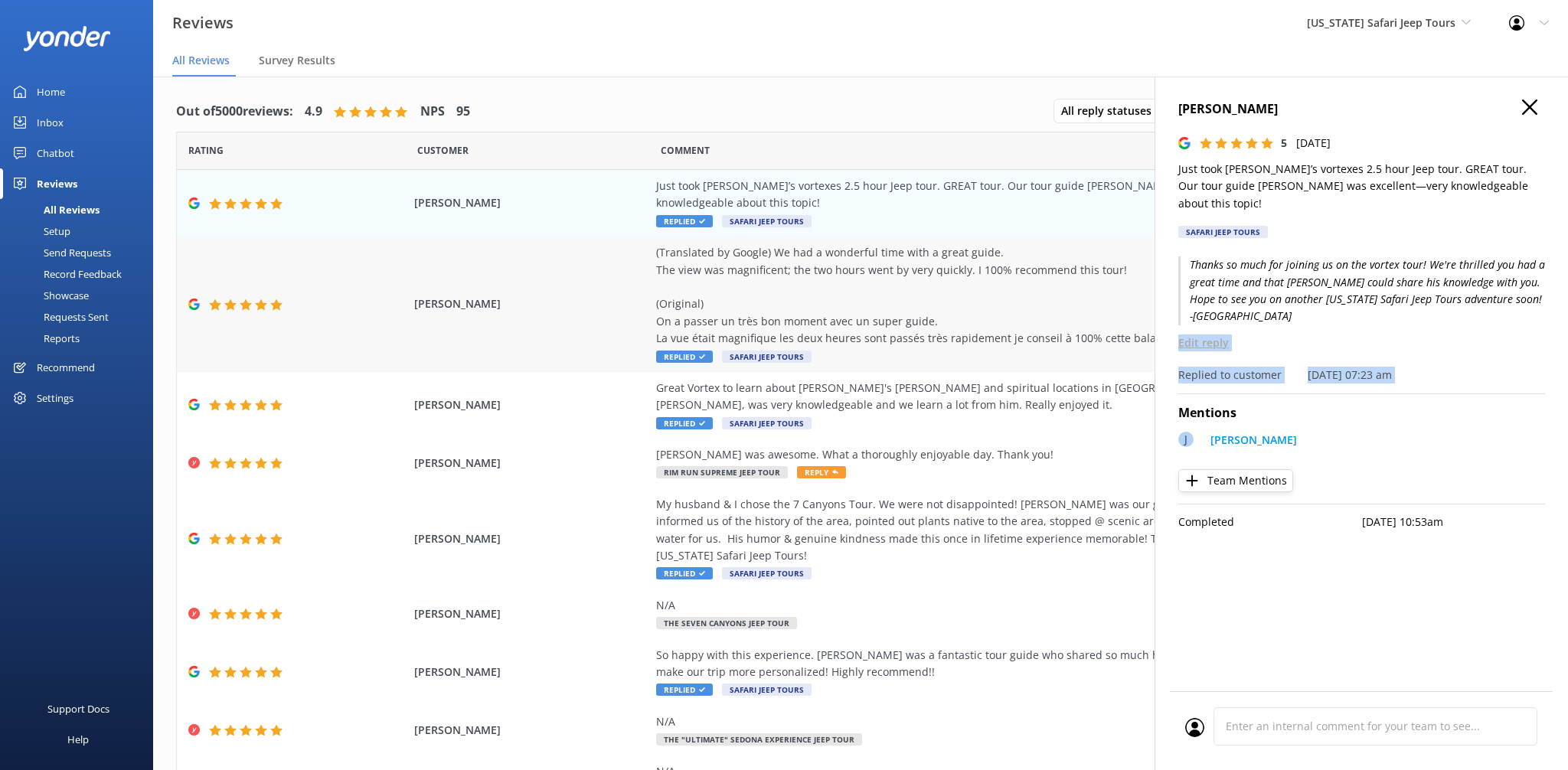
scroll to position [100, 0]
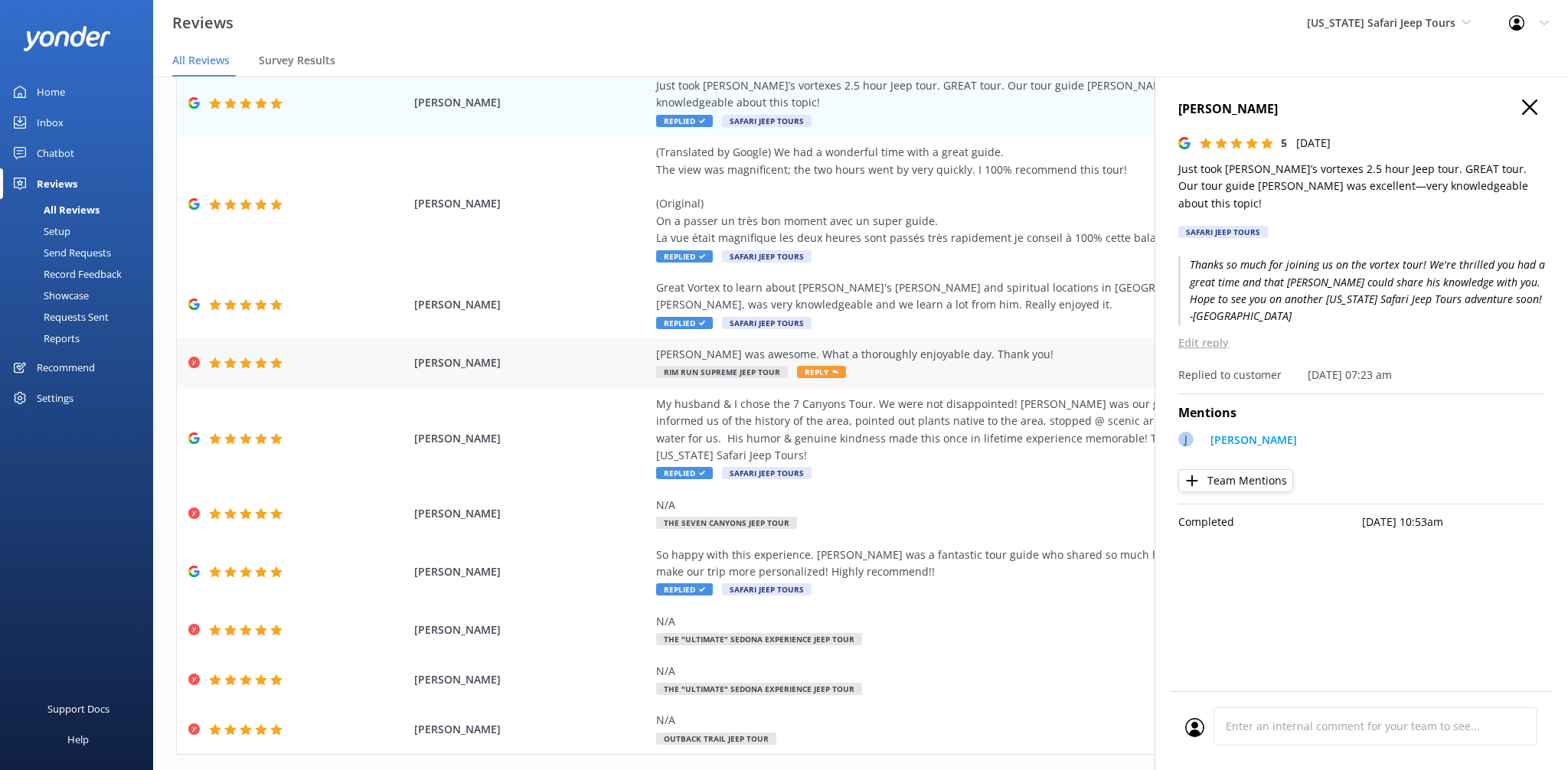
click at [904, 348] on div "[PERSON_NAME] was awesome. What a thoroughly enjoyable day. Thank you! Rim Run …" at bounding box center [1005, 363] width 696 height 35
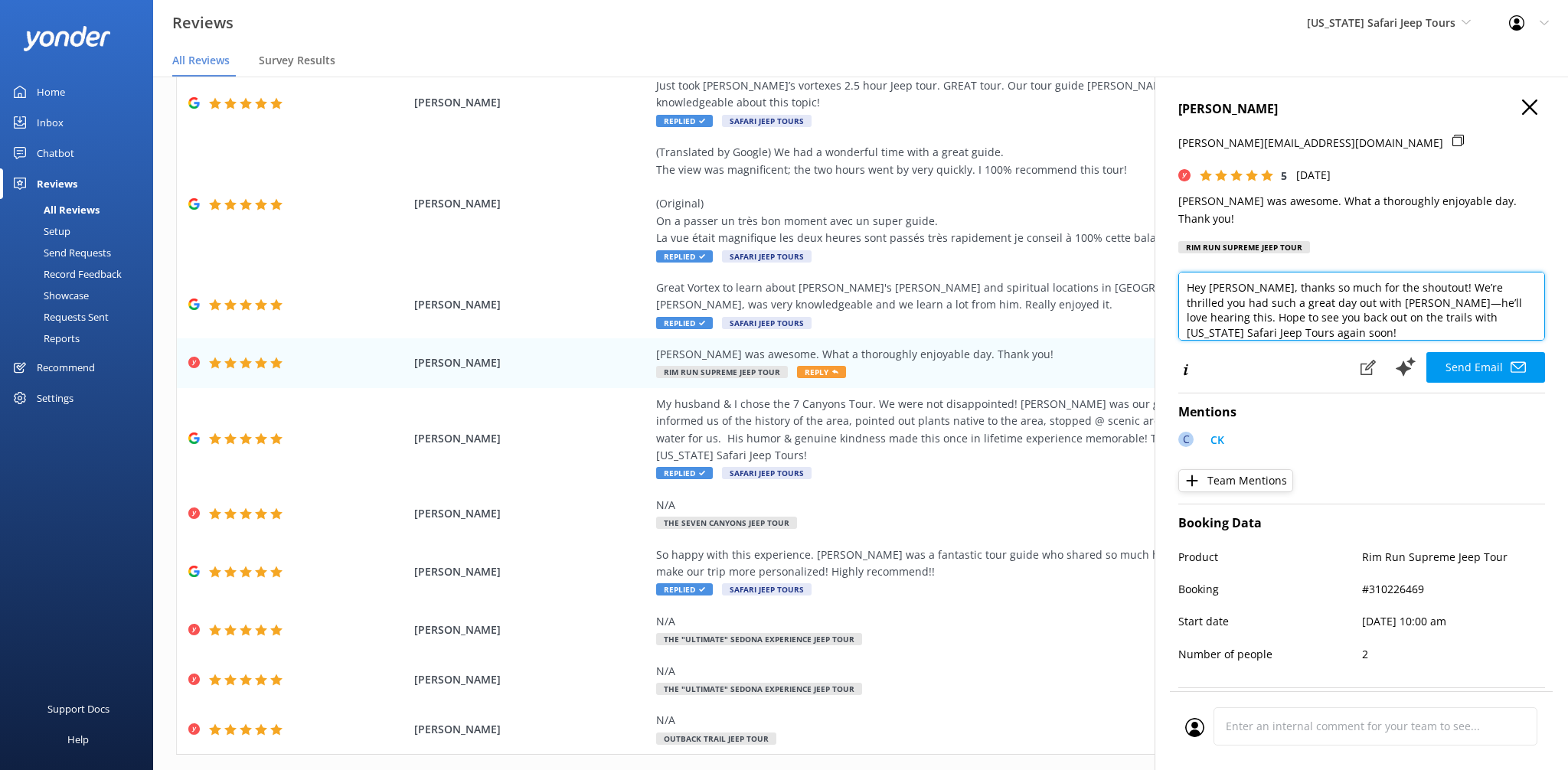
click at [1514, 309] on textarea "Hey [PERSON_NAME], thanks so much for the shoutout! We’re thrilled you had such…" at bounding box center [1361, 306] width 367 height 69
type textarea "Hey [PERSON_NAME], thanks so much for the shoutout! We’re thrilled you had such…"
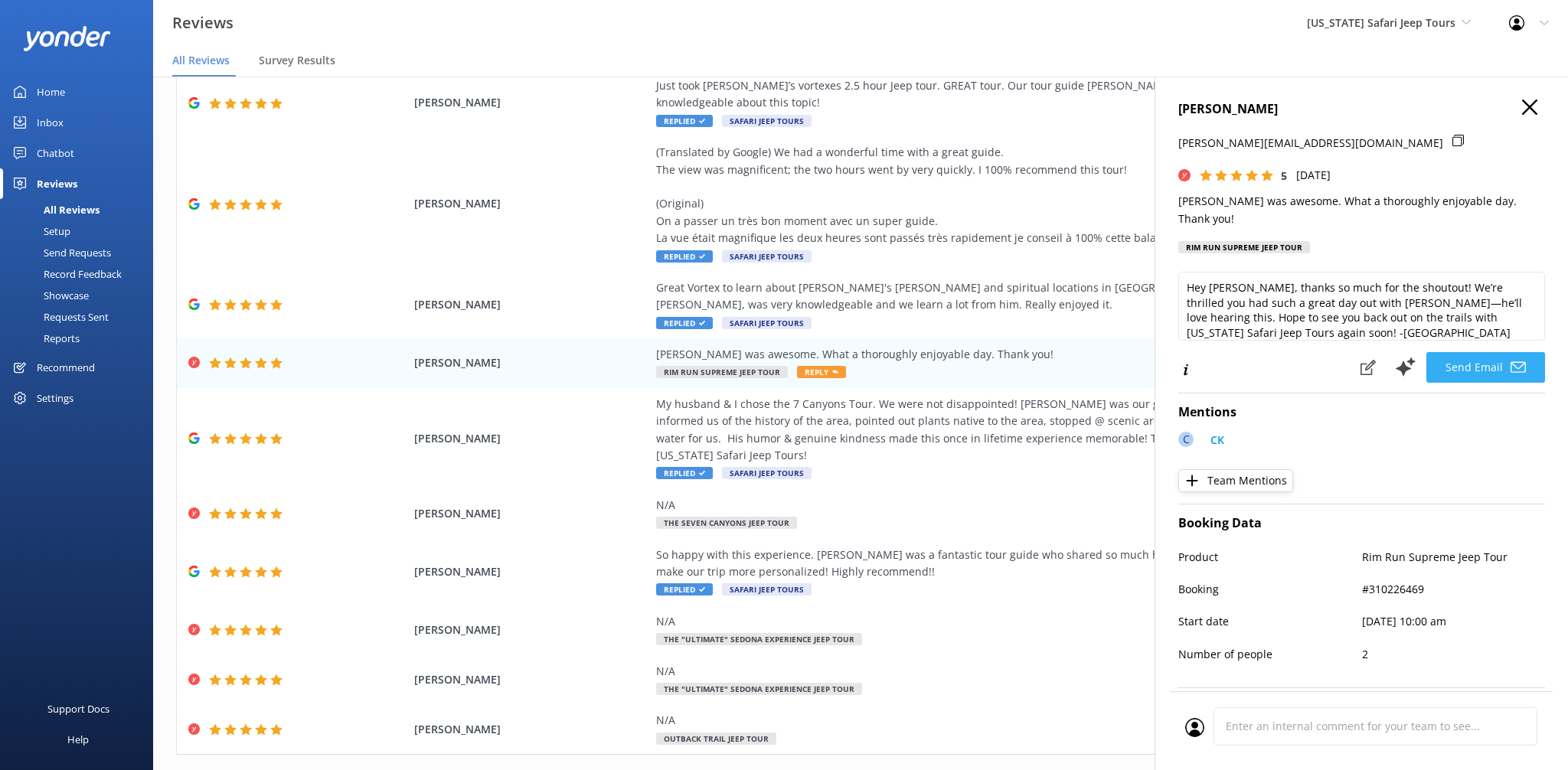
click at [1524, 360] on icon at bounding box center [1517, 367] width 15 height 15
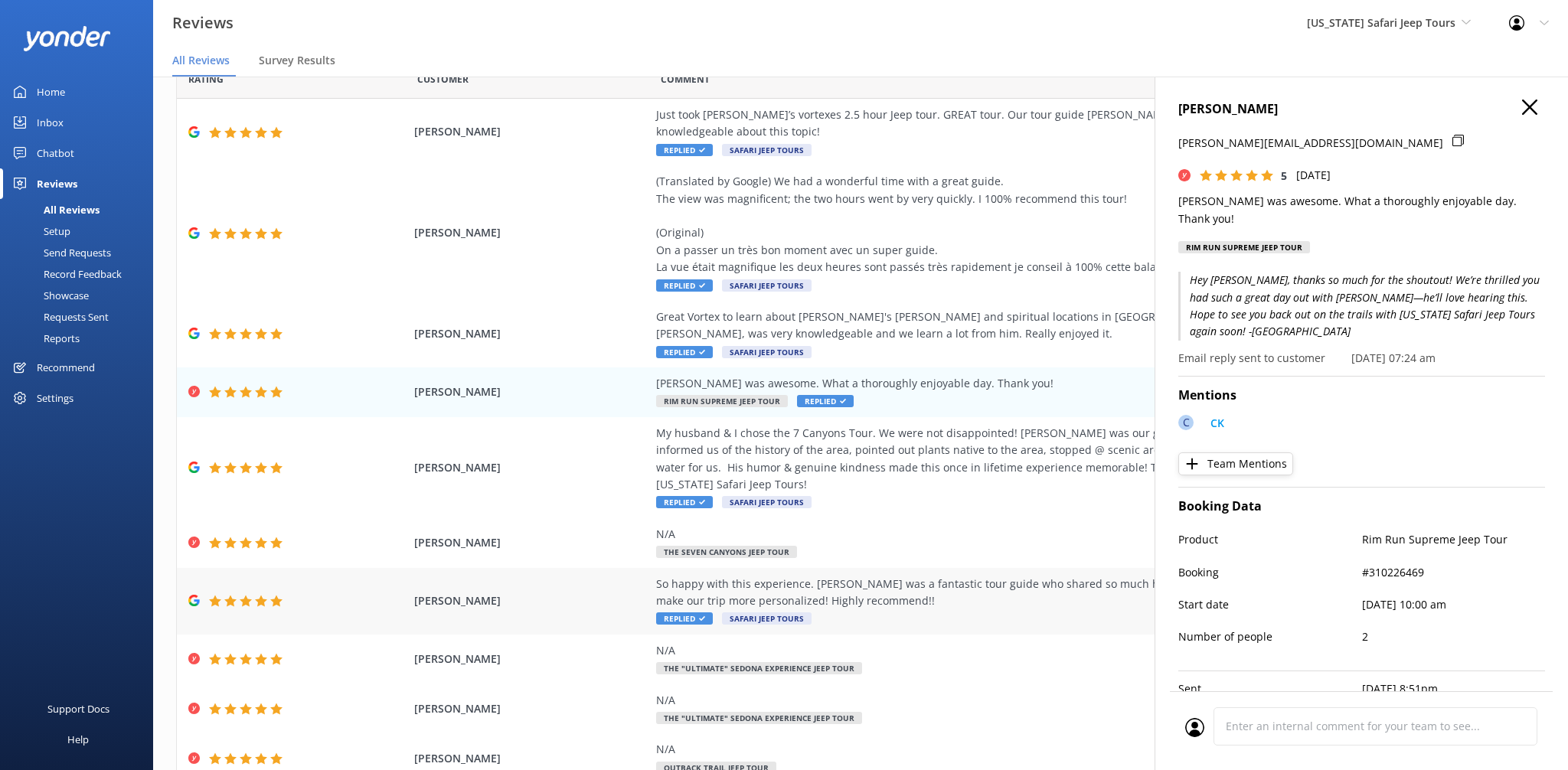
scroll to position [0, 0]
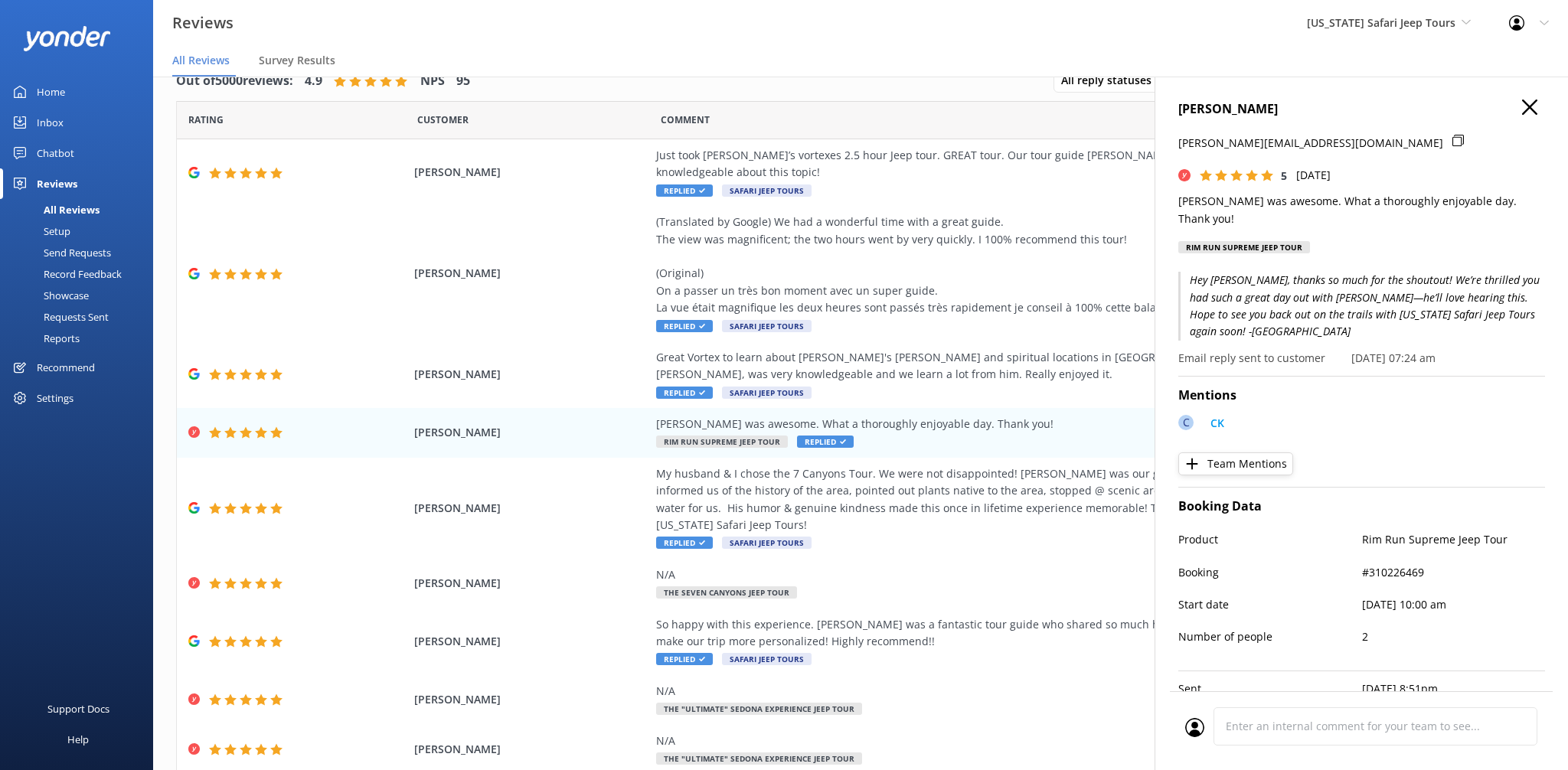
click at [1559, 96] on div "[PERSON_NAME] [PERSON_NAME][EMAIL_ADDRESS][DOMAIN_NAME] 5 [DATE] [PERSON_NAME] …" at bounding box center [1361, 461] width 413 height 770
click at [1540, 102] on h4 "[PERSON_NAME]" at bounding box center [1361, 109] width 367 height 20
click at [1529, 106] on use "button" at bounding box center [1529, 107] width 15 height 15
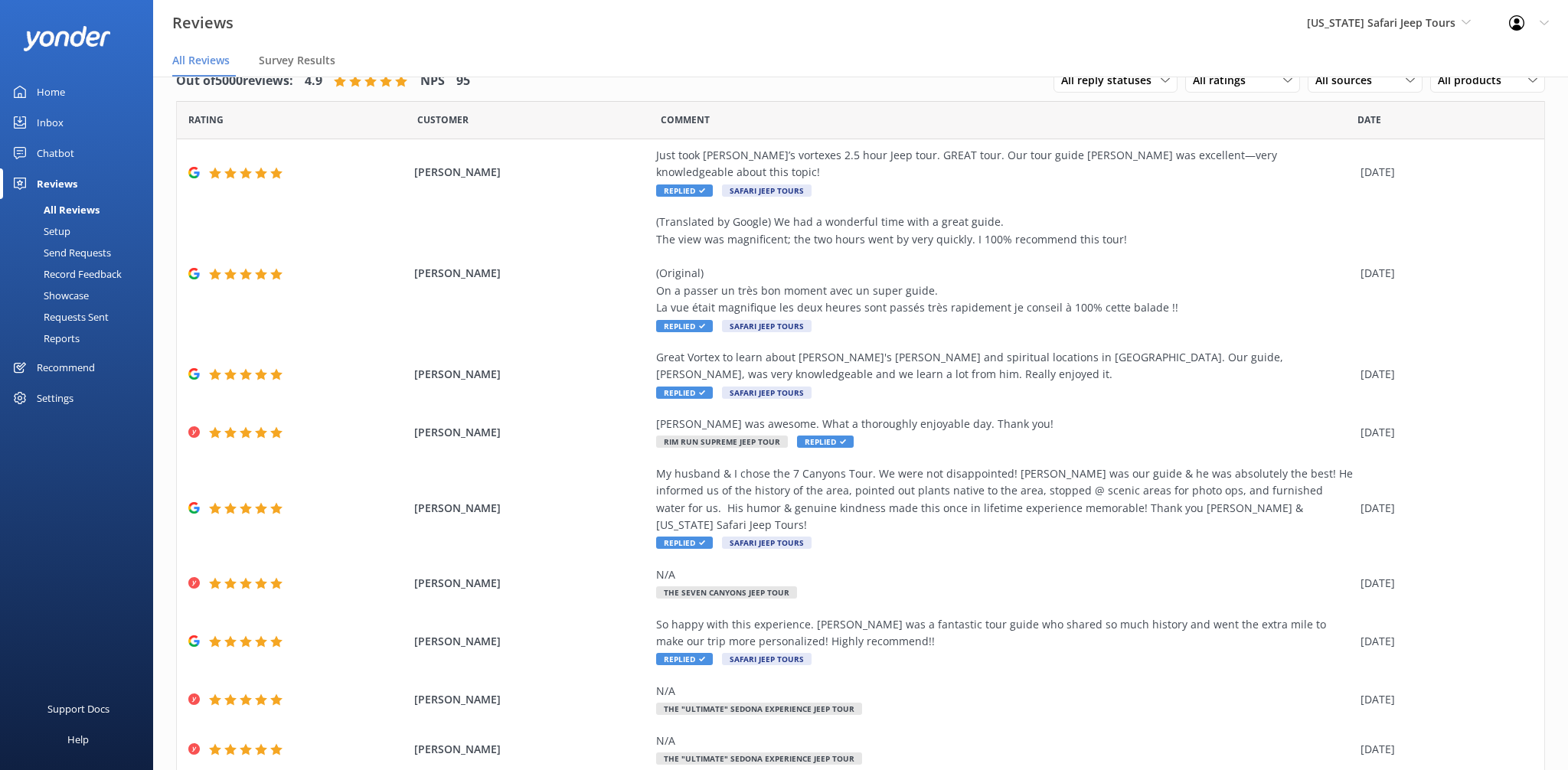
click at [1201, 21] on div "Reviews [US_STATE] Safari Jeep Tours Sedona Off-Road Center [US_STATE] Safari J…" at bounding box center [784, 23] width 1568 height 46
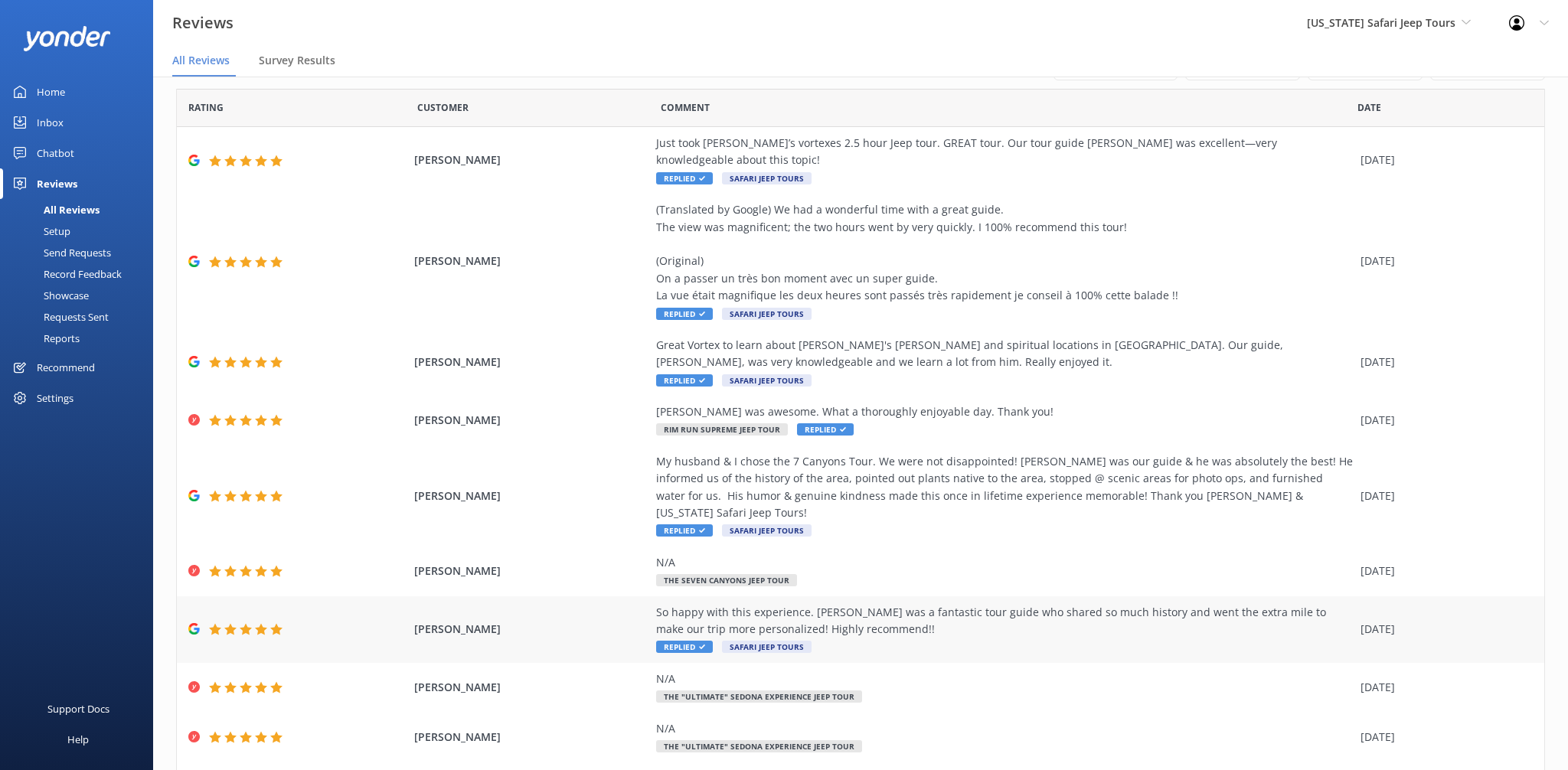
scroll to position [100, 0]
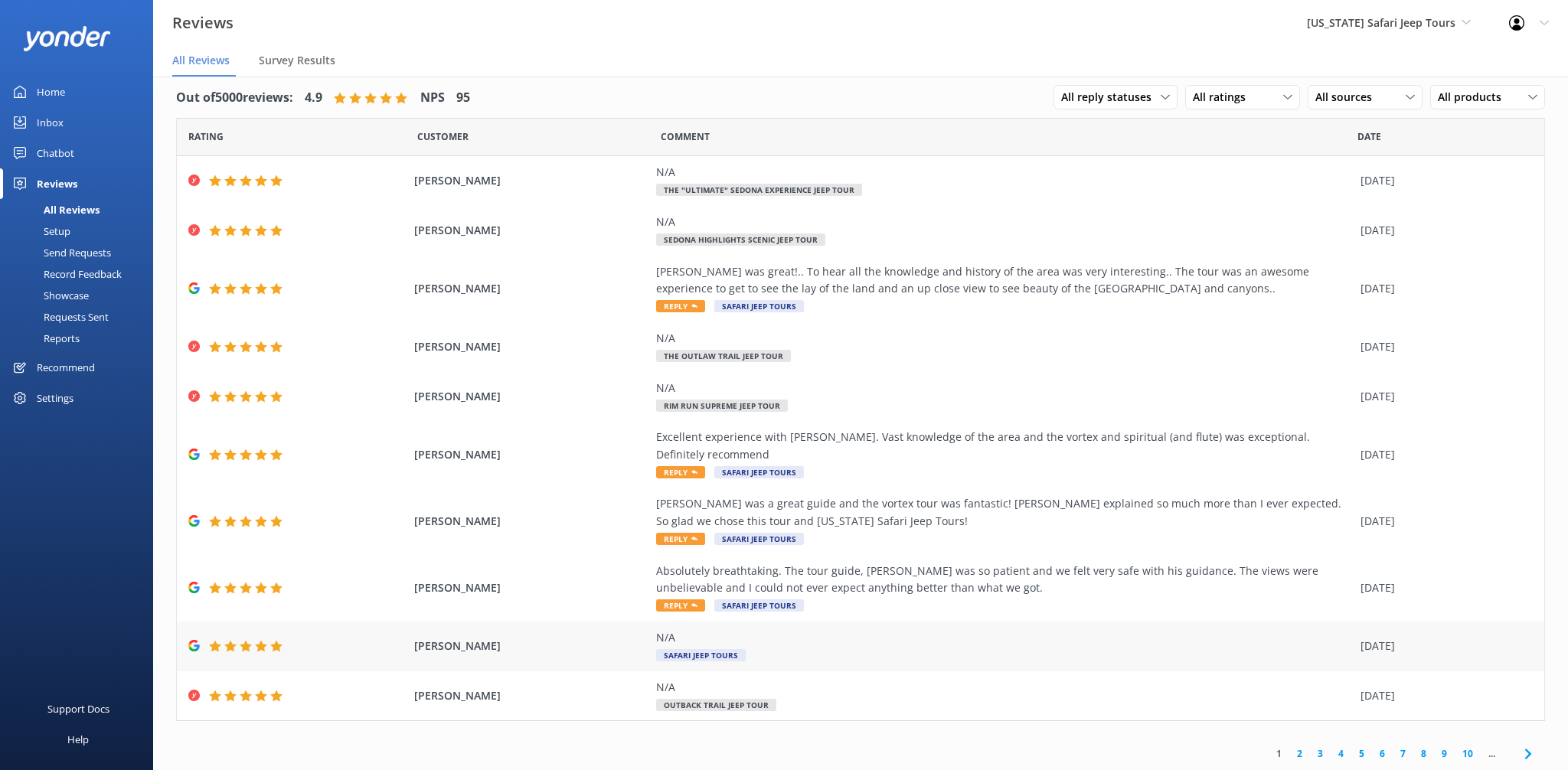
scroll to position [30, 0]
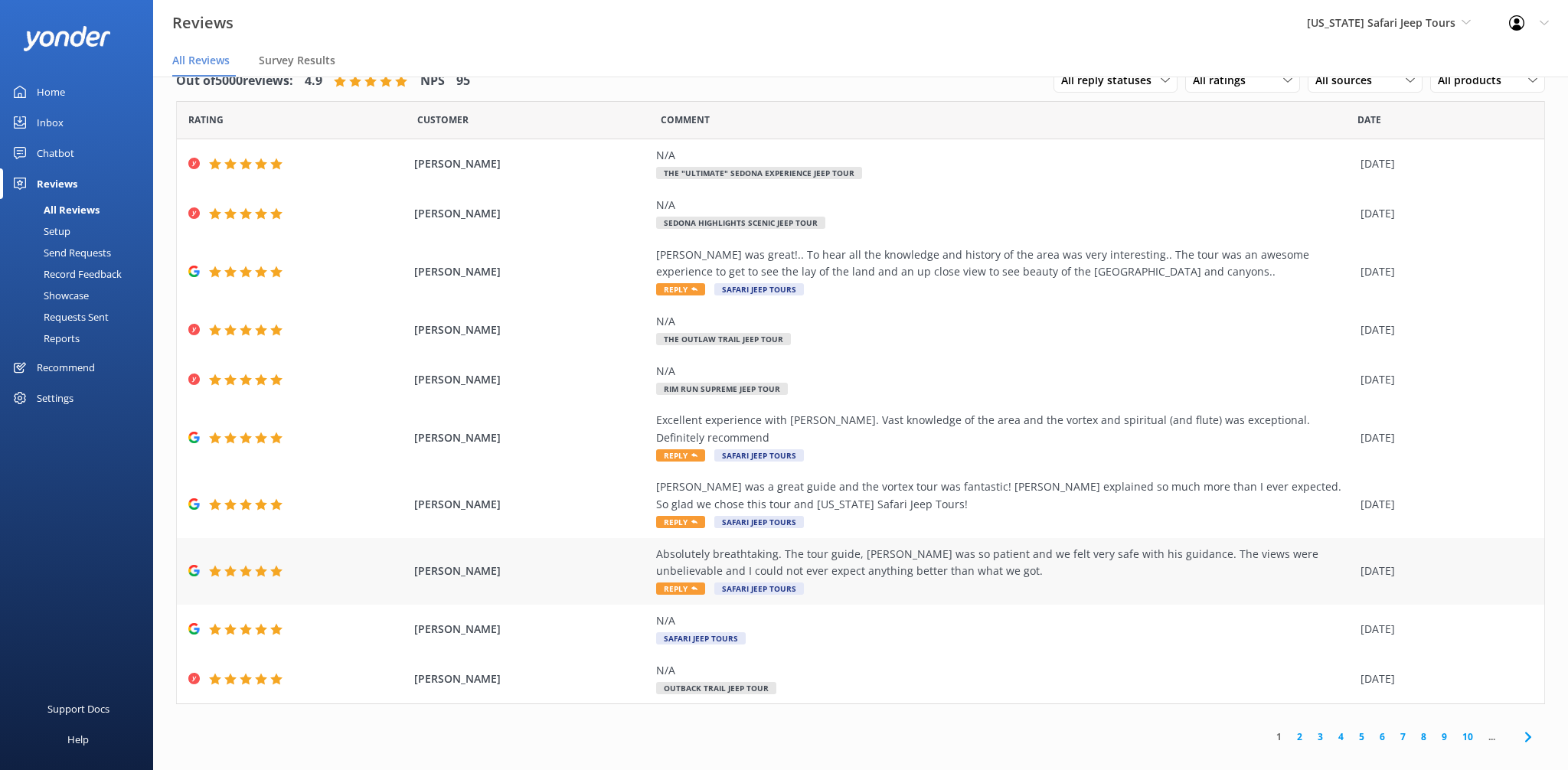
click at [680, 563] on div "Absolutely breathtaking. The tour guide, [PERSON_NAME] was so patient and we fe…" at bounding box center [1005, 571] width 696 height 52
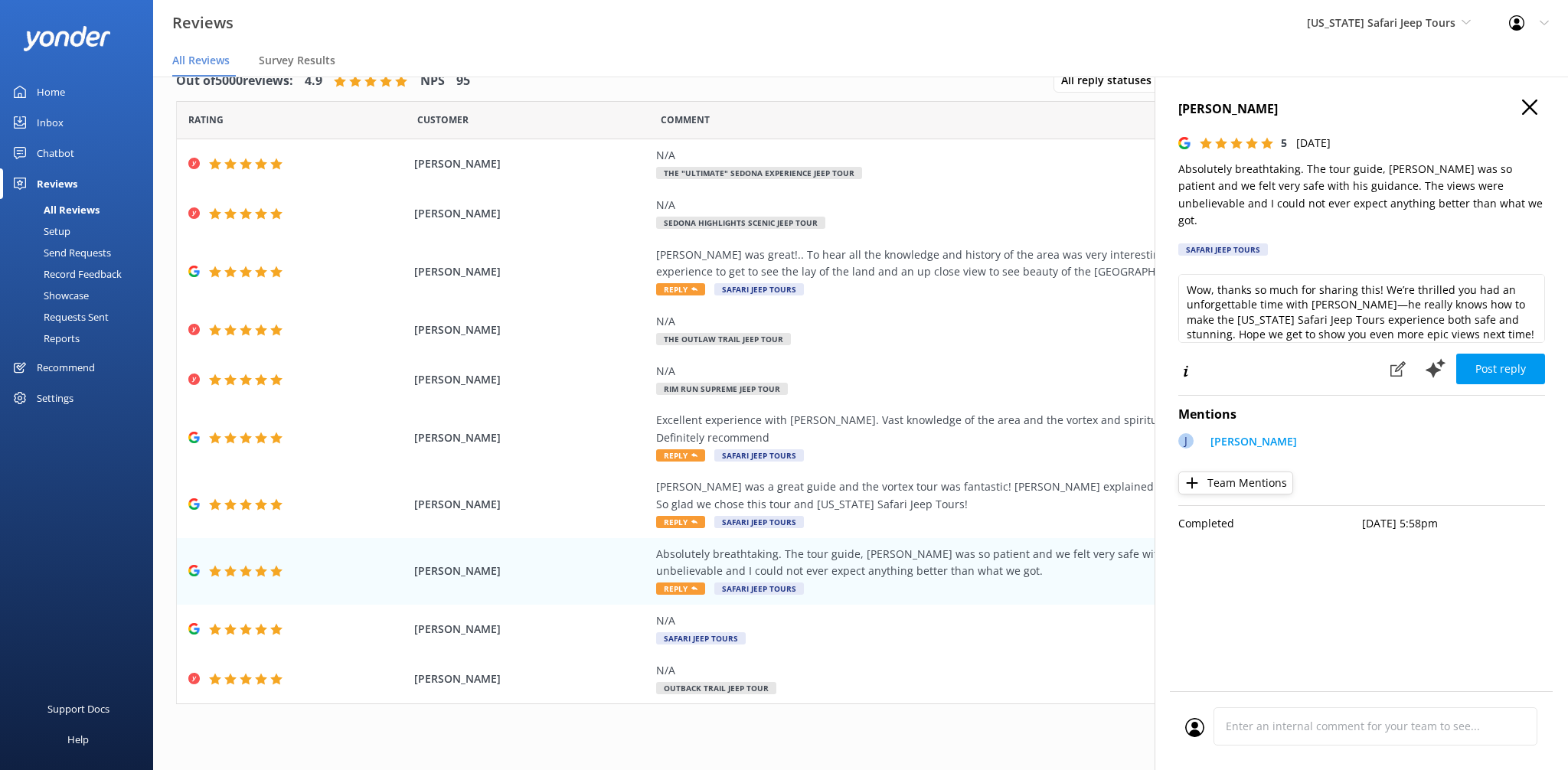
scroll to position [8, 0]
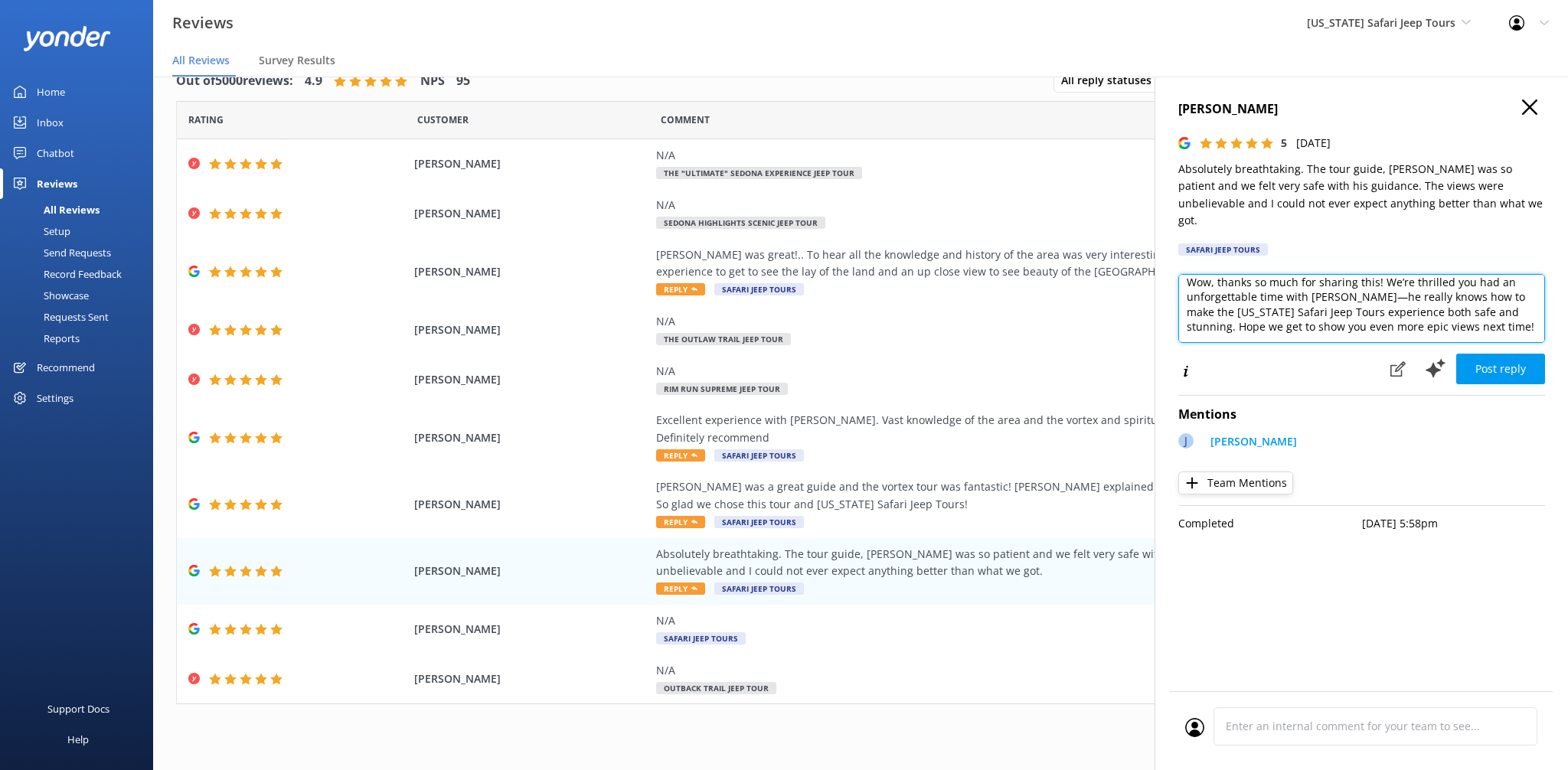
click at [1472, 308] on textarea "Wow, thanks so much for sharing this! We’re thrilled you had an unforgettable t…" at bounding box center [1361, 309] width 367 height 69
type textarea "Wow, thanks so much for sharing this! We’re thrilled you had an unforgettable t…"
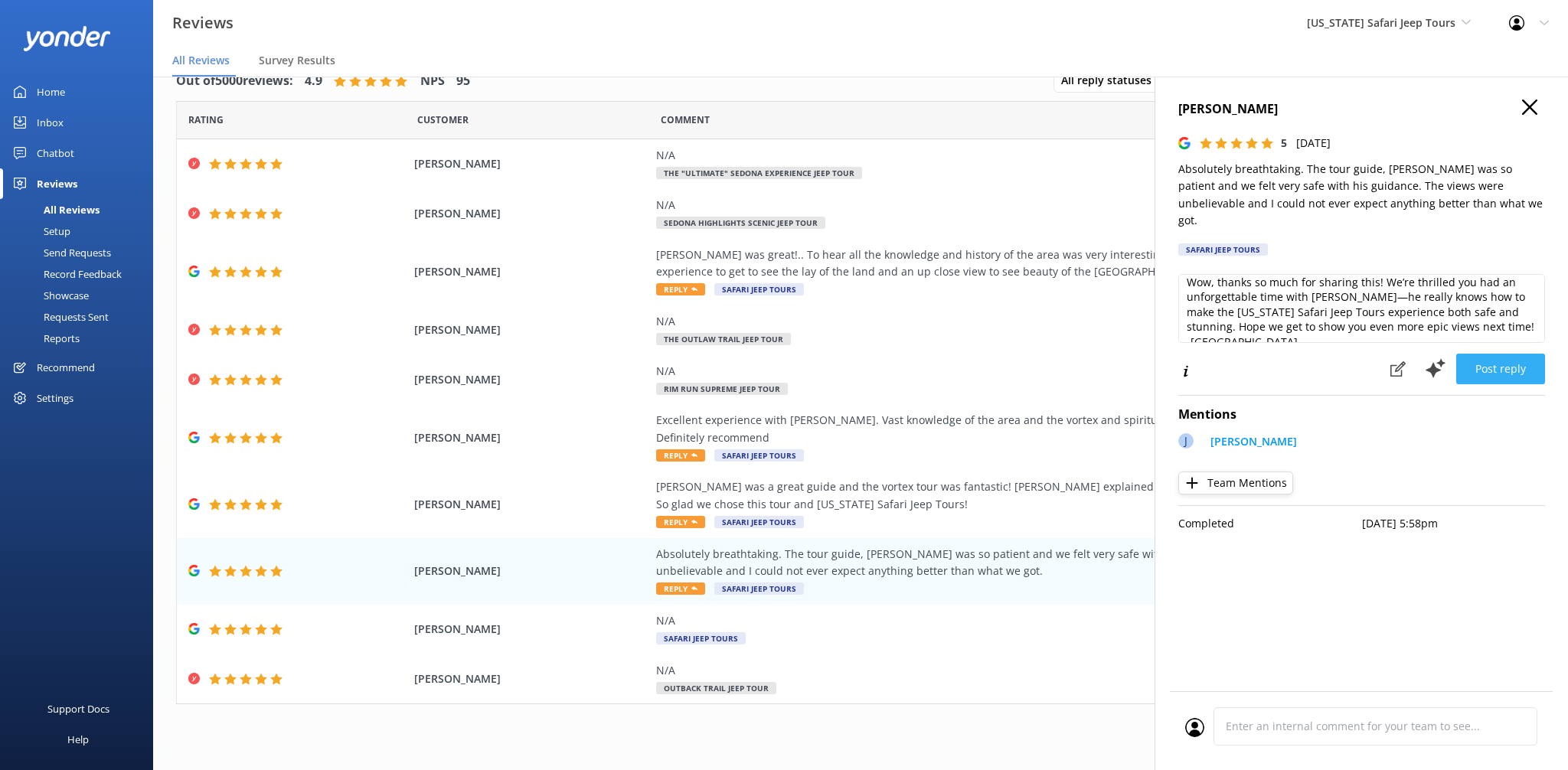
click at [1530, 362] on button "Post reply" at bounding box center [1500, 369] width 89 height 30
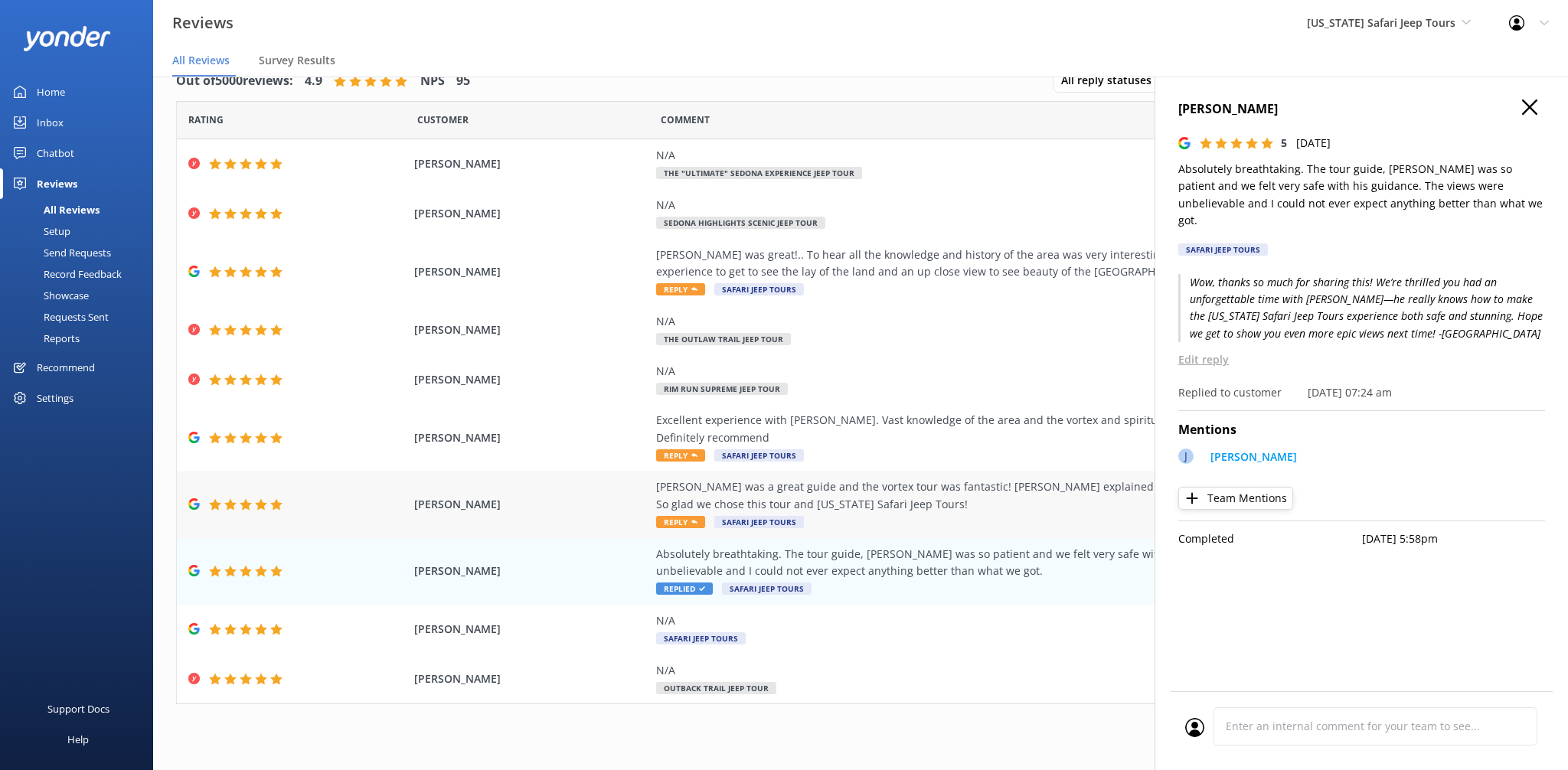
click at [678, 491] on div "[PERSON_NAME] was a great guide and the vortex tour was fantastic! [PERSON_NAME…" at bounding box center [1005, 496] width 696 height 35
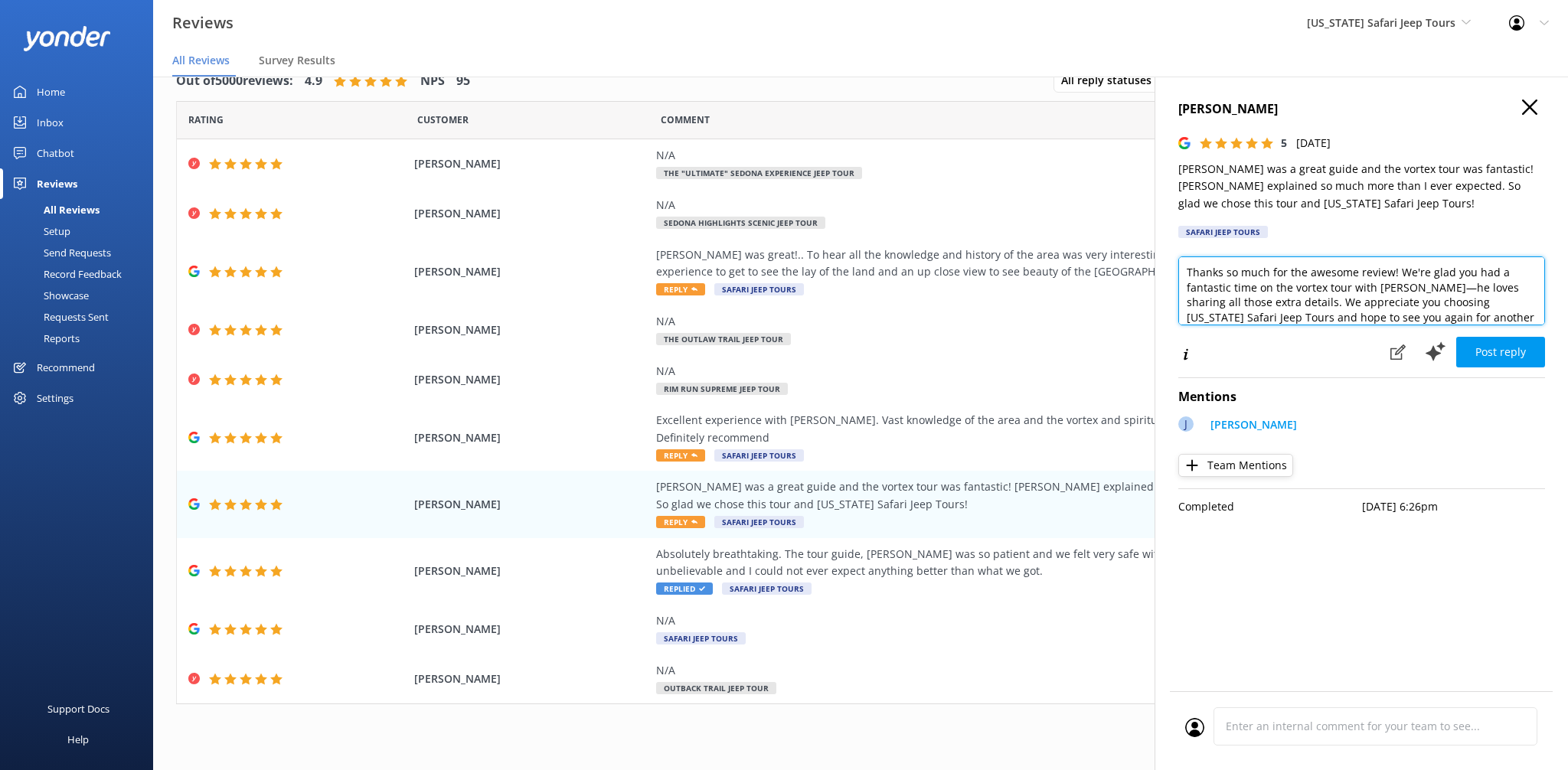
click at [1445, 321] on textarea "Thanks so much for the awesome review! We're glad you had a fantastic time on t…" at bounding box center [1361, 291] width 367 height 69
type textarea "Thanks so much for the awesome review! We're glad you had a fantastic time on t…"
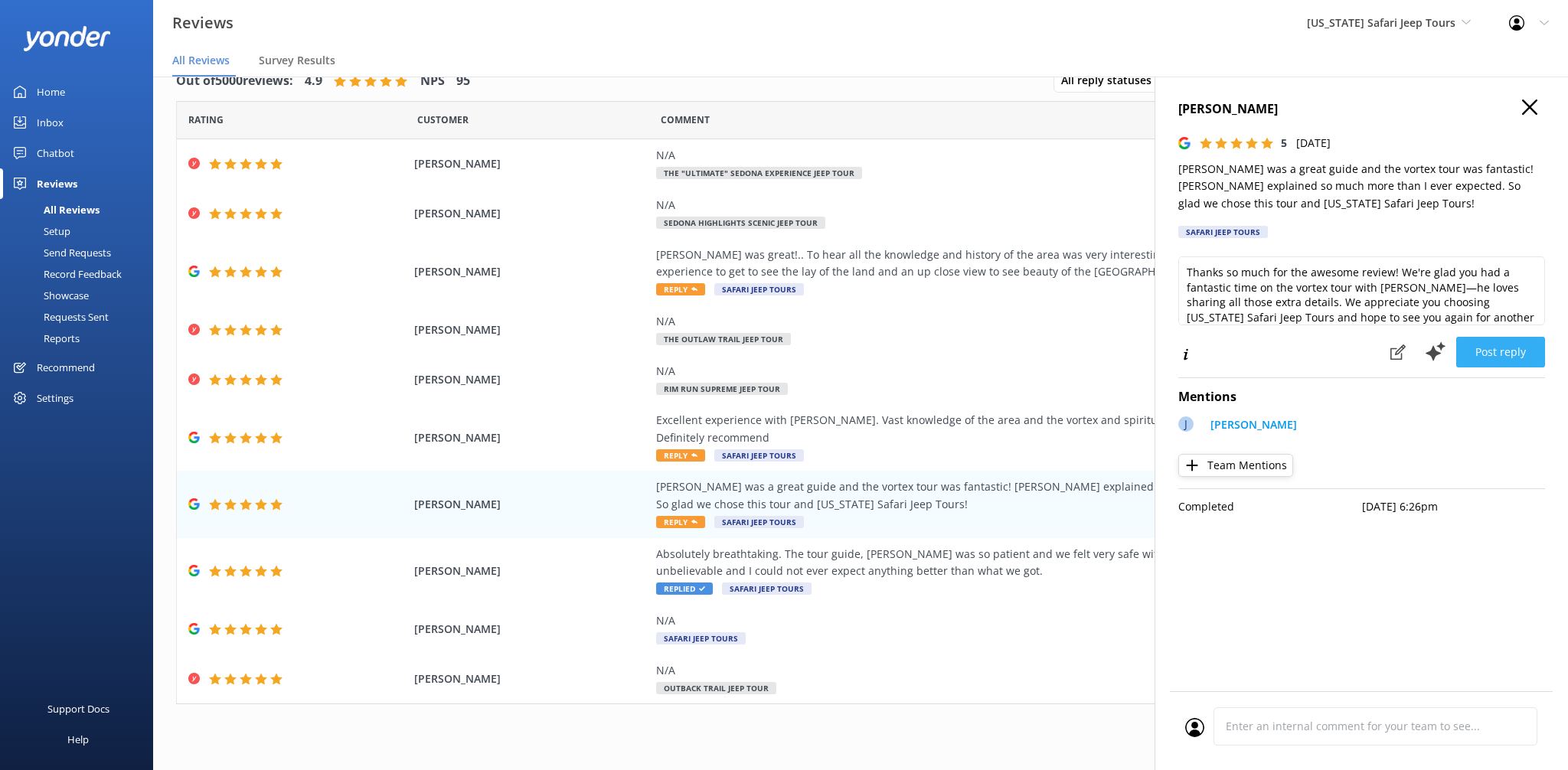
click at [1532, 355] on button "Post reply" at bounding box center [1500, 352] width 89 height 30
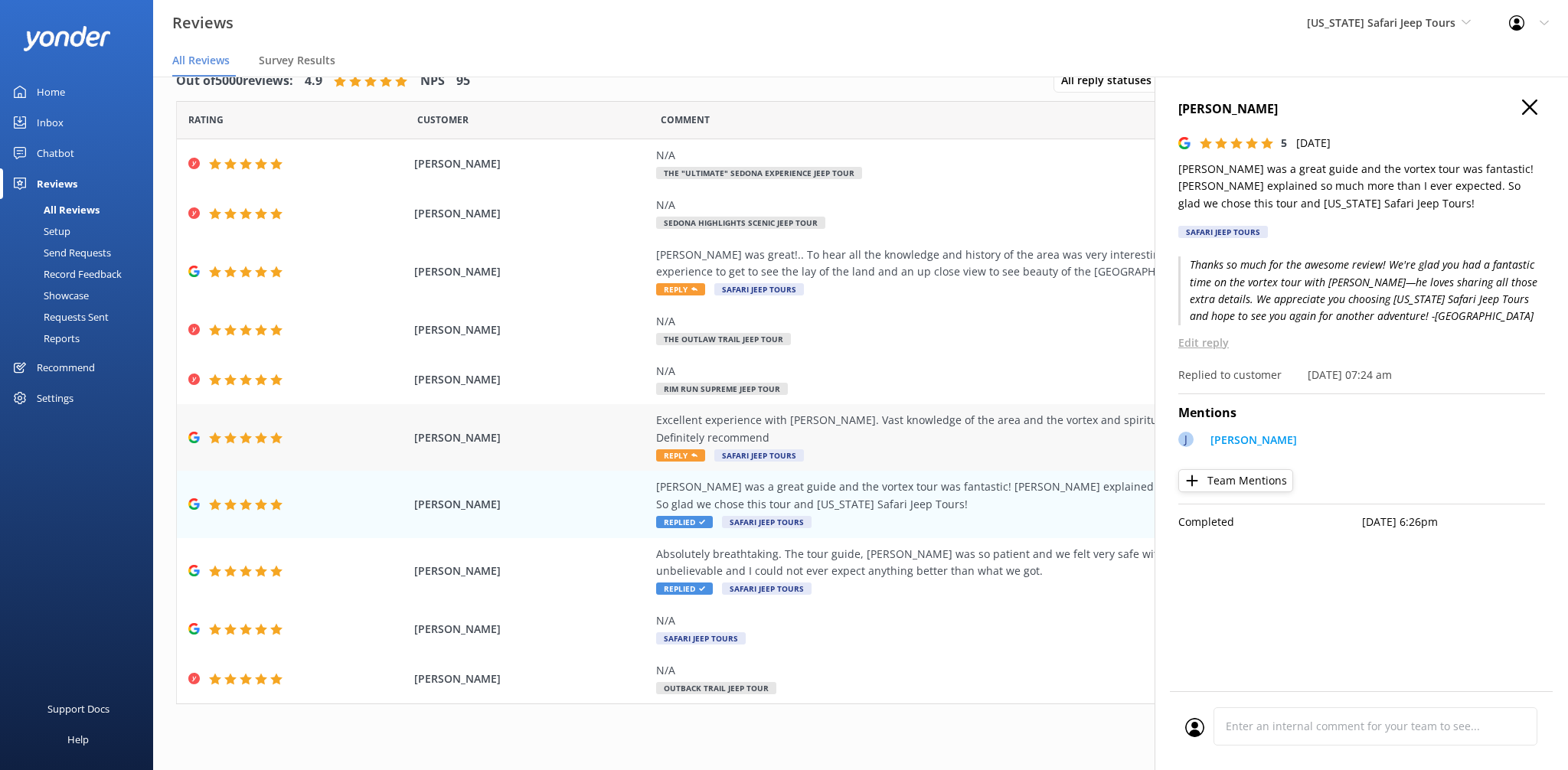
click at [701, 419] on div "Excellent experience with [PERSON_NAME]. Vast knowledge of the area and the vor…" at bounding box center [1005, 429] width 696 height 35
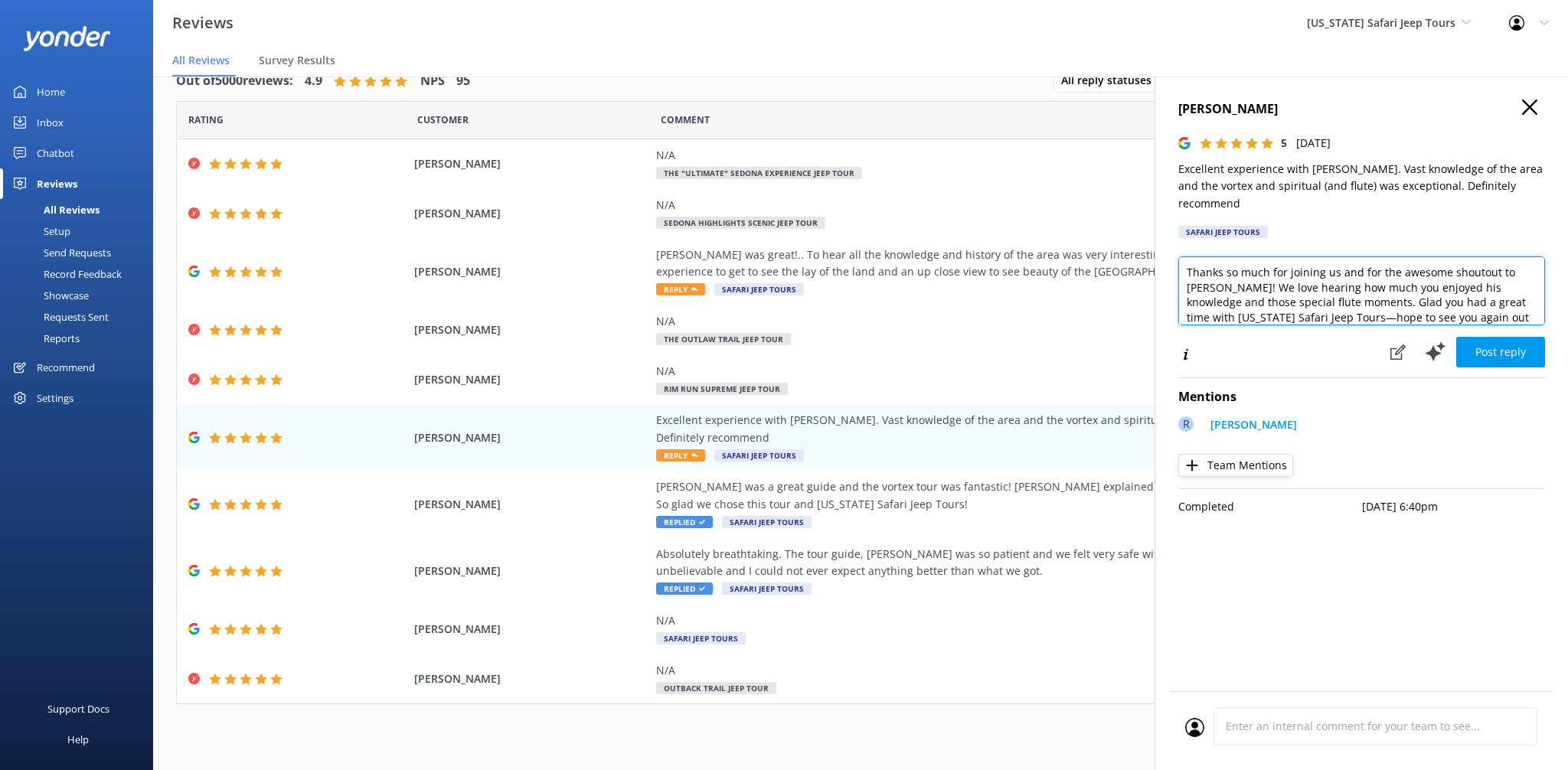
click at [1454, 305] on textarea "Thanks so much for joining us and for the awesome shoutout to [PERSON_NAME]! We…" at bounding box center [1361, 291] width 367 height 69
type textarea "Thanks so much for joining us and for the awesome shoutout to [PERSON_NAME]! We…"
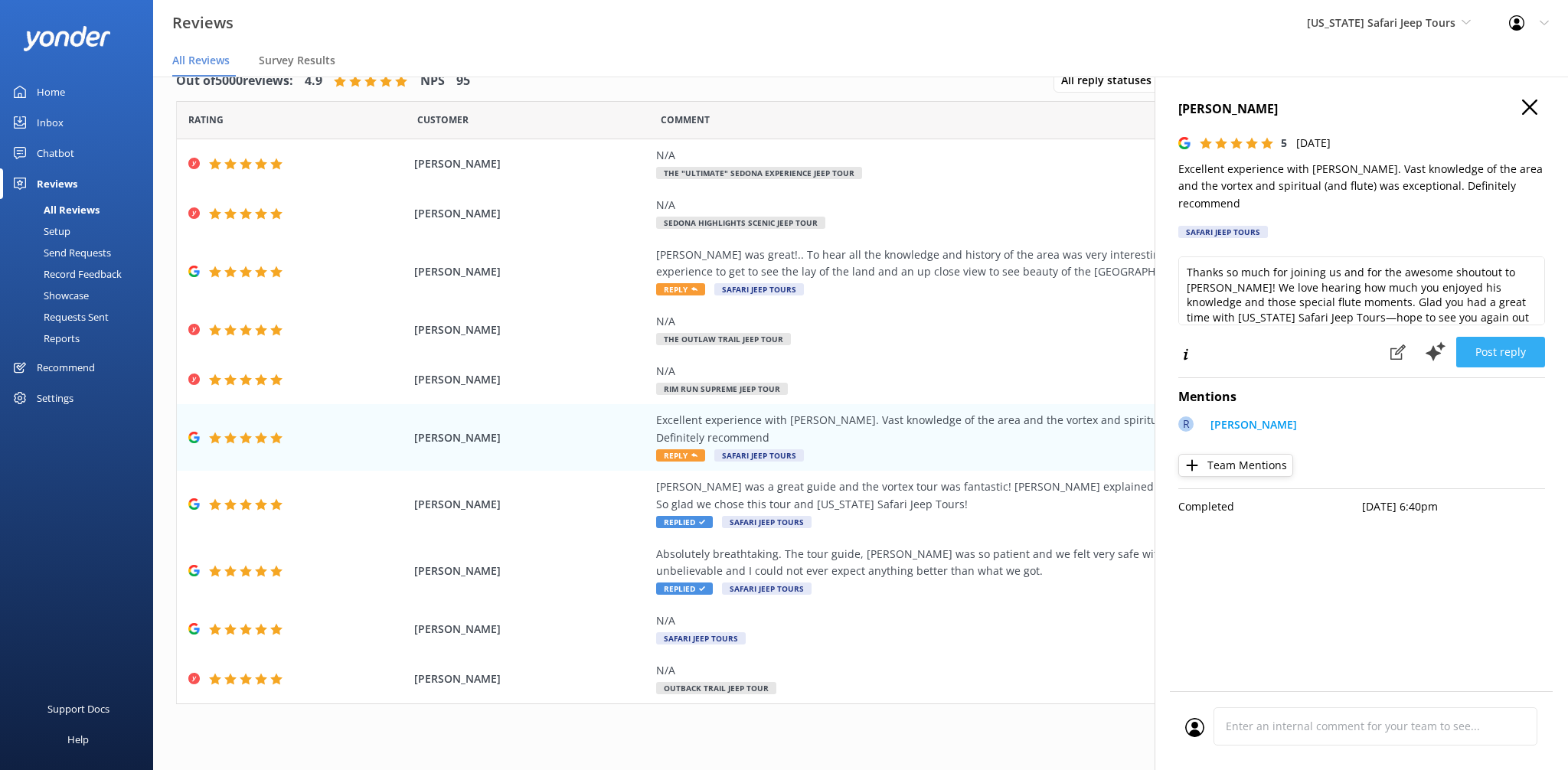
click at [1500, 344] on button "Post reply" at bounding box center [1500, 352] width 89 height 30
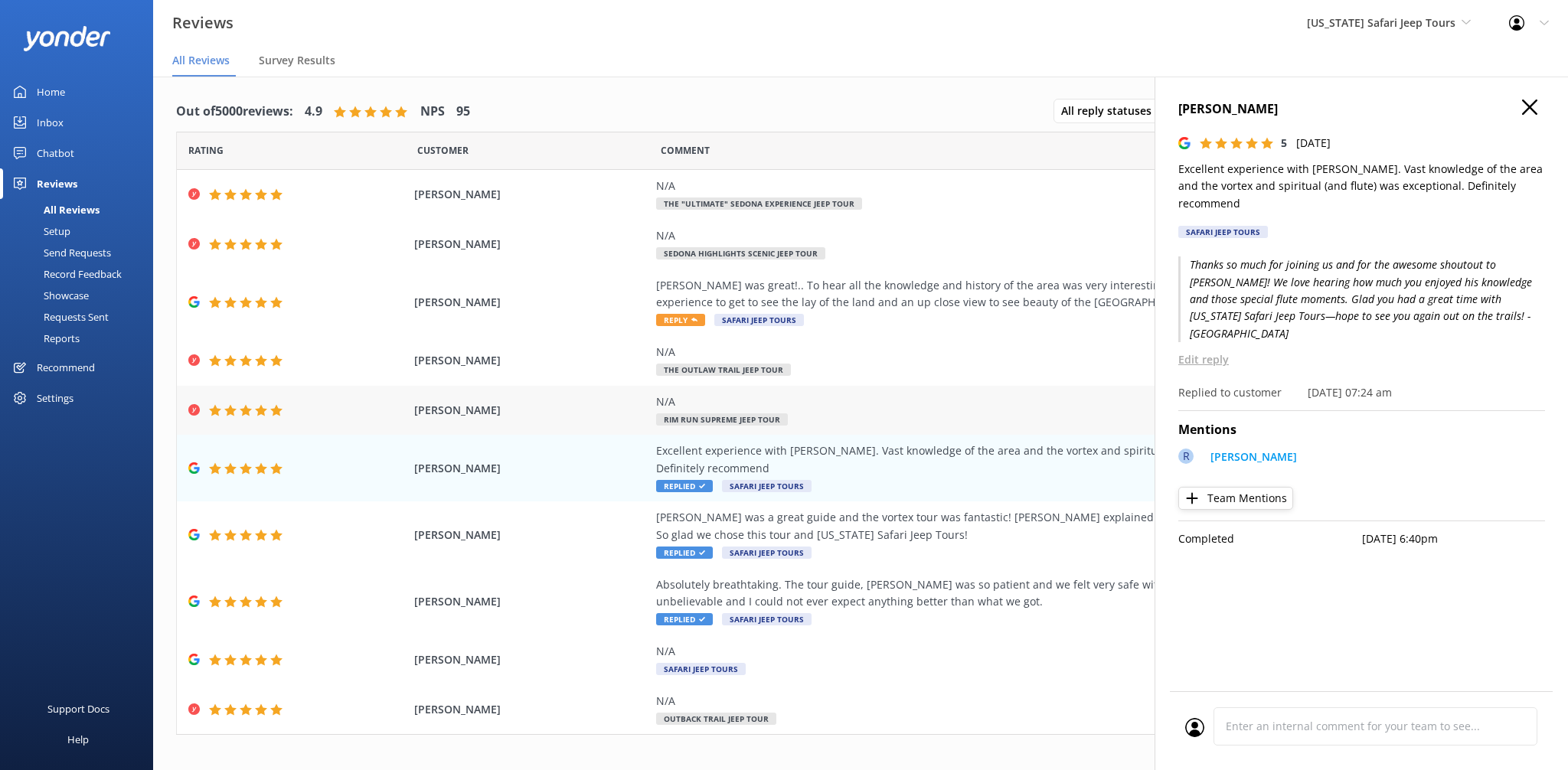
scroll to position [0, 0]
click at [733, 297] on div "[PERSON_NAME] was great!.. To hear all the knowledge and history of the area wa…" at bounding box center [1005, 294] width 696 height 35
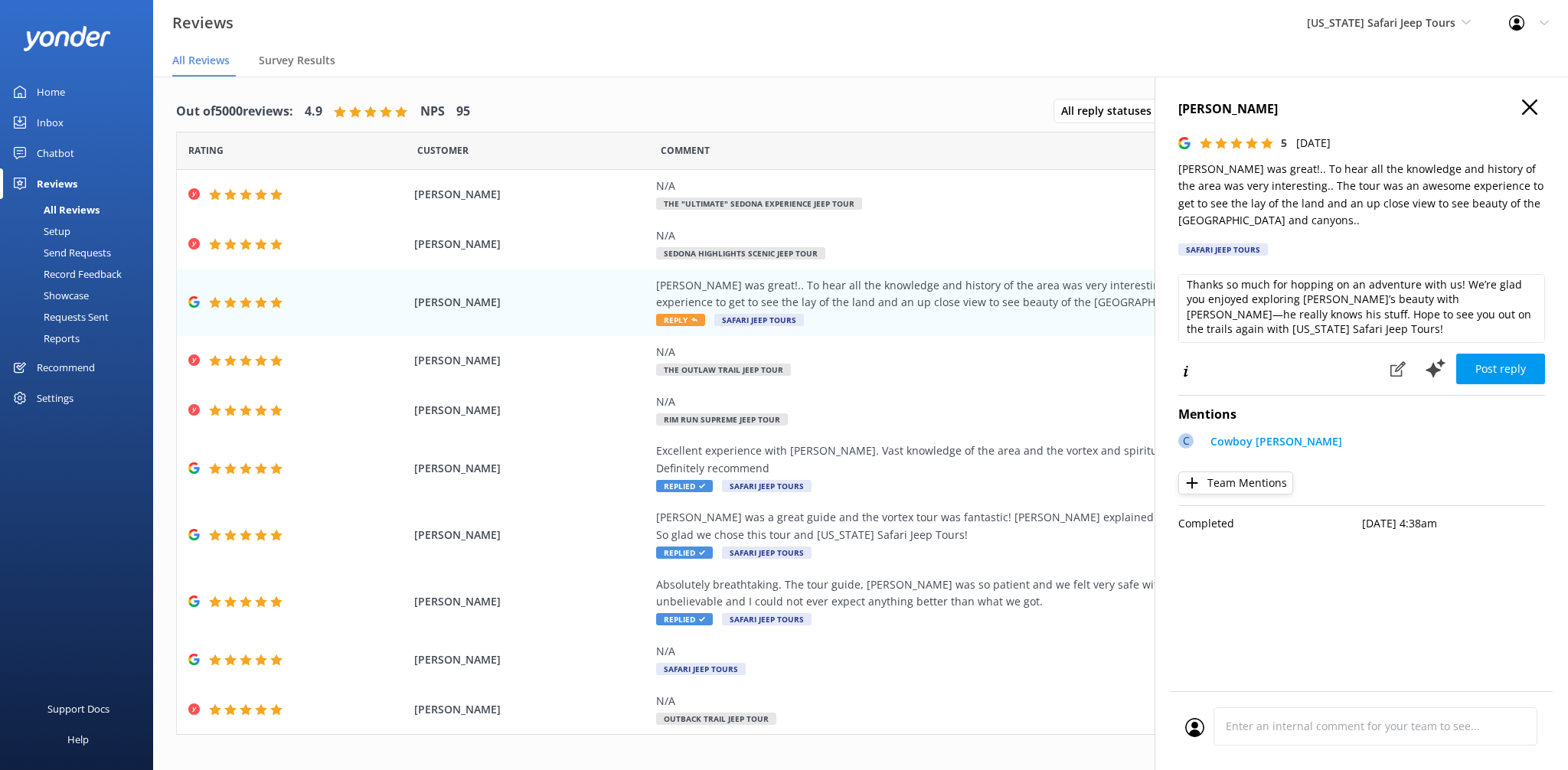
scroll to position [8, 0]
click at [1371, 324] on textarea "Thanks so much for hopping on an adventure with us! We’re glad you enjoyed expl…" at bounding box center [1361, 309] width 367 height 69
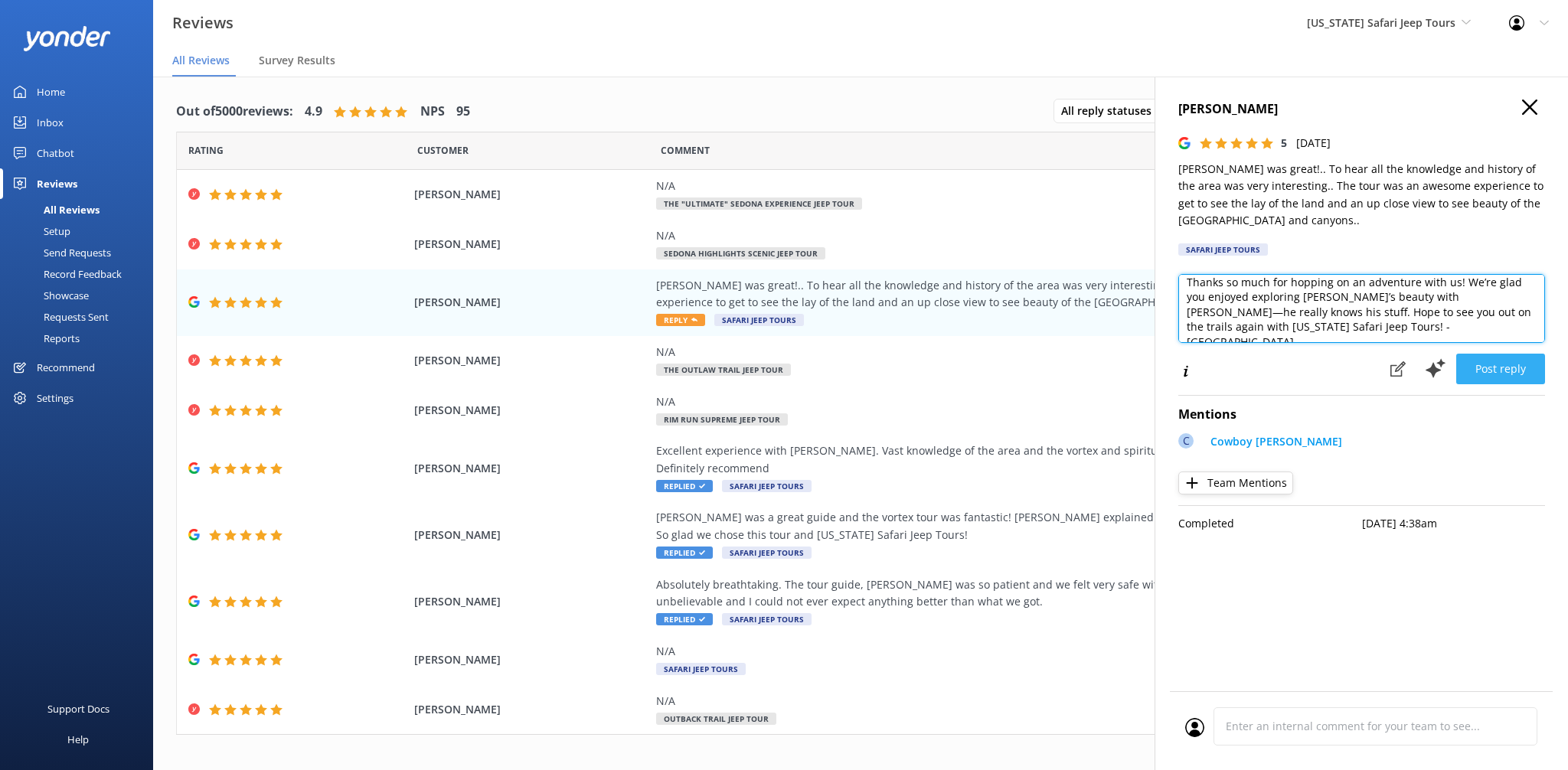
type textarea "Thanks so much for hopping on an adventure with us! We’re glad you enjoyed expl…"
click at [1500, 374] on button "Post reply" at bounding box center [1500, 369] width 89 height 30
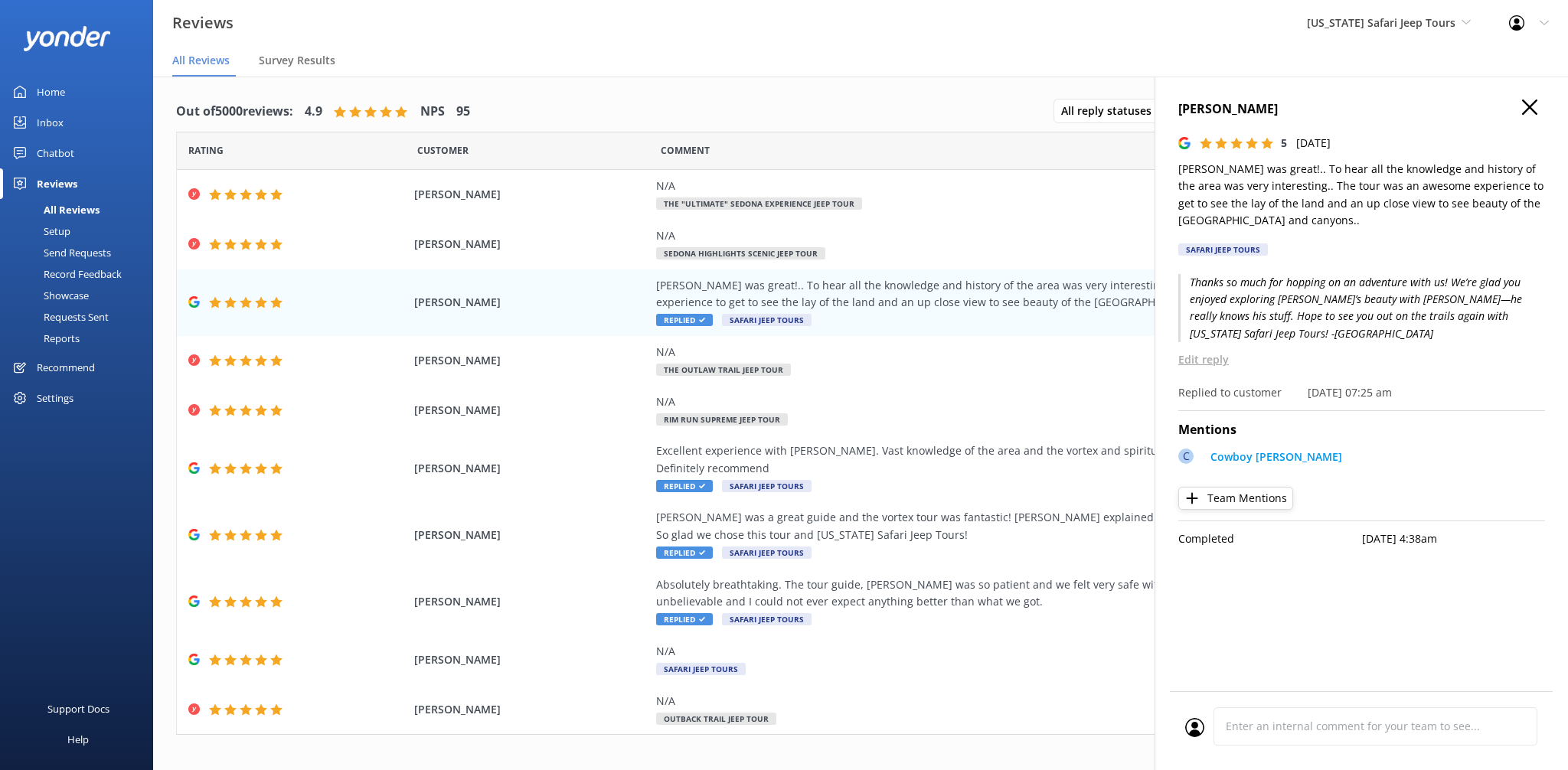
click at [1522, 102] on icon "button" at bounding box center [1529, 107] width 15 height 15
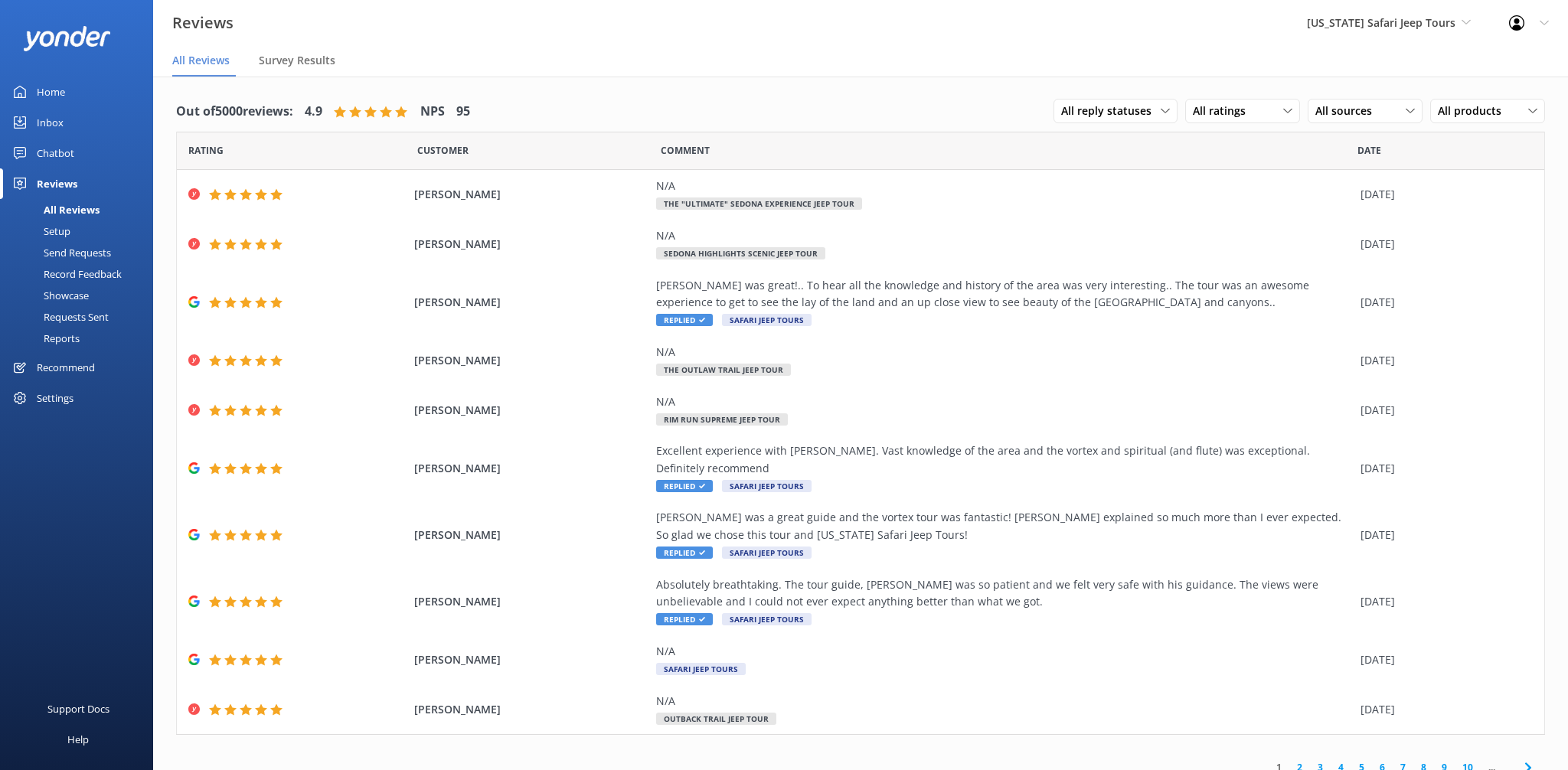
click at [1072, 94] on div "All reply statuses All reply statuses Needs a reply Does not need reply All rat…" at bounding box center [1299, 111] width 491 height 40
